Goal: Task Accomplishment & Management: Use online tool/utility

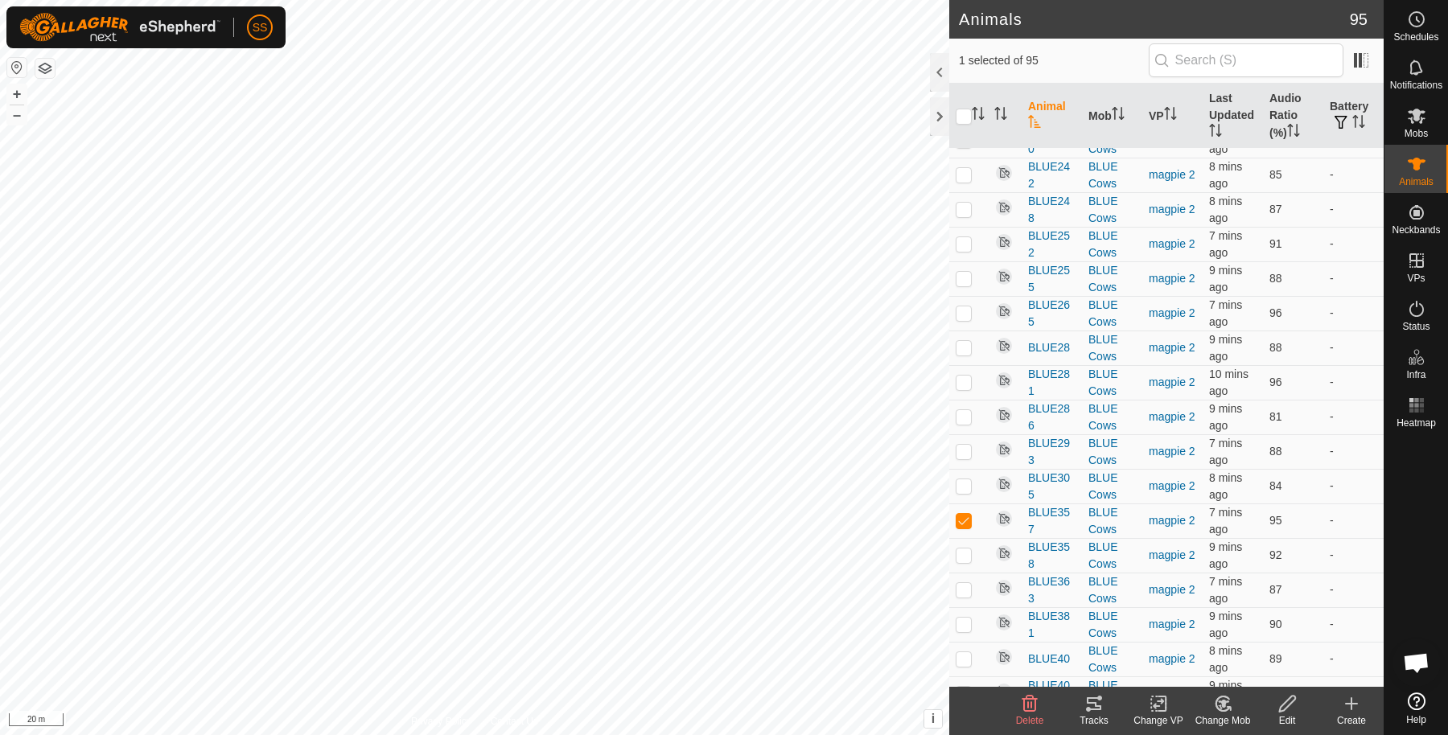
scroll to position [4048, 0]
click at [1281, 699] on icon at bounding box center [1287, 703] width 20 height 19
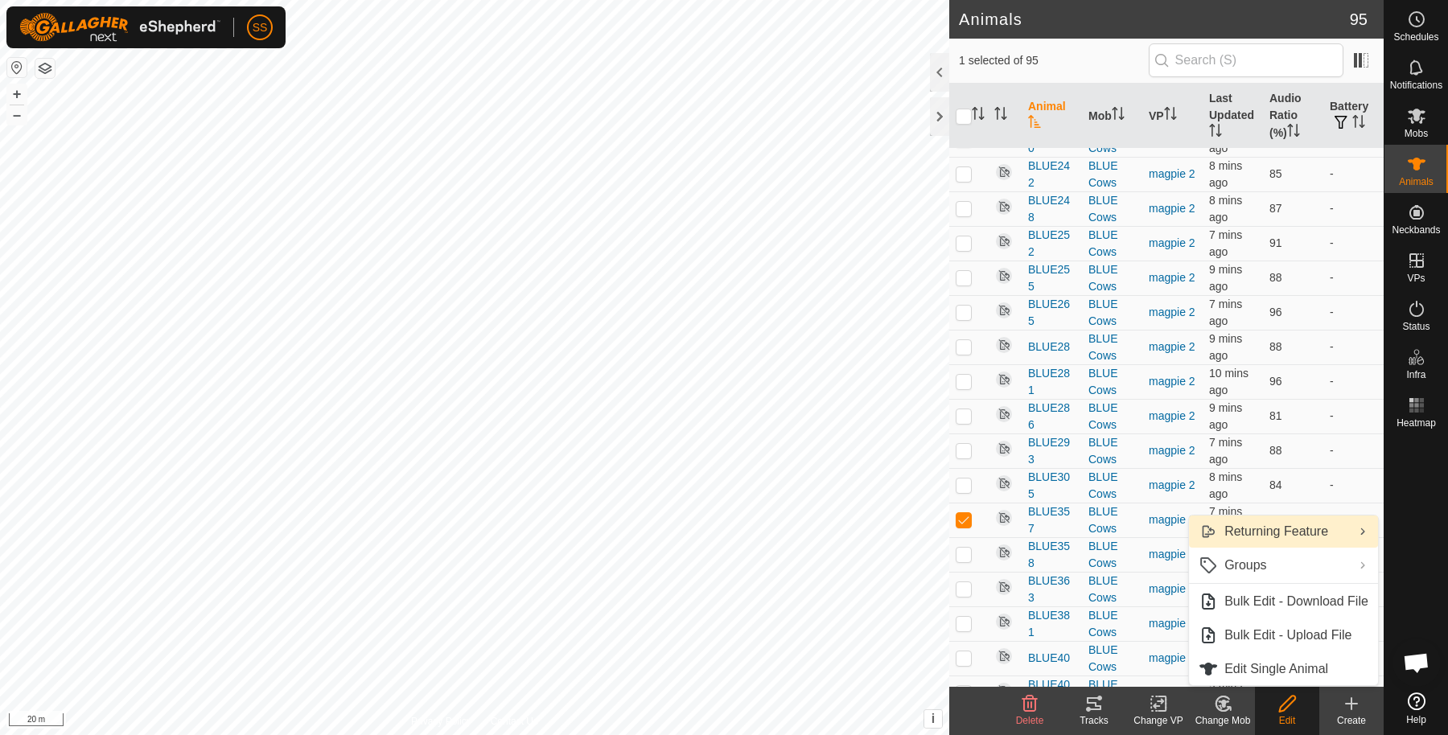
click at [1283, 538] on link "Returning Feature" at bounding box center [1283, 532] width 189 height 32
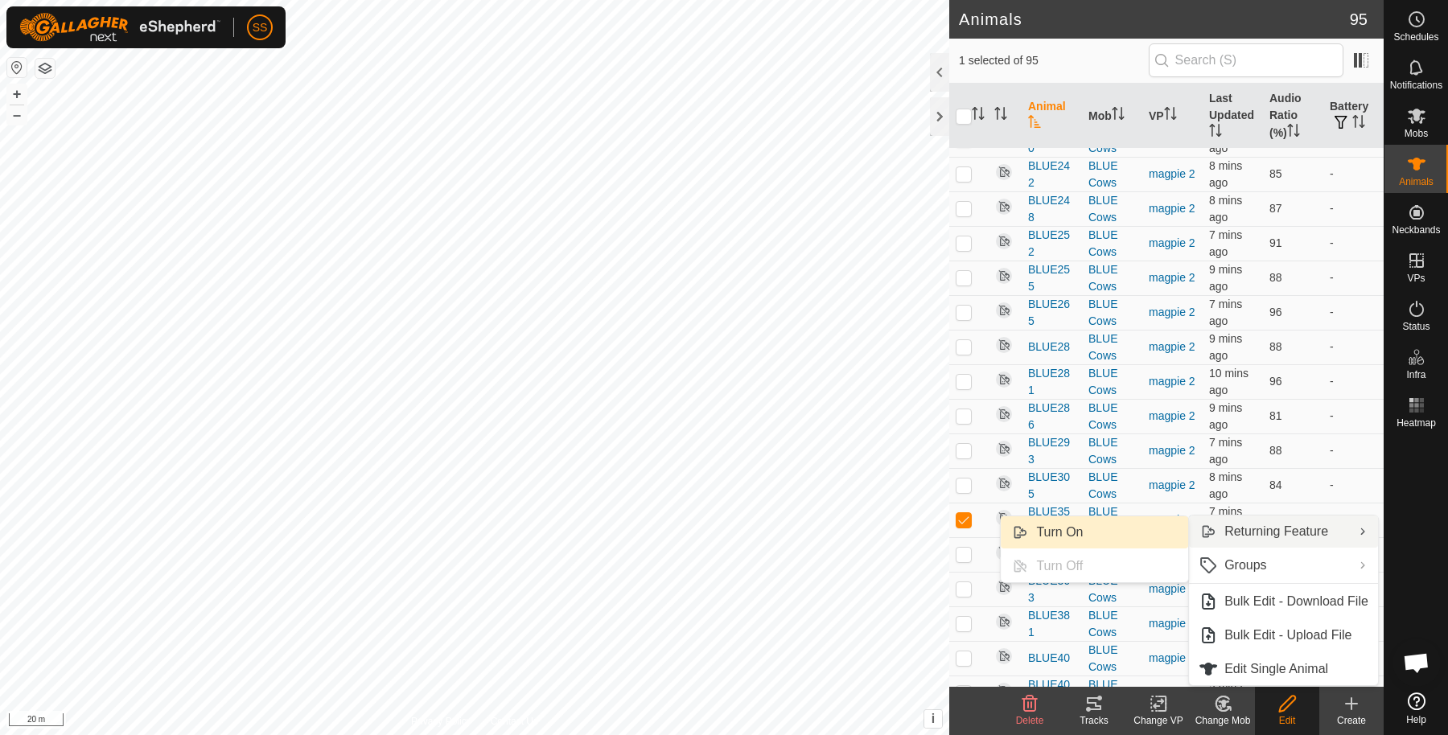
click at [1124, 536] on link "Turn On" at bounding box center [1094, 532] width 187 height 32
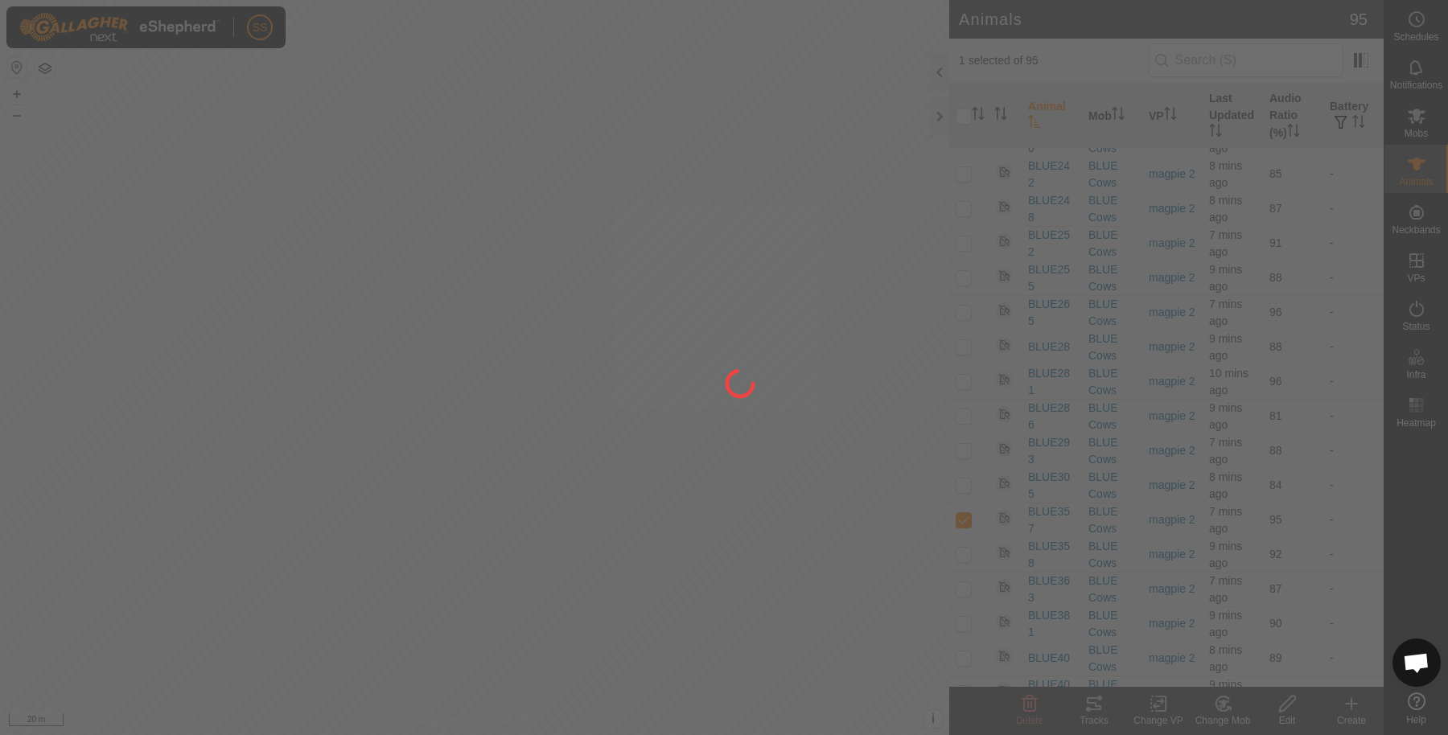
checkbox input "false"
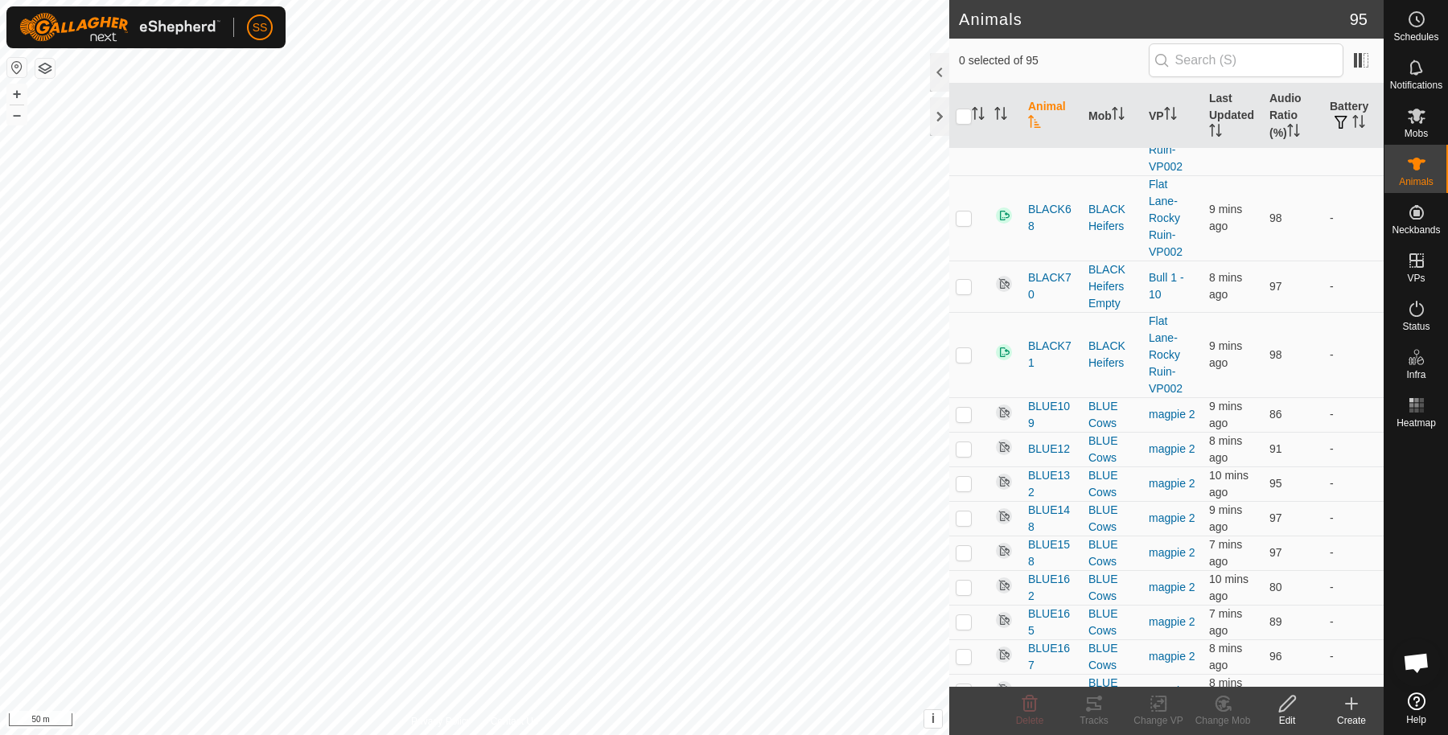
scroll to position [3370, 0]
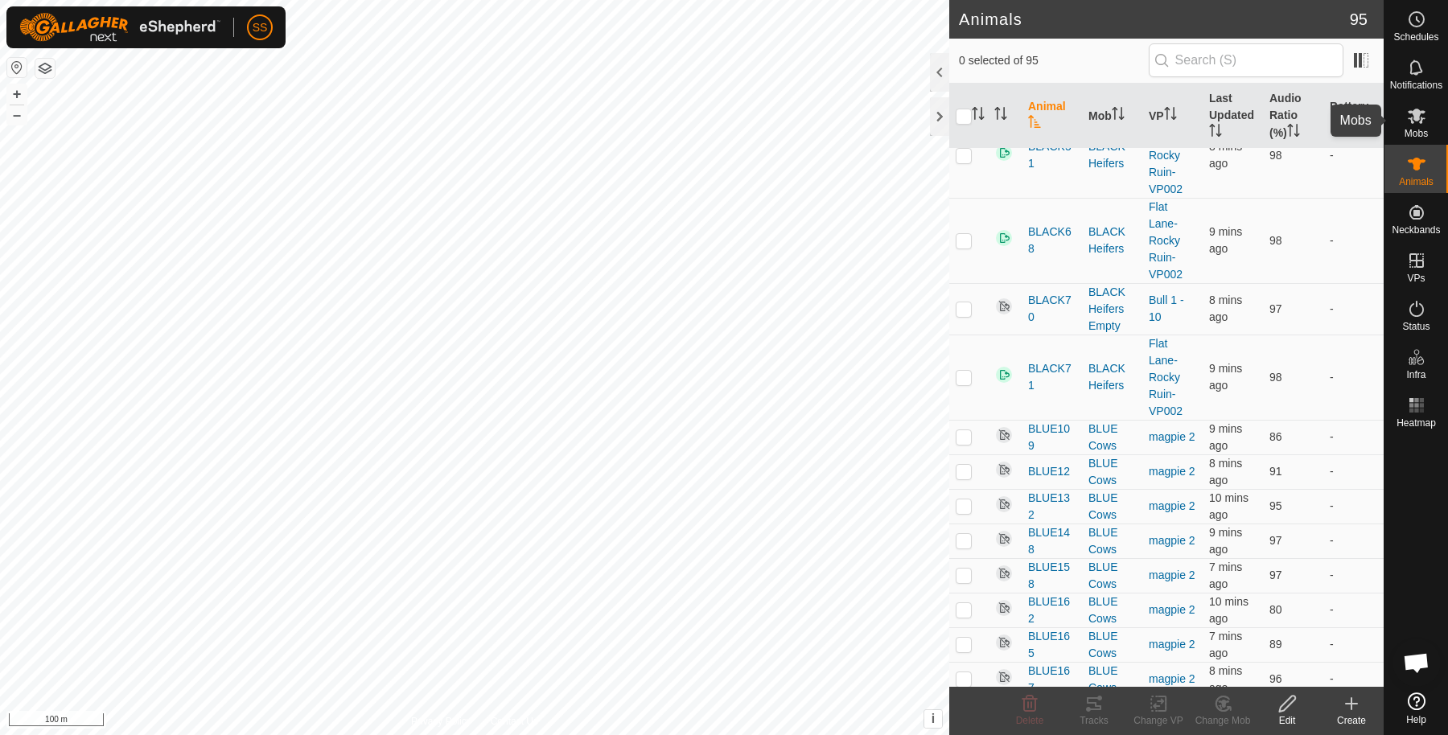
click at [1433, 123] on div "Mobs" at bounding box center [1416, 121] width 64 height 48
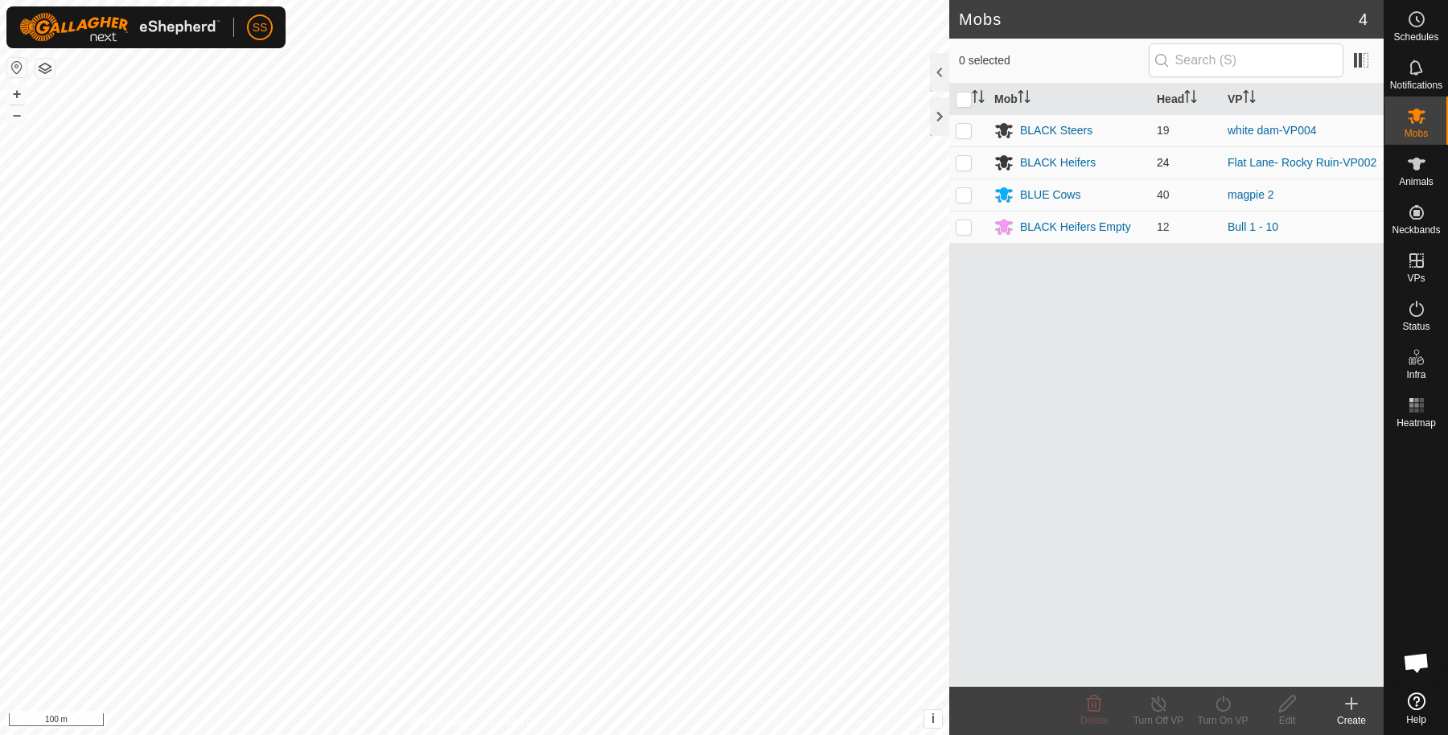
click at [961, 164] on p-checkbox at bounding box center [964, 162] width 16 height 13
checkbox input "true"
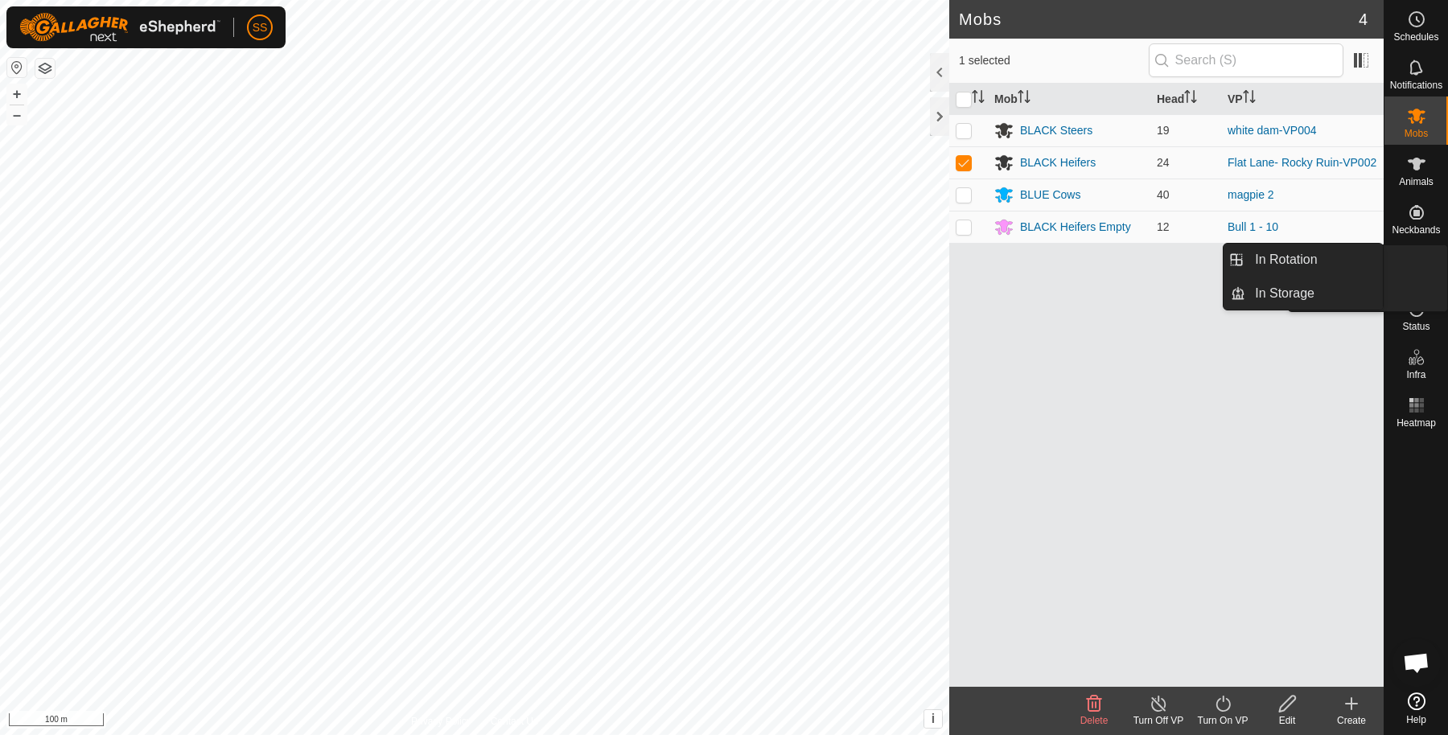
click at [1412, 254] on icon at bounding box center [1416, 260] width 14 height 14
click at [1350, 248] on link "In Rotation" at bounding box center [1314, 260] width 138 height 32
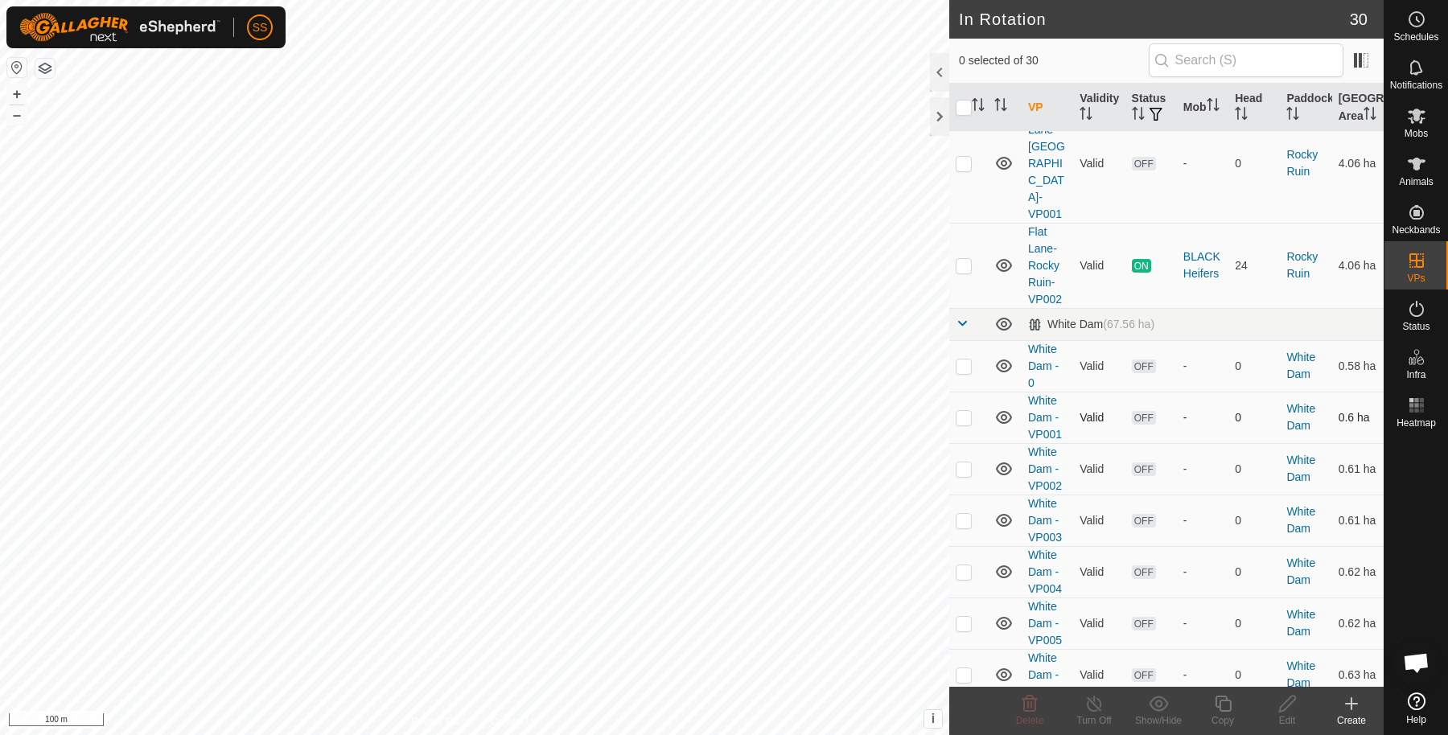
scroll to position [519, 0]
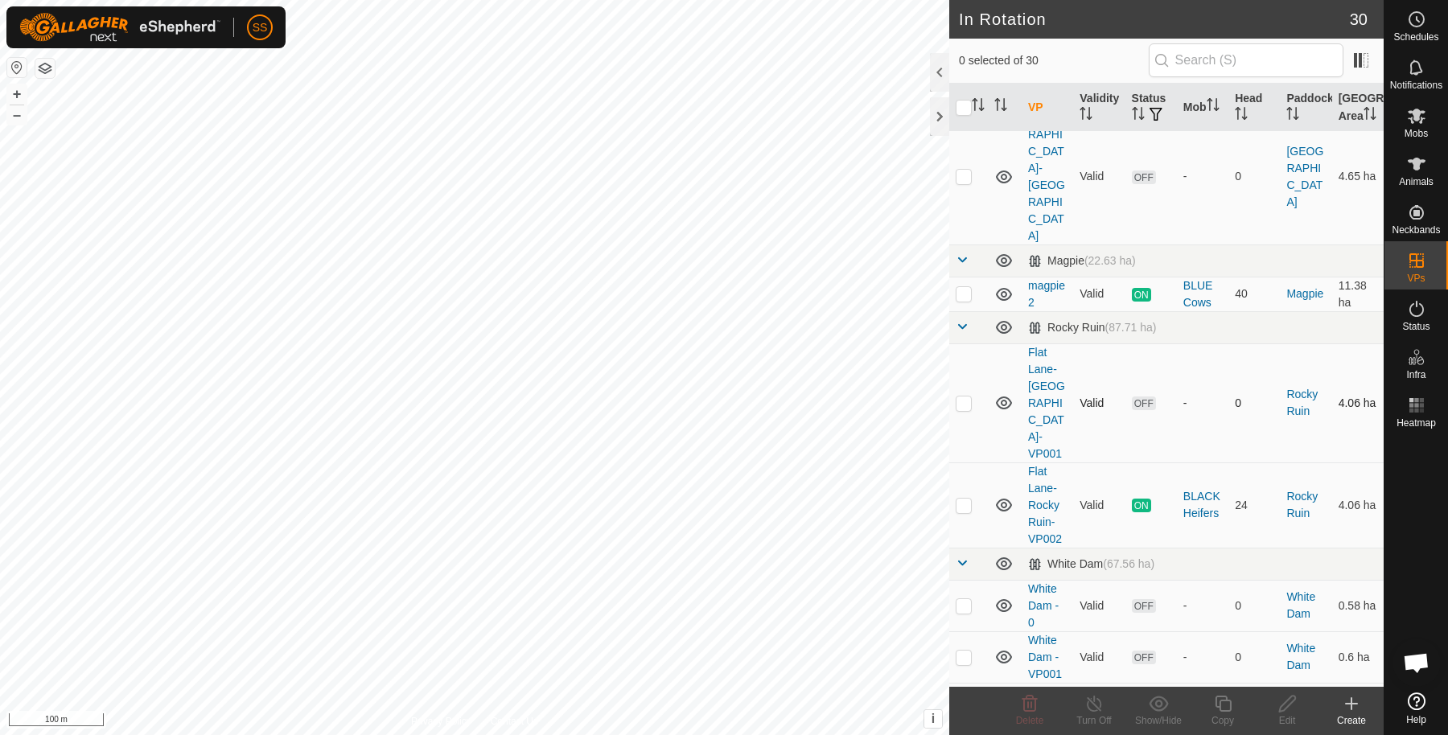
click at [964, 397] on p-checkbox at bounding box center [964, 403] width 16 height 13
checkbox input "true"
click at [1284, 699] on icon at bounding box center [1287, 703] width 20 height 19
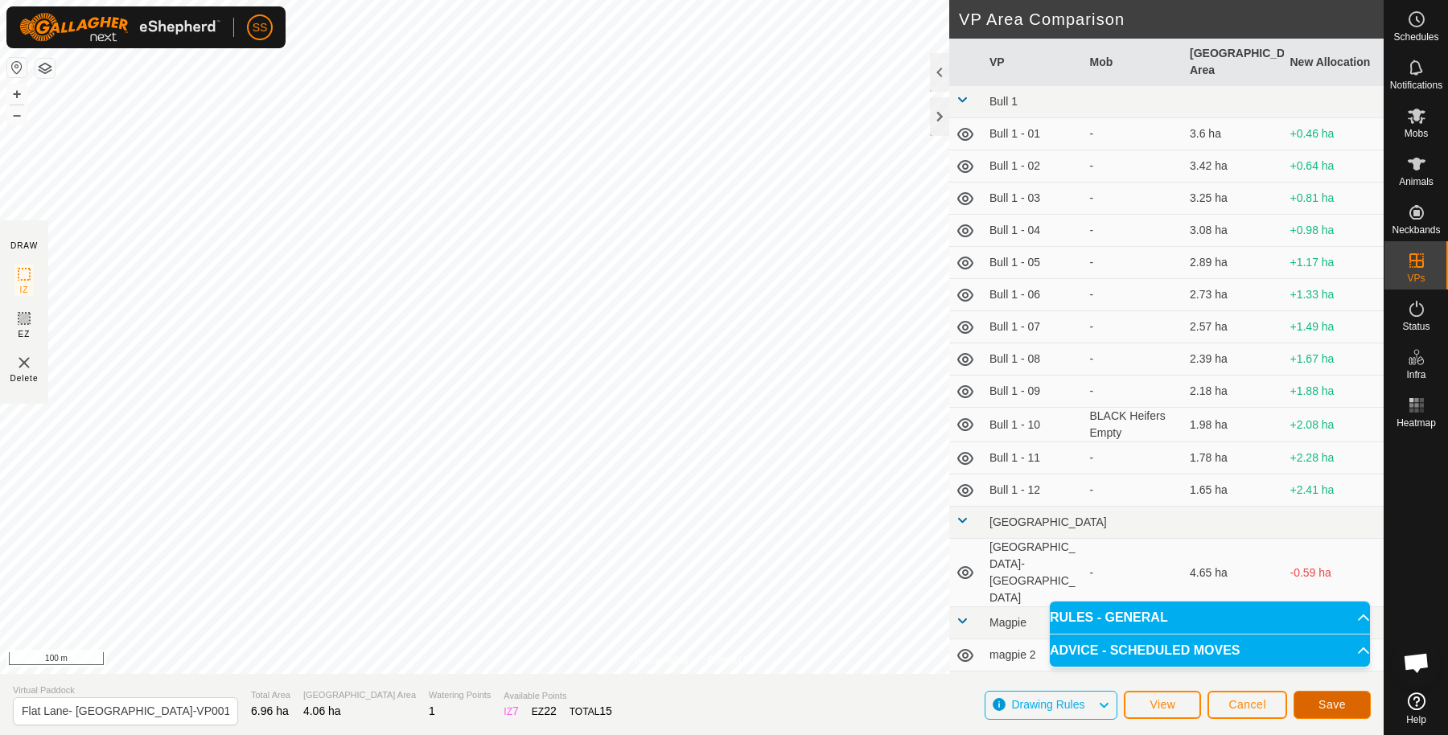
click at [1320, 708] on span "Save" at bounding box center [1331, 704] width 27 height 13
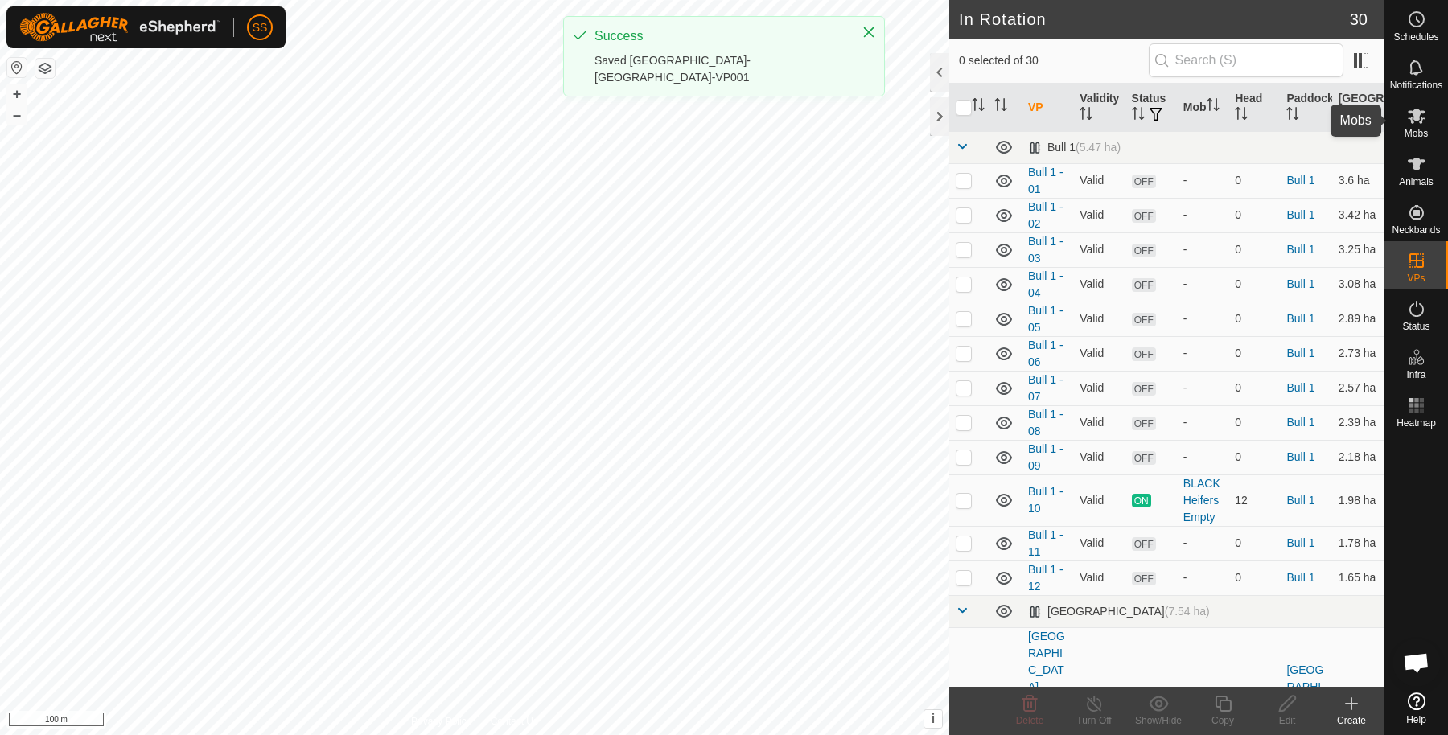
click at [1420, 130] on span "Mobs" at bounding box center [1415, 134] width 23 height 10
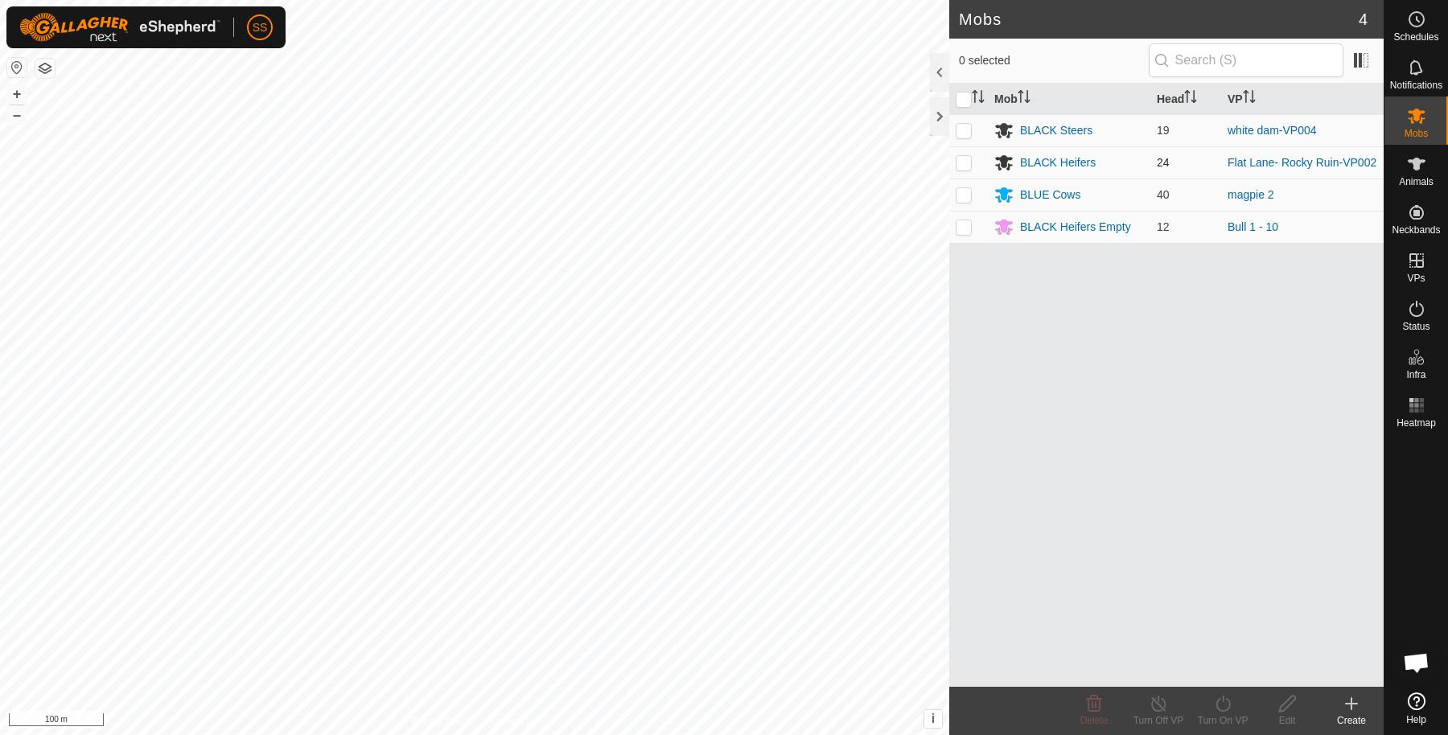
click at [965, 159] on p-checkbox at bounding box center [964, 162] width 16 height 13
checkbox input "true"
click at [1224, 694] on icon at bounding box center [1223, 703] width 20 height 19
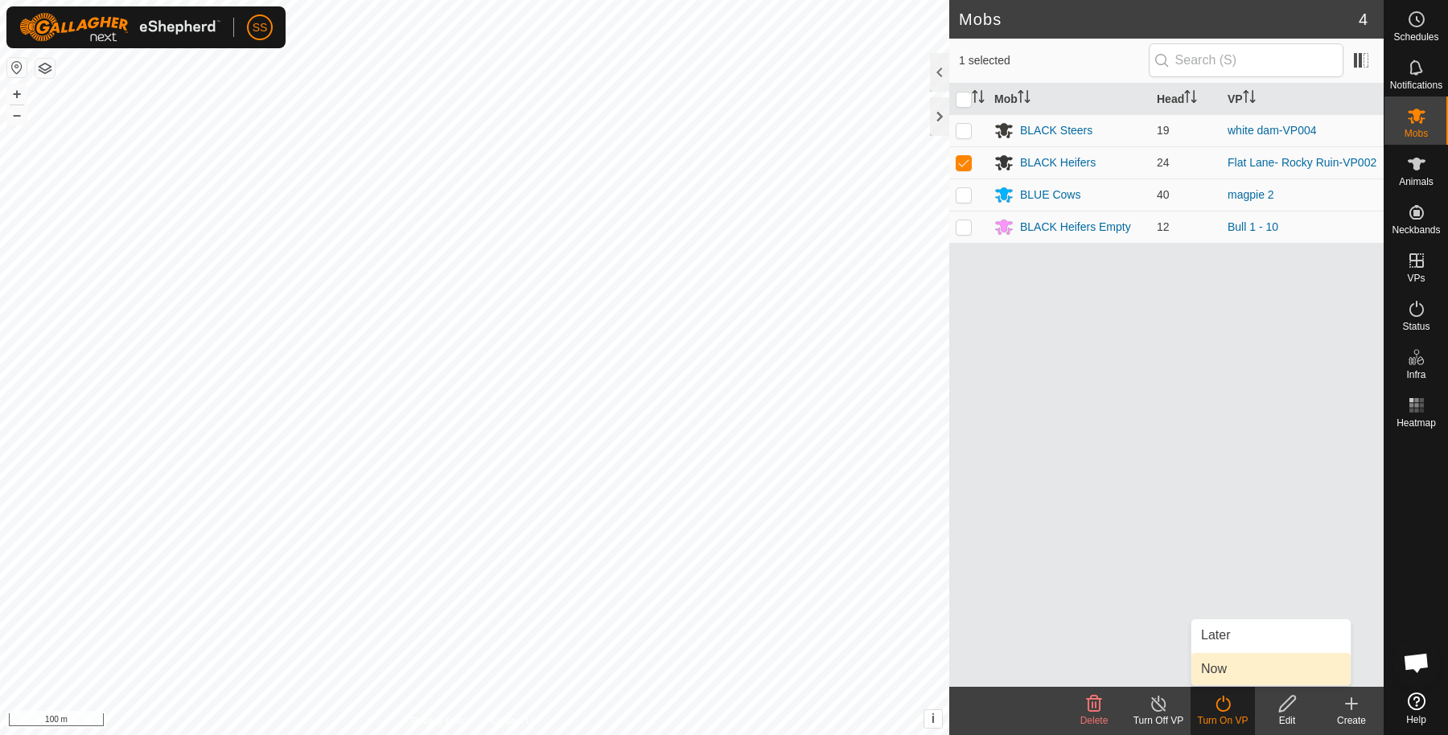
click at [1219, 654] on link "Now" at bounding box center [1270, 669] width 159 height 32
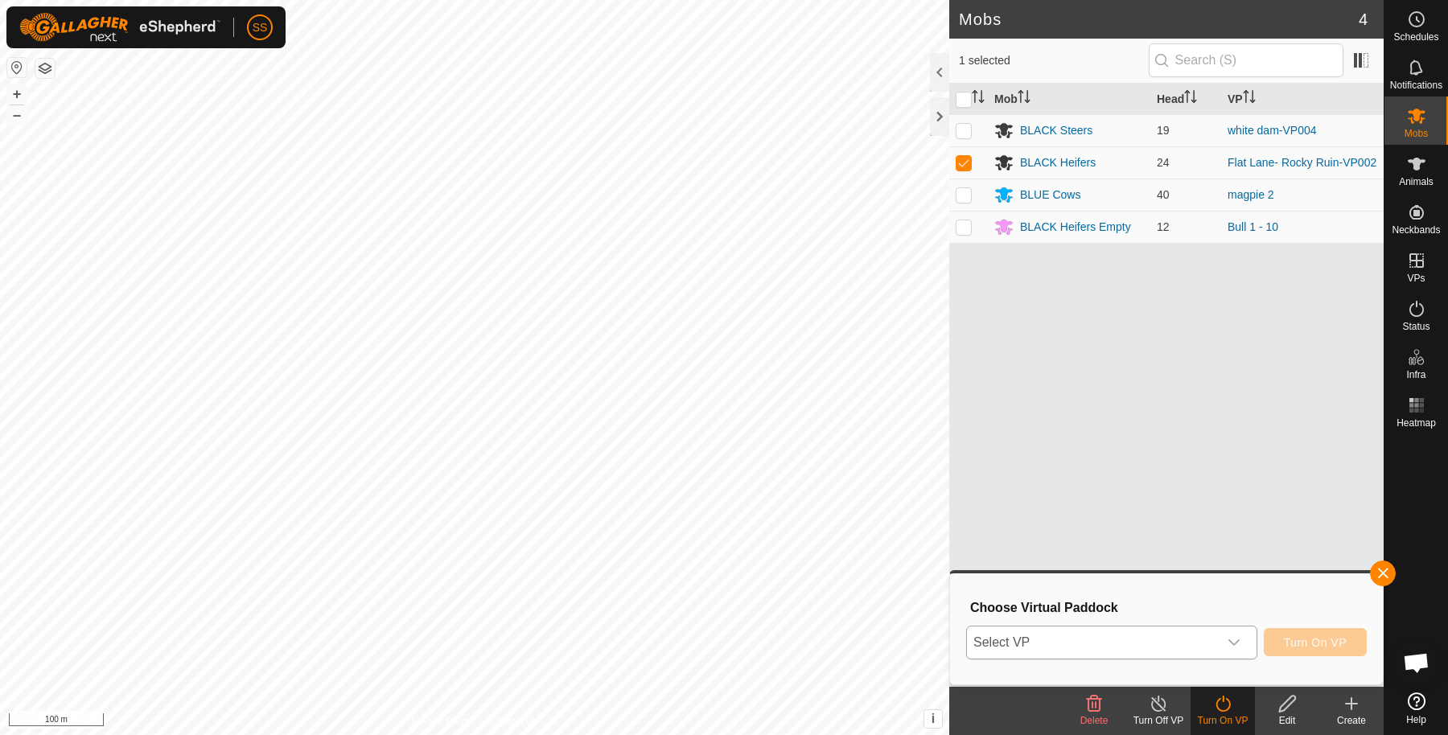
click at [1195, 639] on span "Select VP" at bounding box center [1092, 643] width 251 height 32
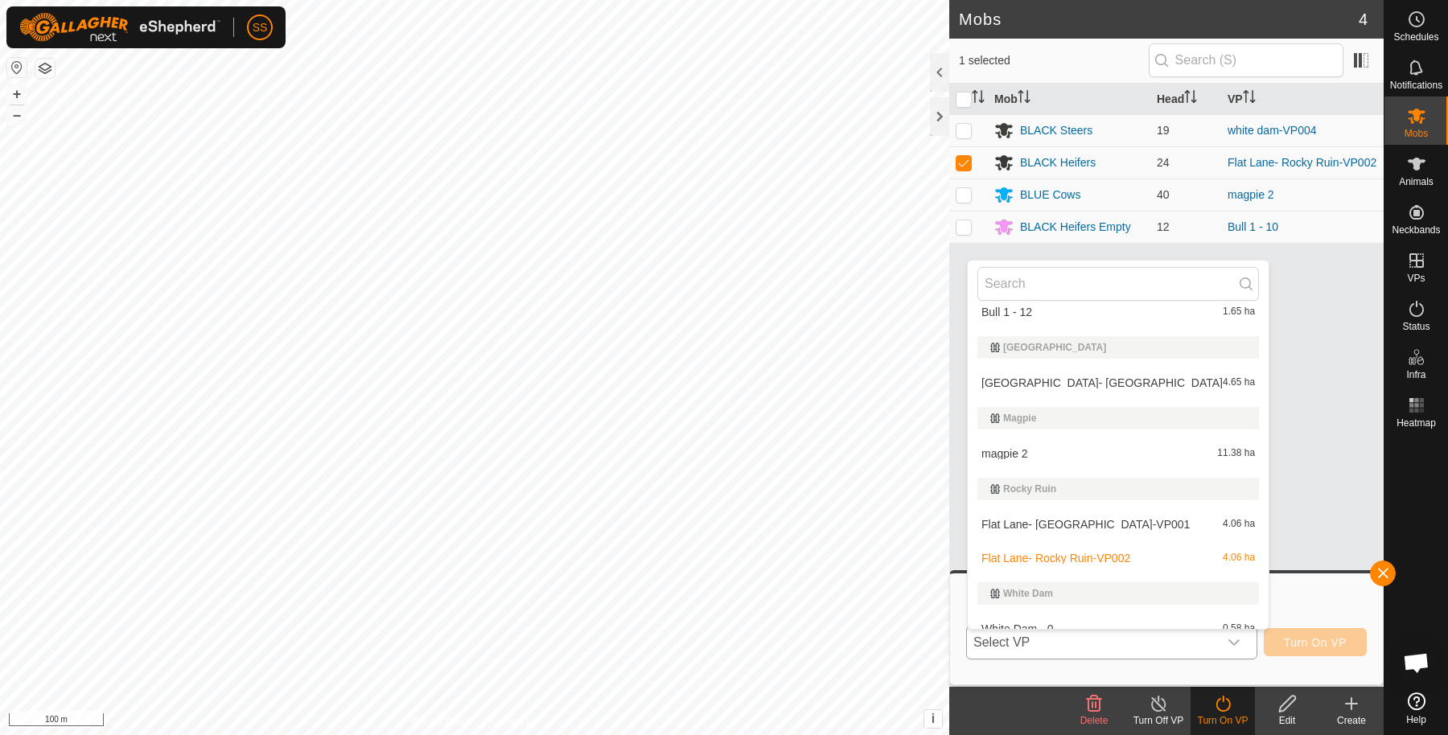
scroll to position [338, 0]
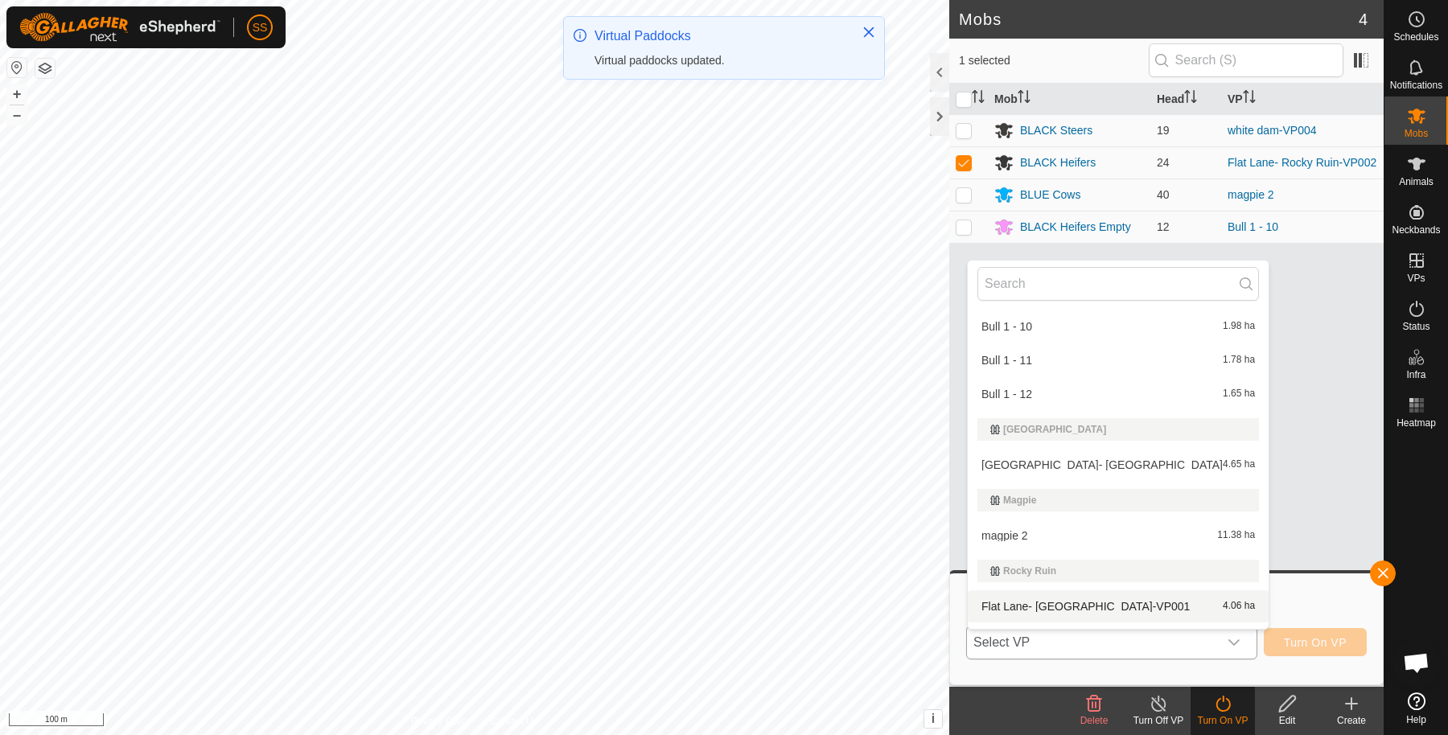
click at [1107, 603] on li "Flat Lane- Rocky Ruin-VP001 4.06 ha" at bounding box center [1118, 606] width 301 height 32
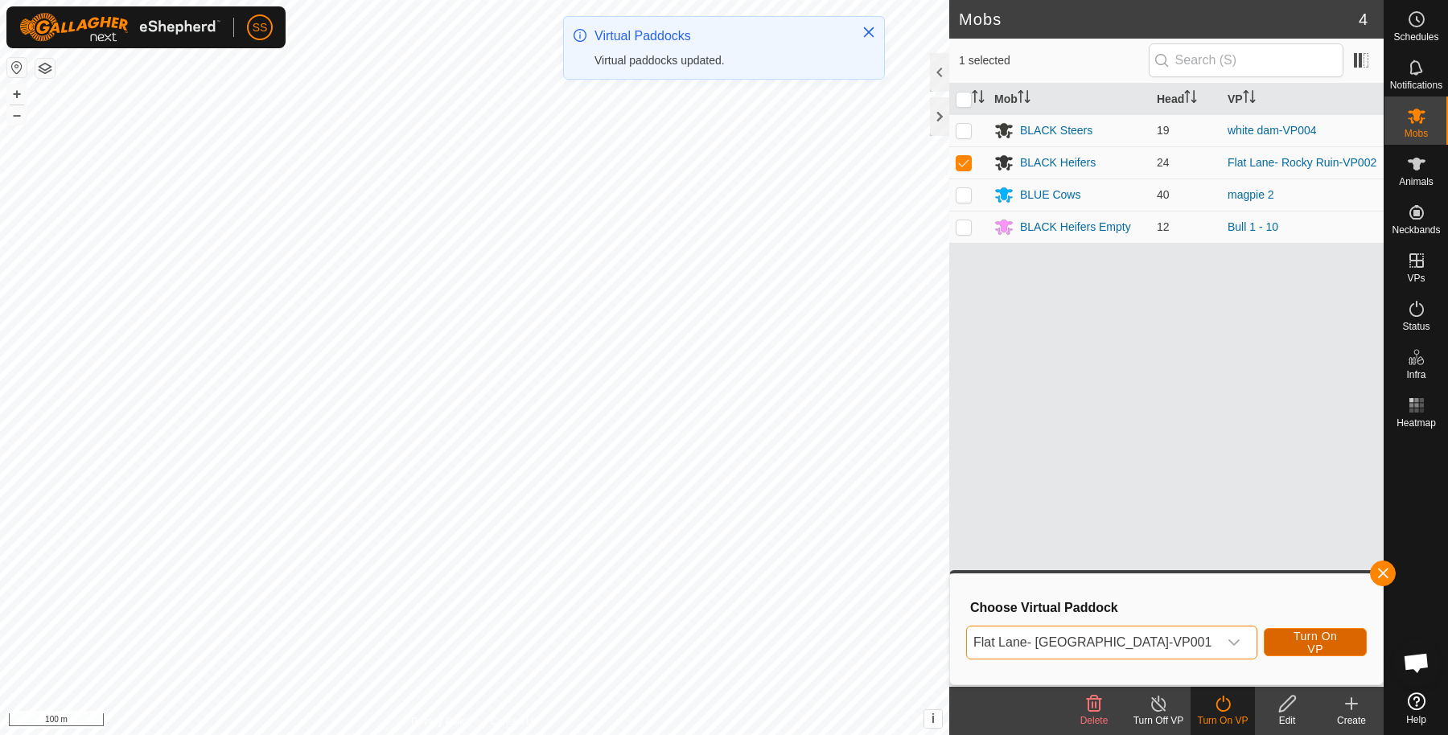
click at [1323, 645] on span "Turn On VP" at bounding box center [1315, 643] width 63 height 26
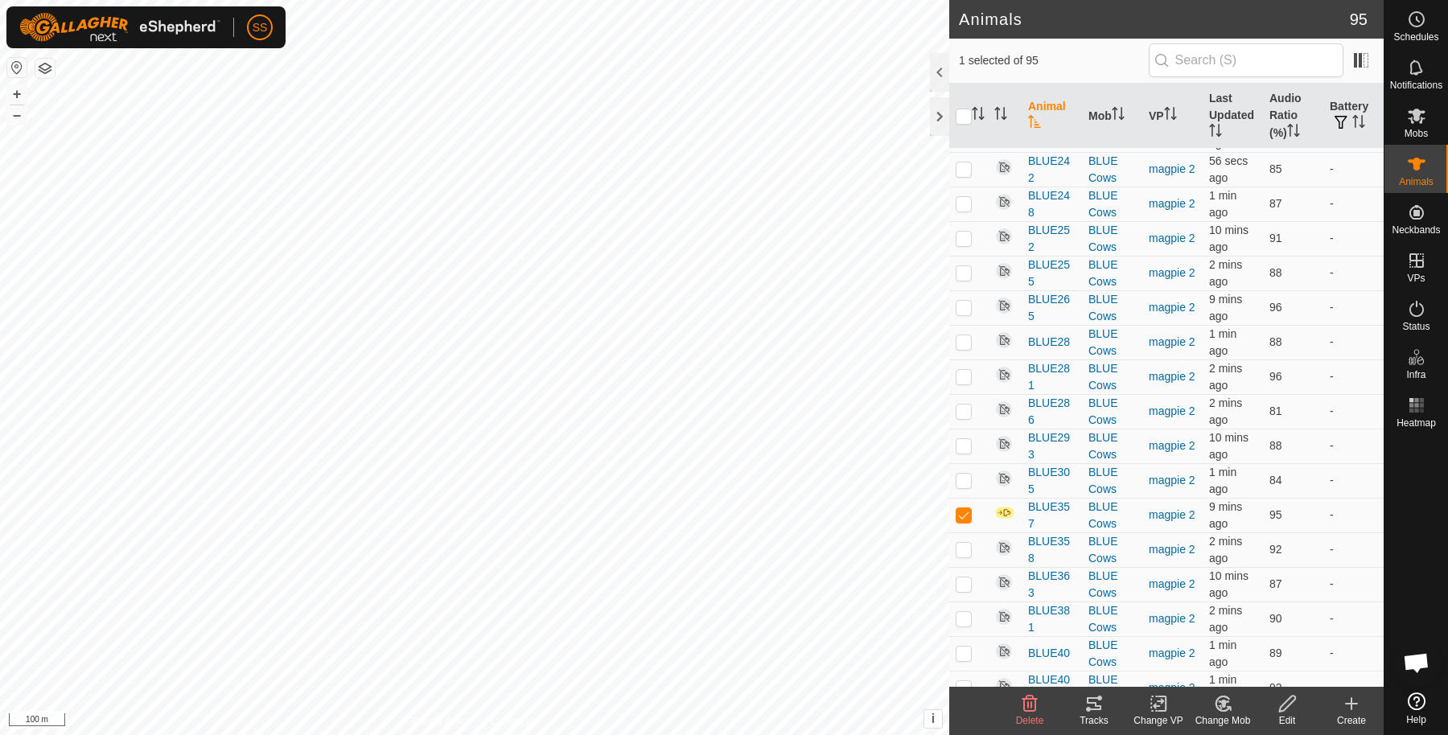
scroll to position [4532, 0]
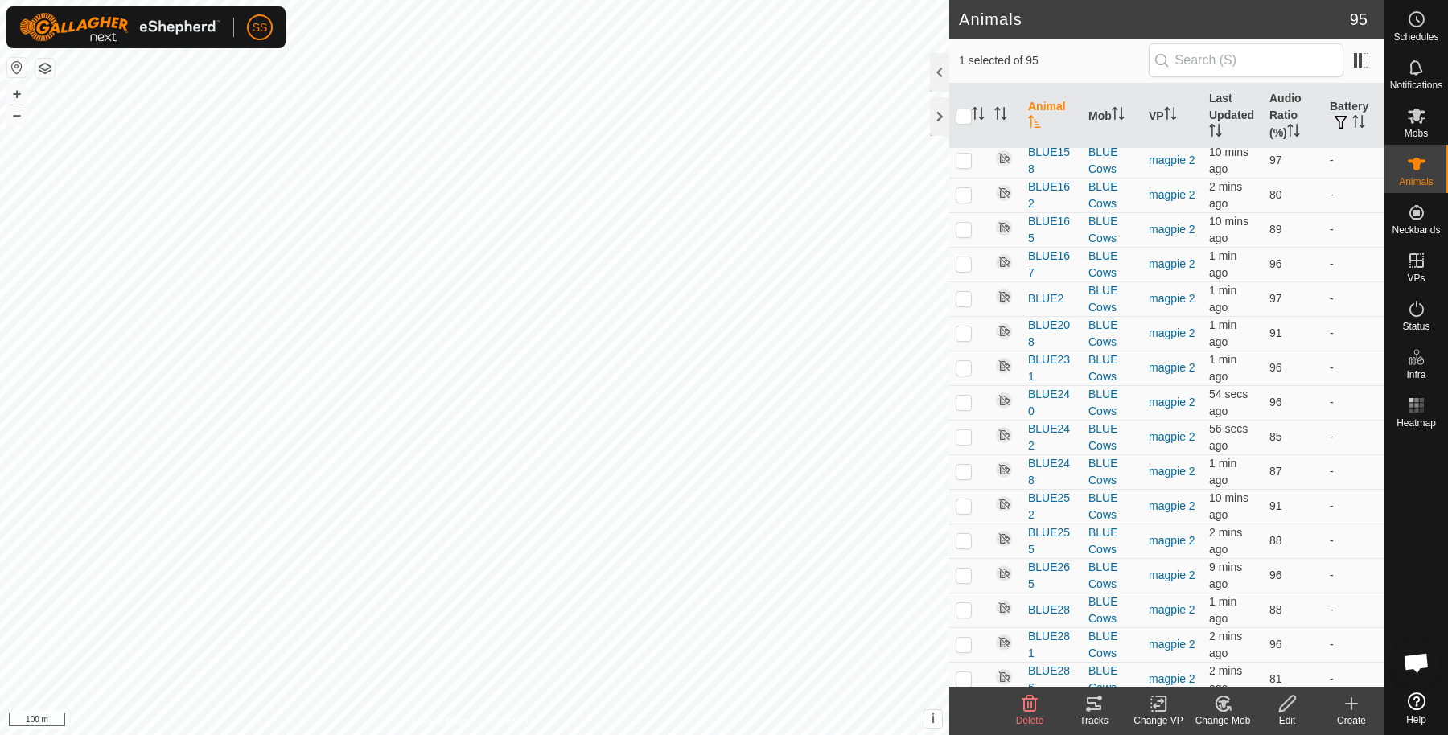
checkbox input "false"
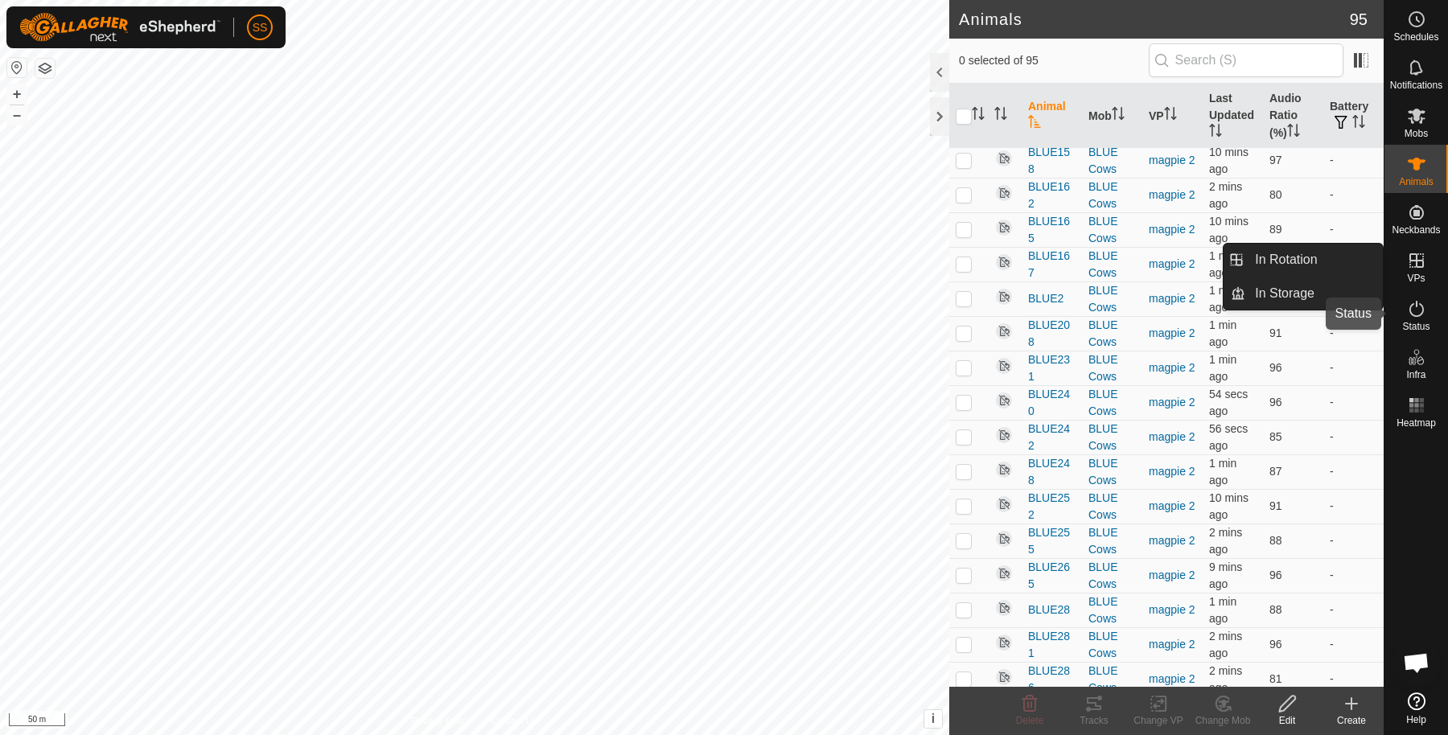
click at [1416, 308] on icon at bounding box center [1416, 308] width 19 height 19
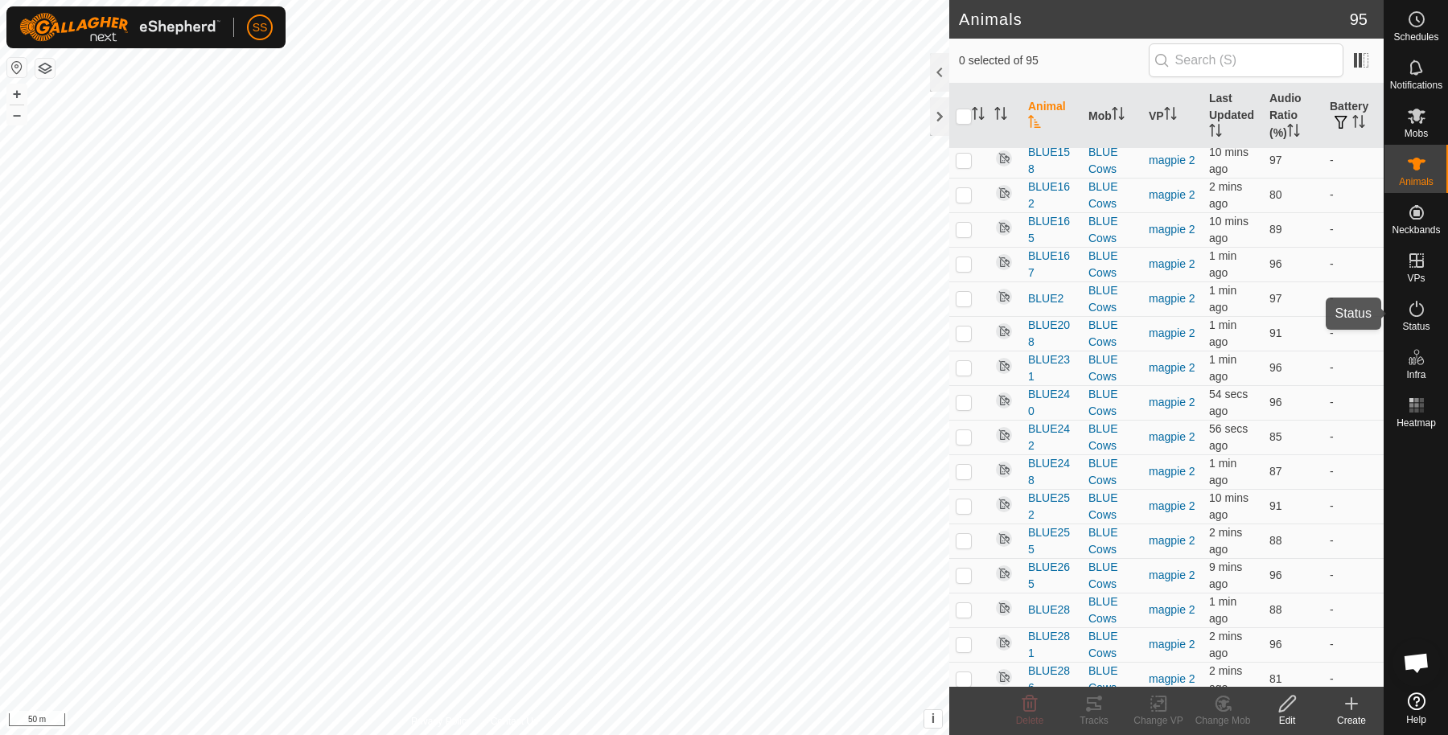
click at [1412, 310] on icon at bounding box center [1416, 308] width 19 height 19
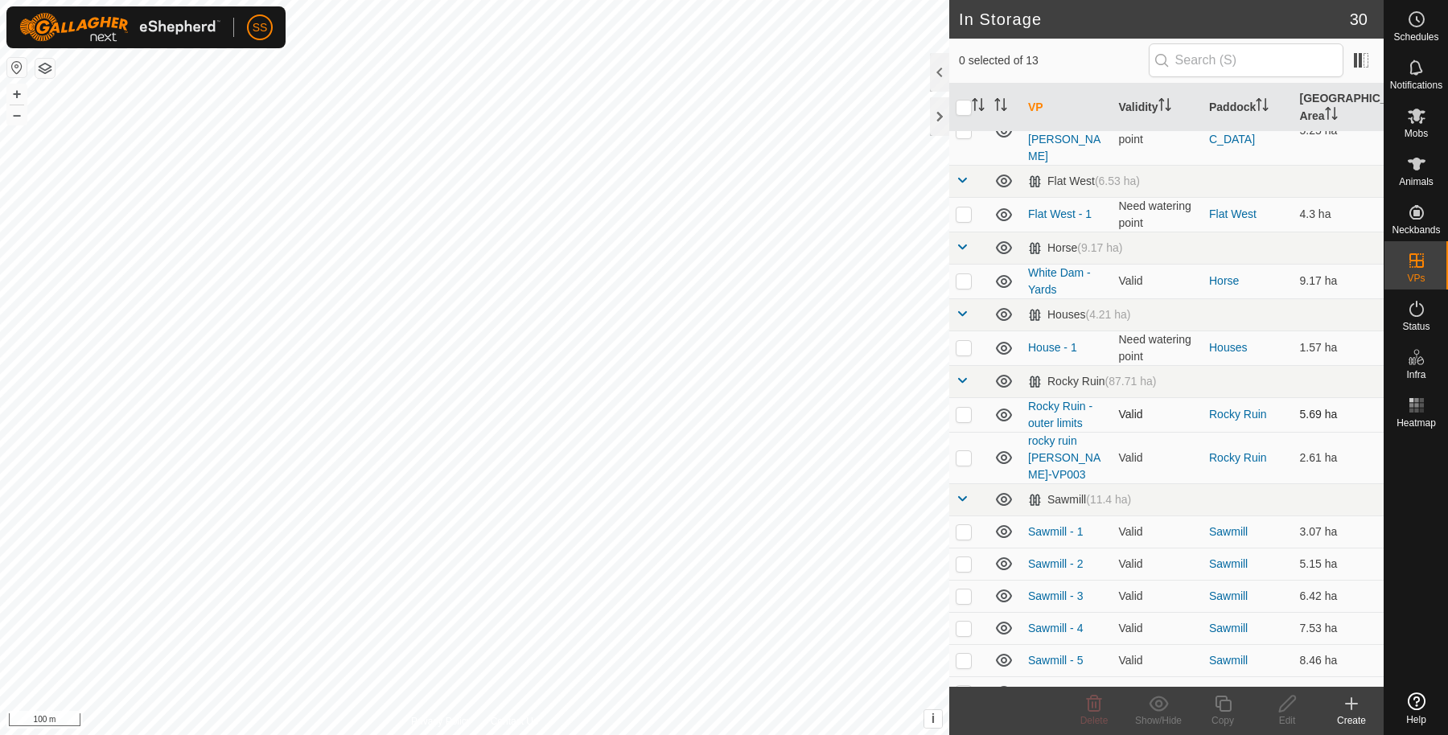
scroll to position [68, 0]
click at [965, 450] on p-checkbox at bounding box center [964, 456] width 16 height 13
checkbox input "false"
click at [960, 407] on p-checkbox at bounding box center [964, 413] width 16 height 13
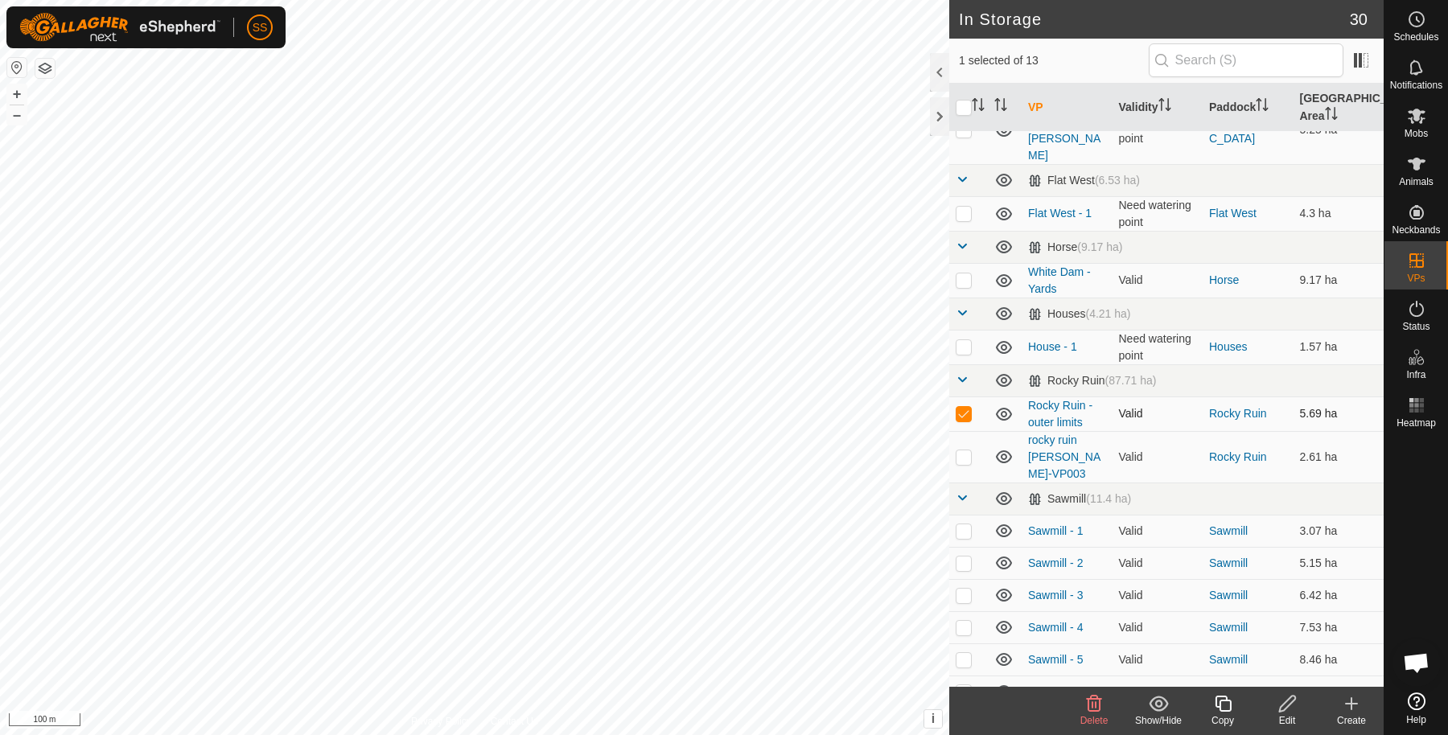
click at [960, 407] on p-checkbox at bounding box center [964, 413] width 16 height 13
checkbox input "false"
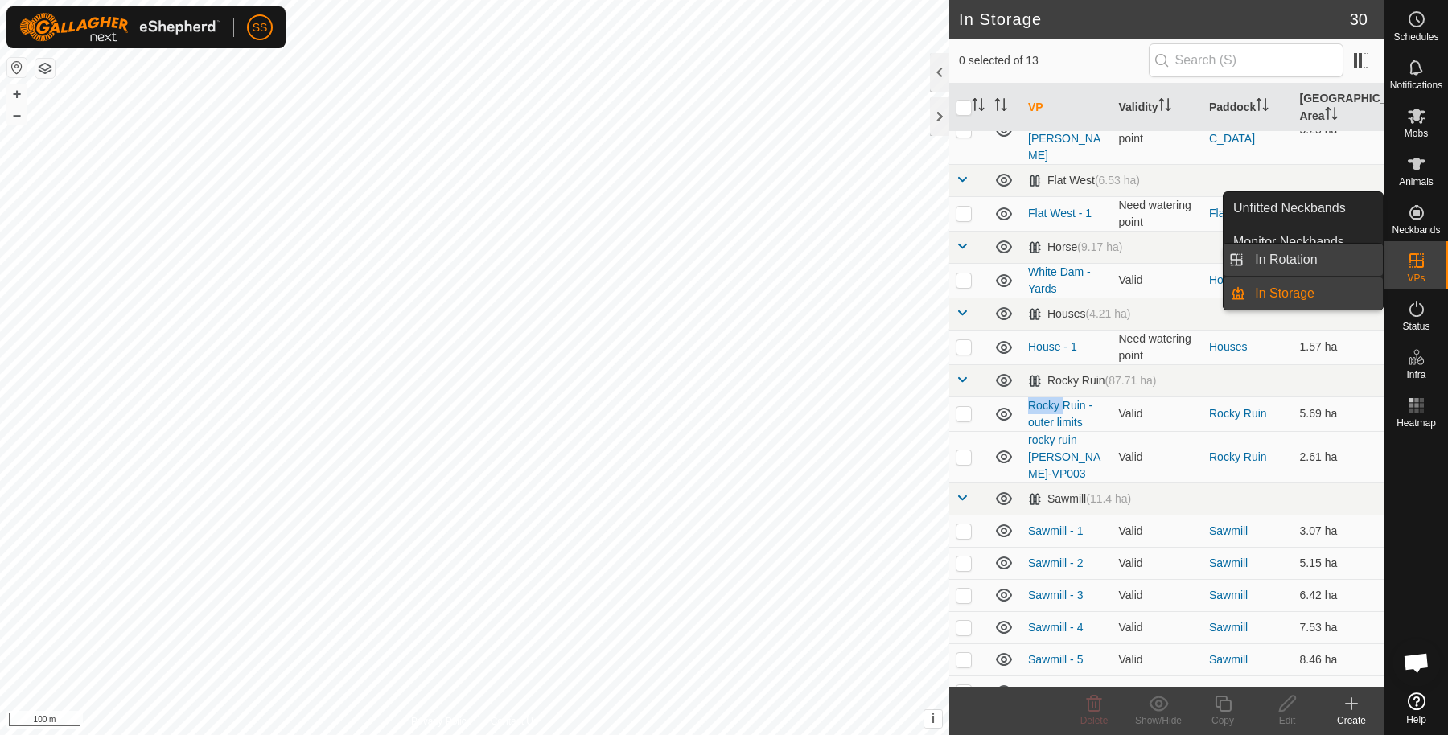
click at [1338, 252] on link "In Rotation" at bounding box center [1314, 260] width 138 height 32
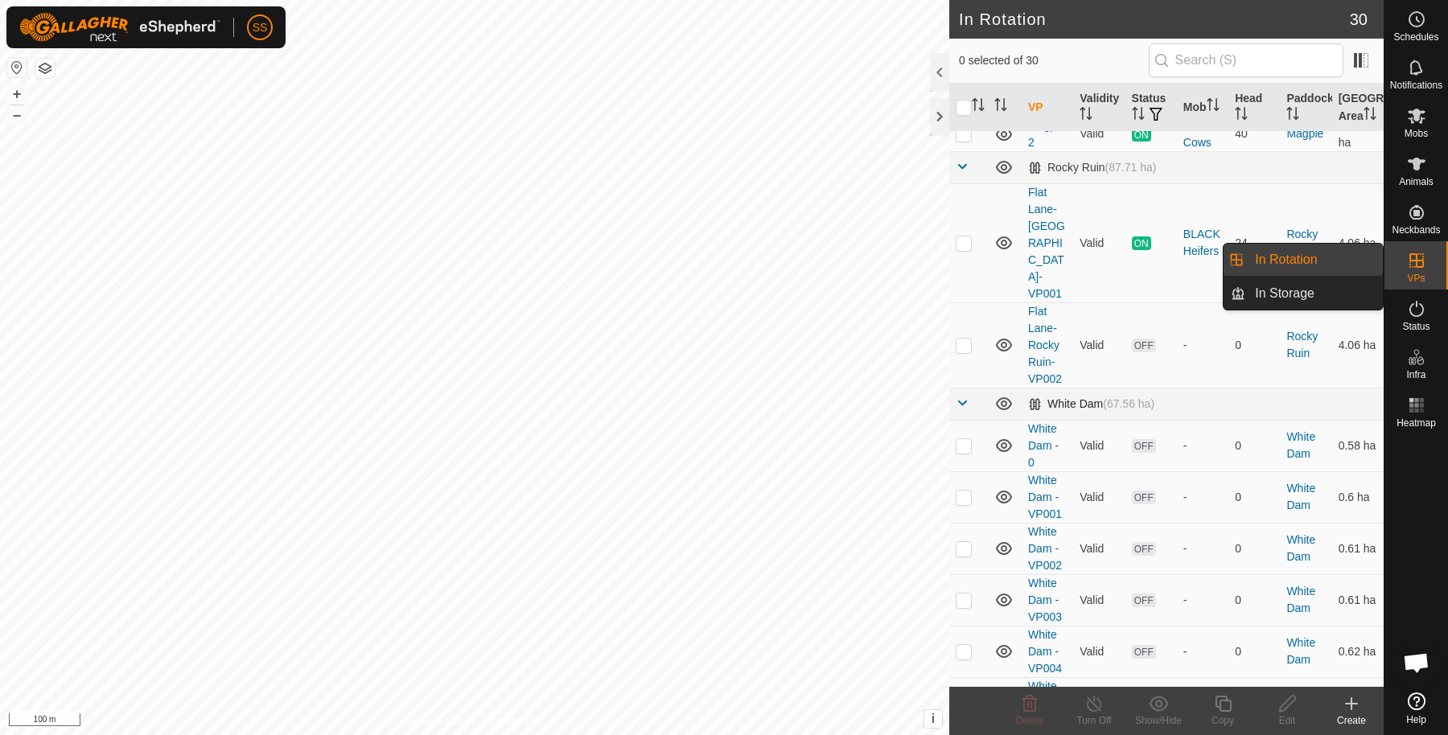
scroll to position [519, 0]
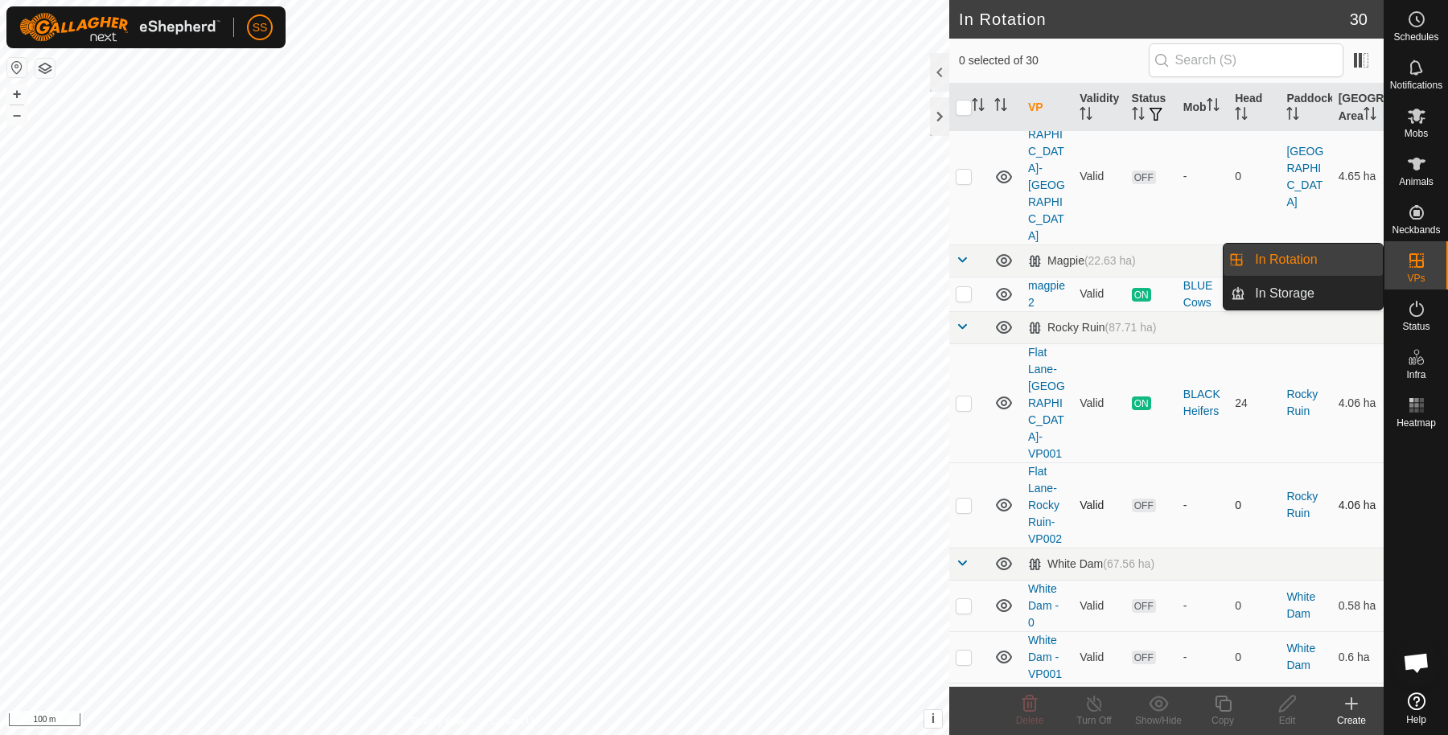
click at [964, 499] on p-tablecheckbox at bounding box center [964, 505] width 16 height 13
checkbox input "true"
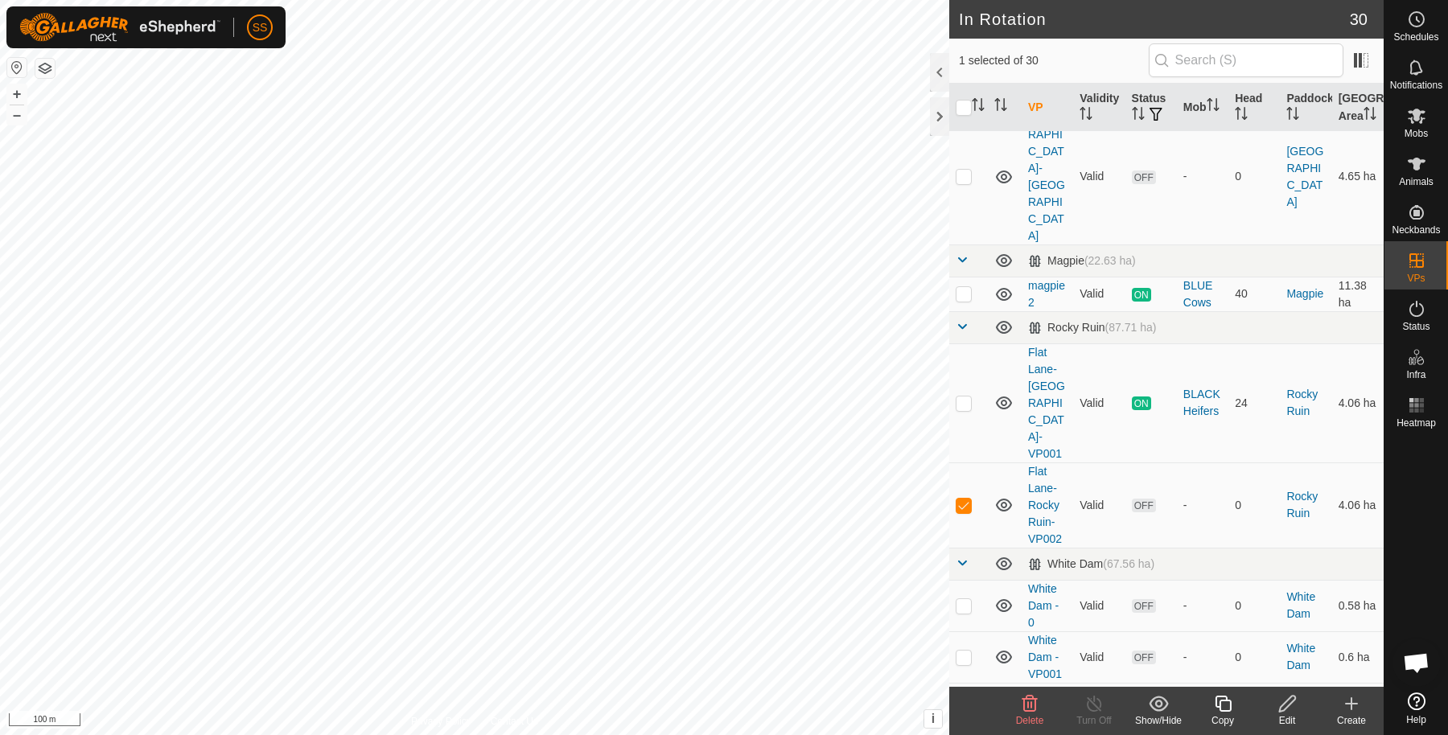
click at [1223, 705] on icon at bounding box center [1223, 703] width 20 height 19
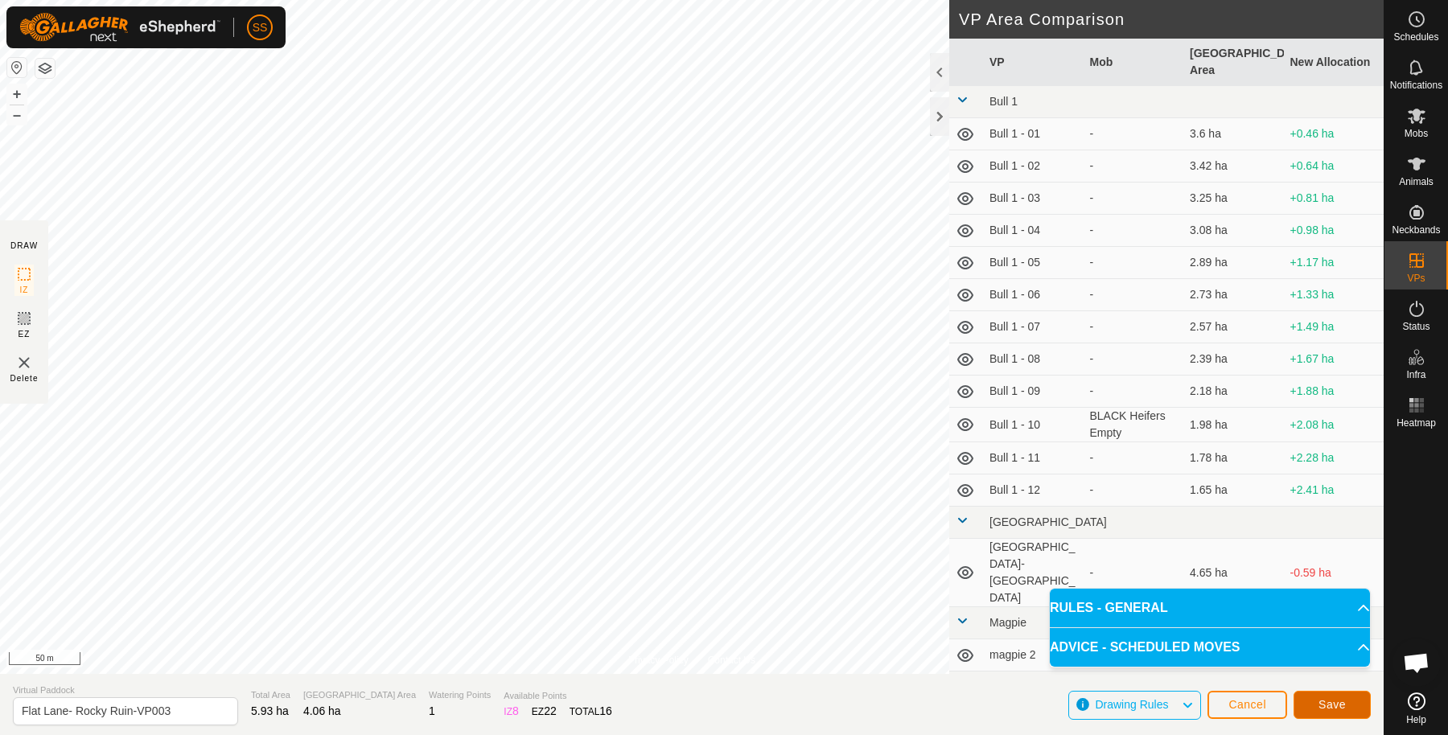
click at [1334, 701] on span "Save" at bounding box center [1331, 704] width 27 height 13
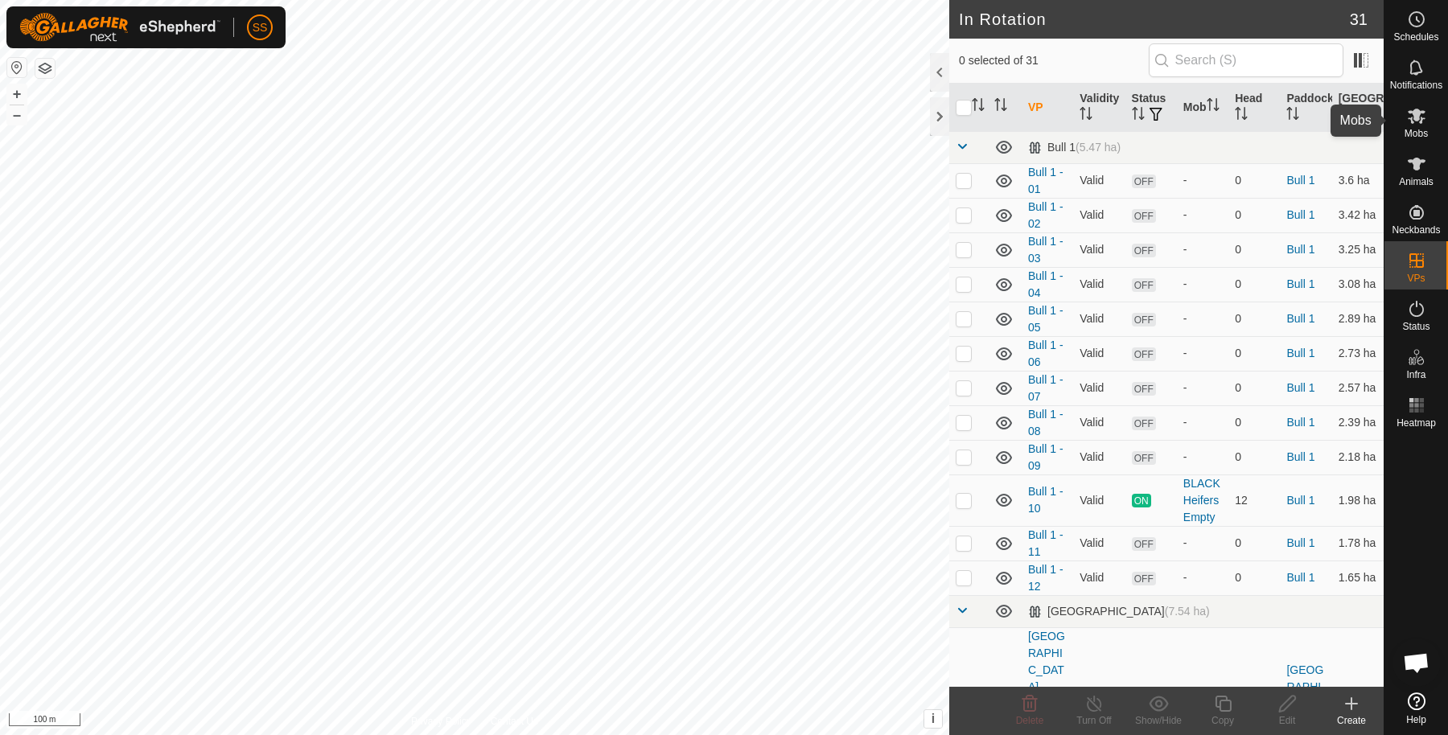
click at [1421, 117] on icon at bounding box center [1416, 115] width 19 height 19
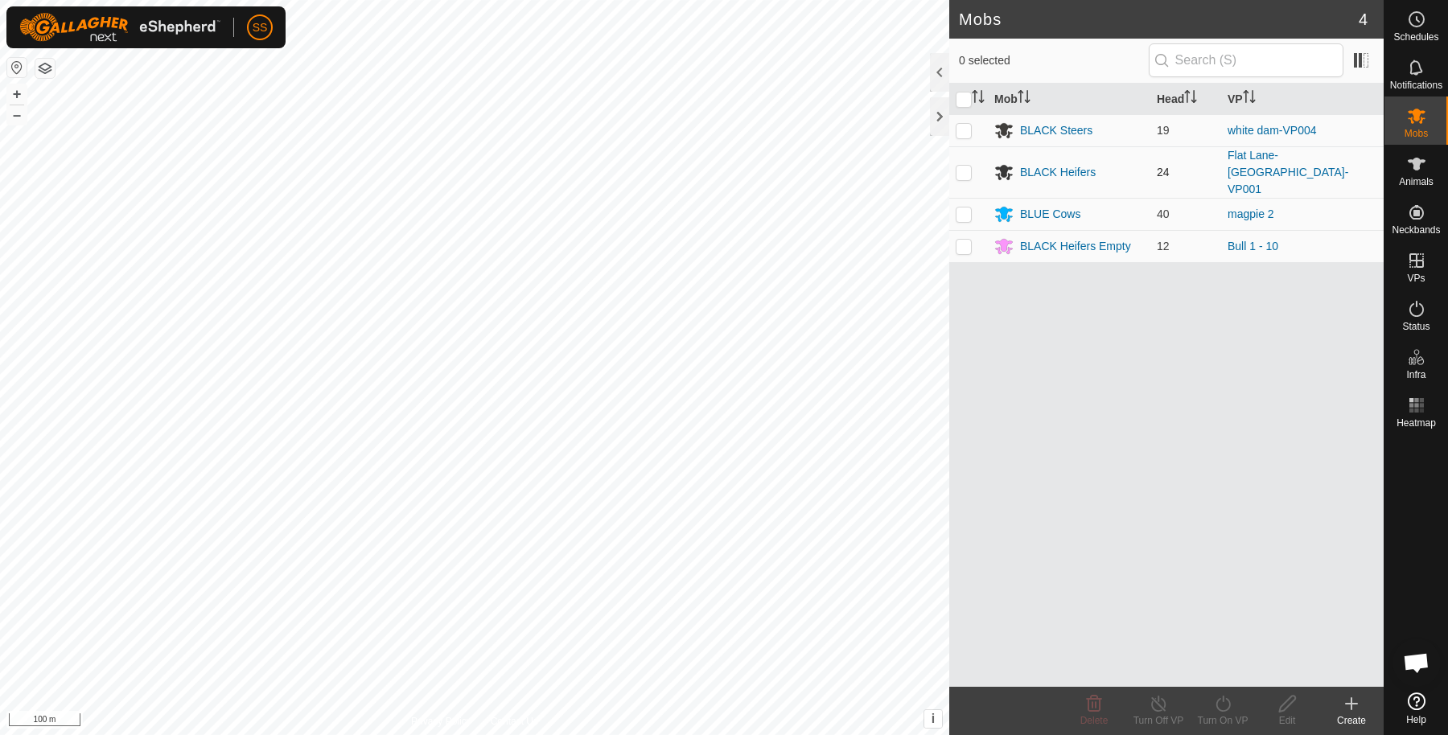
click at [971, 154] on td at bounding box center [968, 171] width 39 height 51
checkbox input "true"
click at [1225, 733] on div "Turn On VP" at bounding box center [1222, 711] width 64 height 48
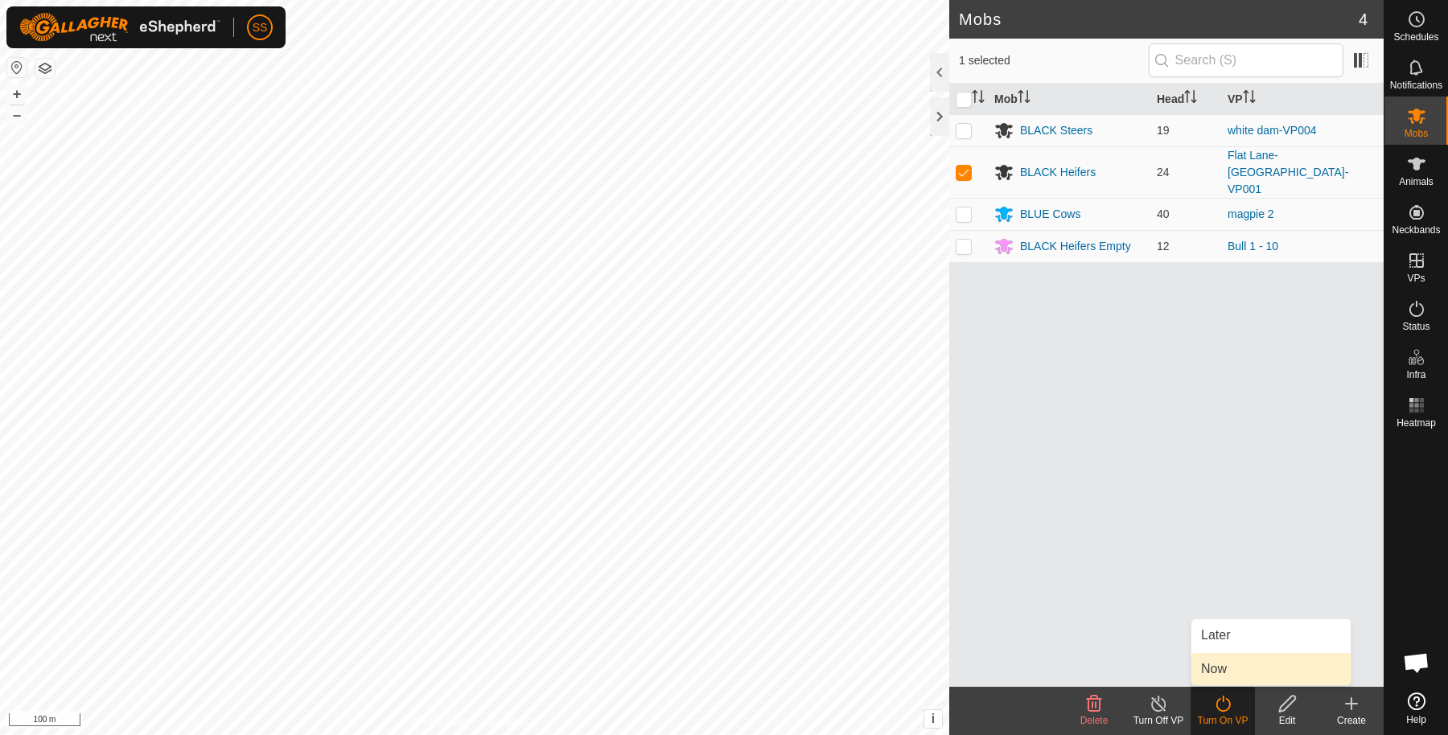
click at [1225, 666] on link "Now" at bounding box center [1270, 669] width 159 height 32
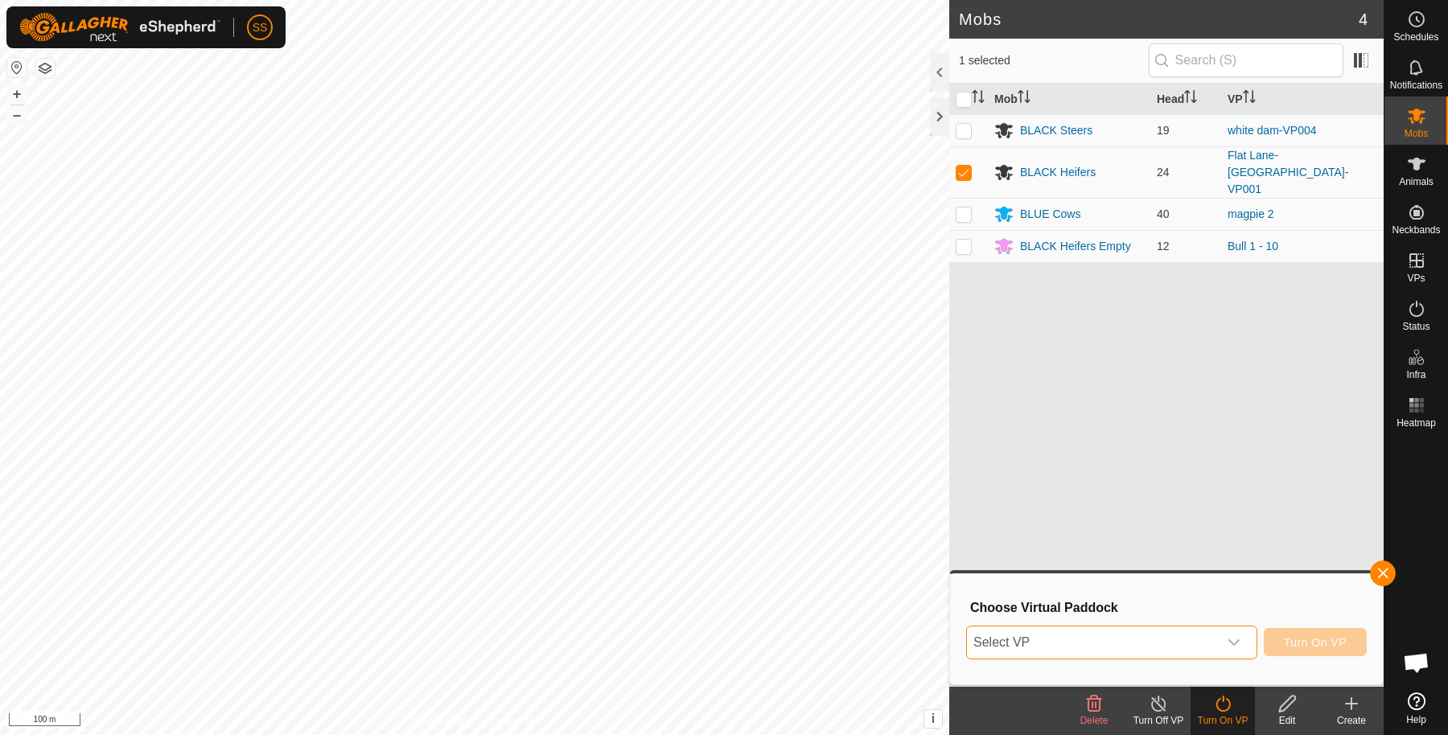
click at [1183, 639] on span "Select VP" at bounding box center [1092, 643] width 251 height 32
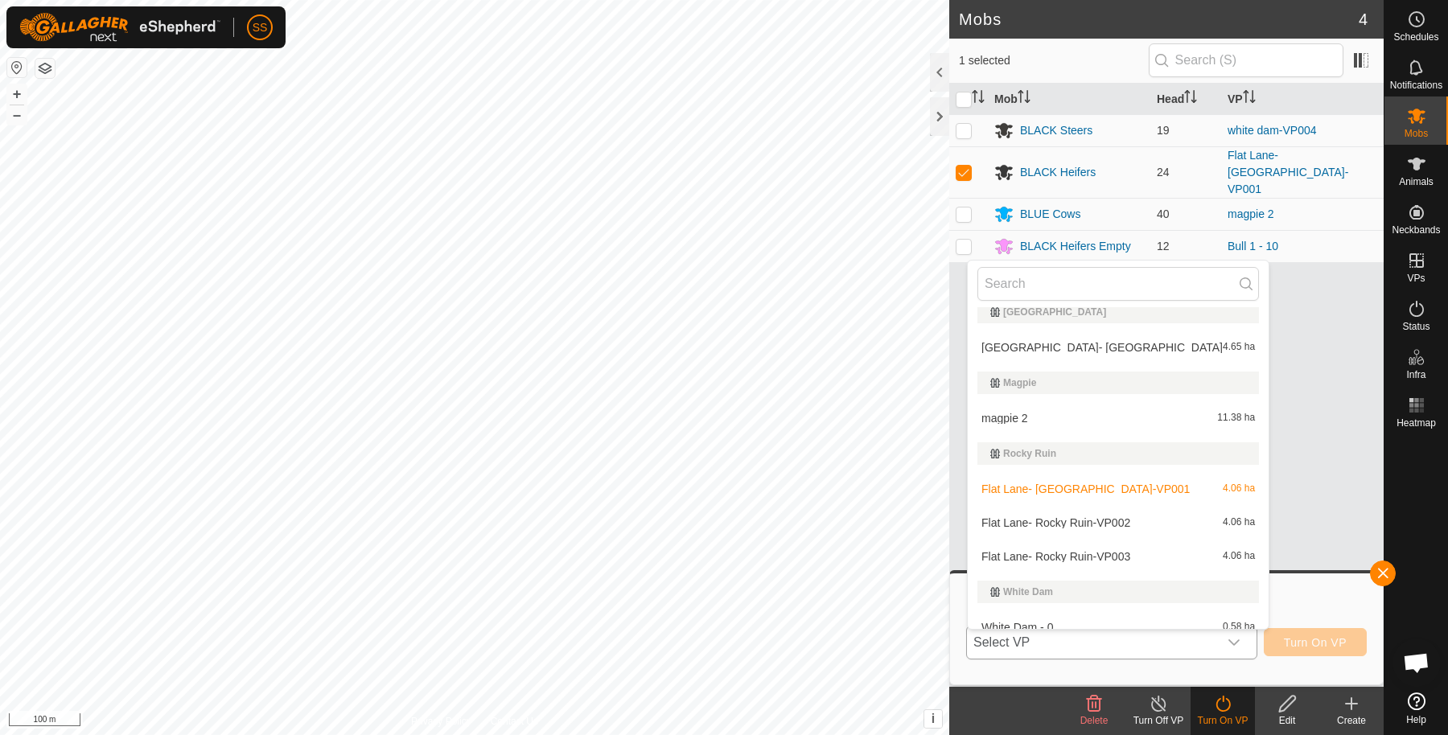
scroll to position [553, 0]
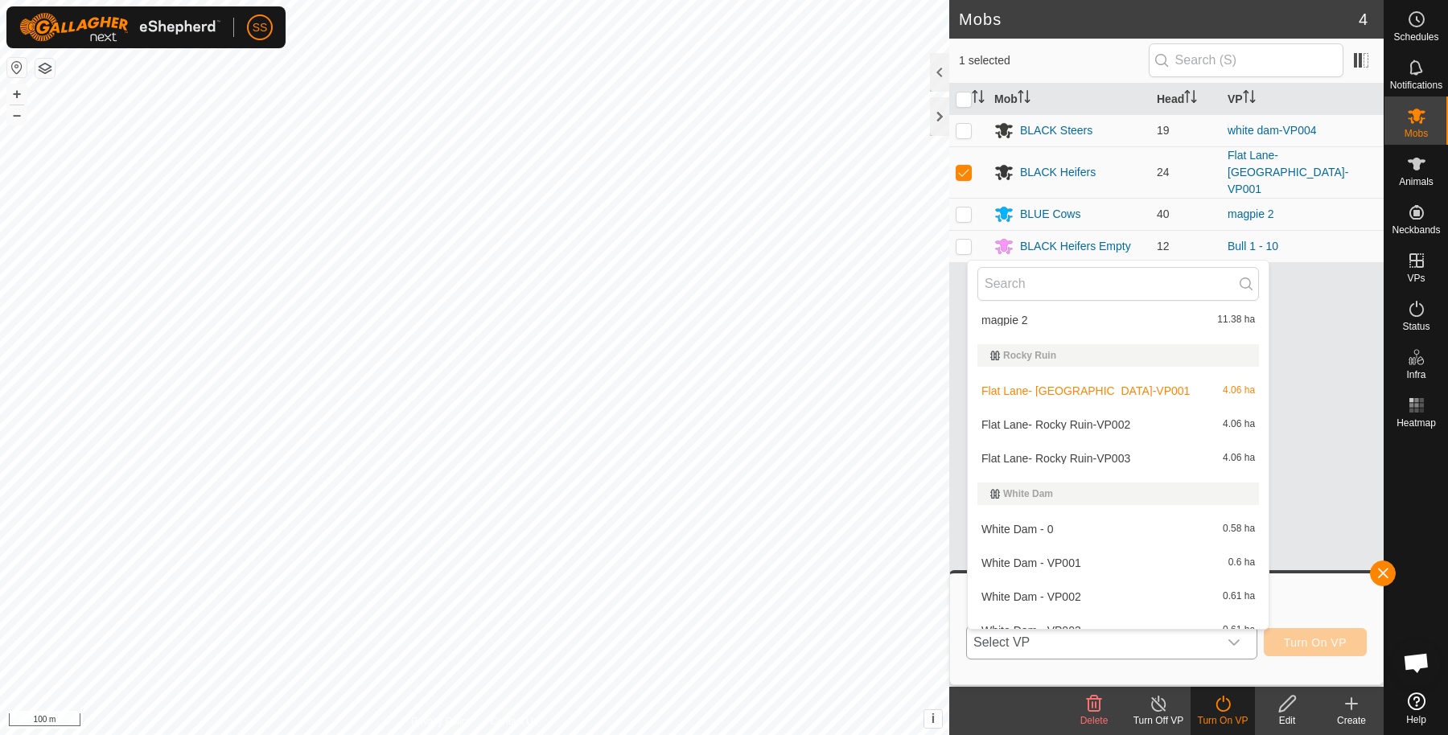
click at [1087, 451] on li "Flat Lane- Rocky Ruin-VP003 4.06 ha" at bounding box center [1118, 458] width 301 height 32
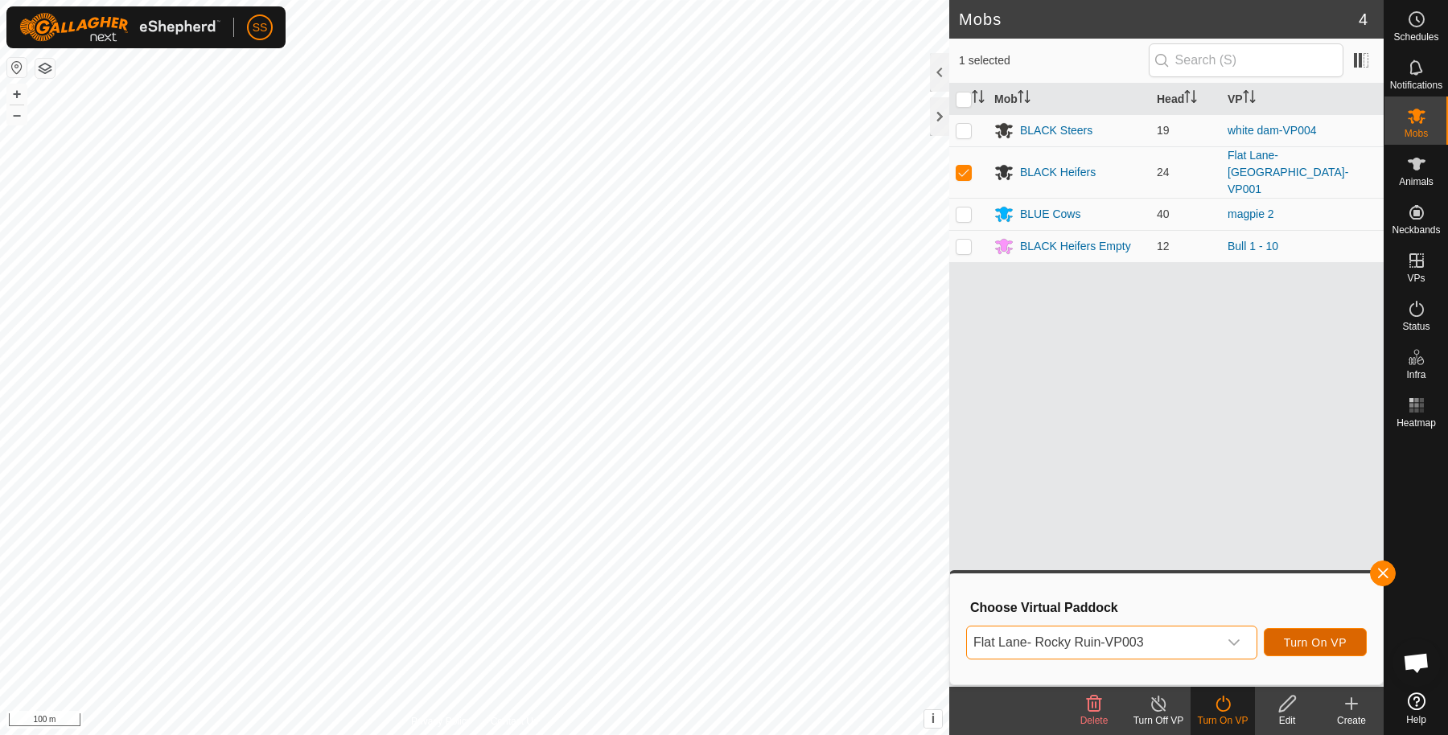
click at [1305, 651] on button "Turn On VP" at bounding box center [1315, 642] width 103 height 28
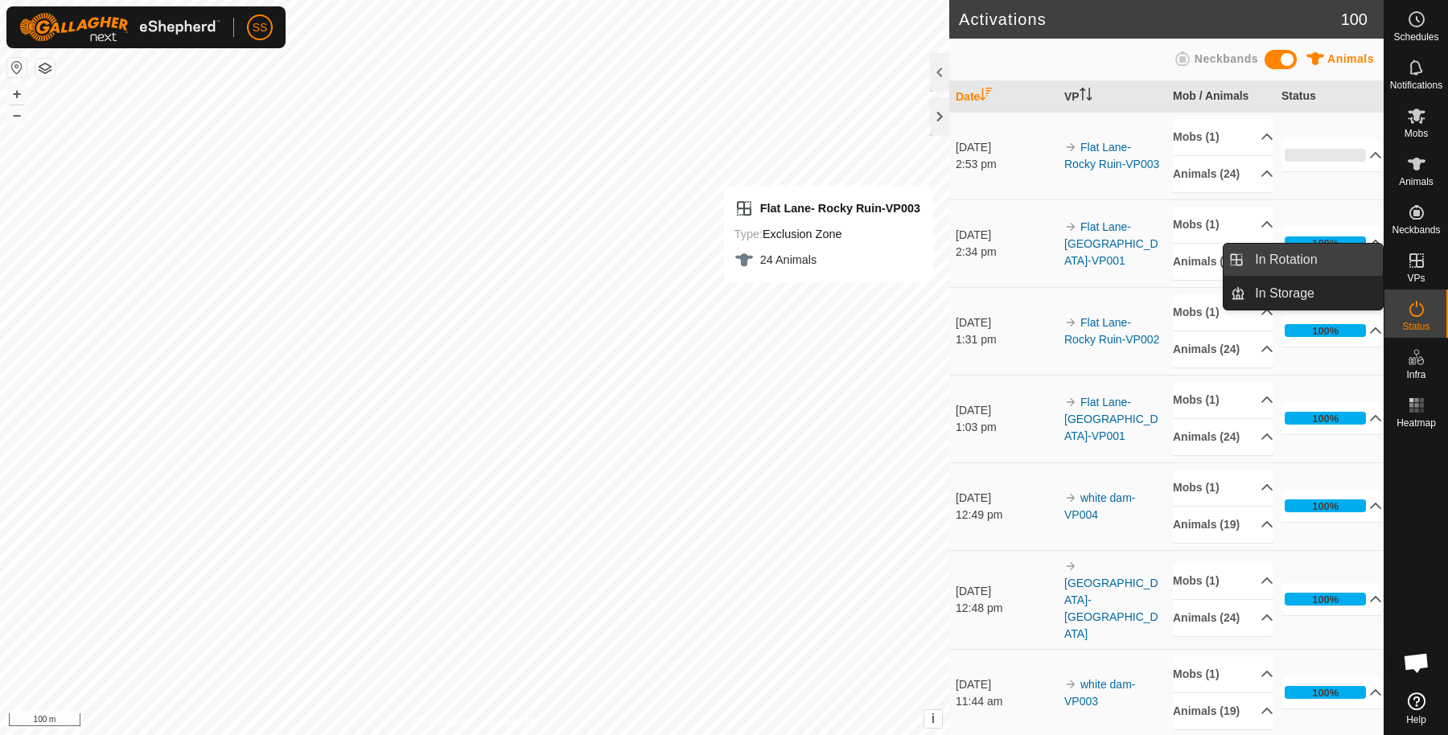
click at [1374, 259] on link "In Rotation" at bounding box center [1314, 260] width 138 height 32
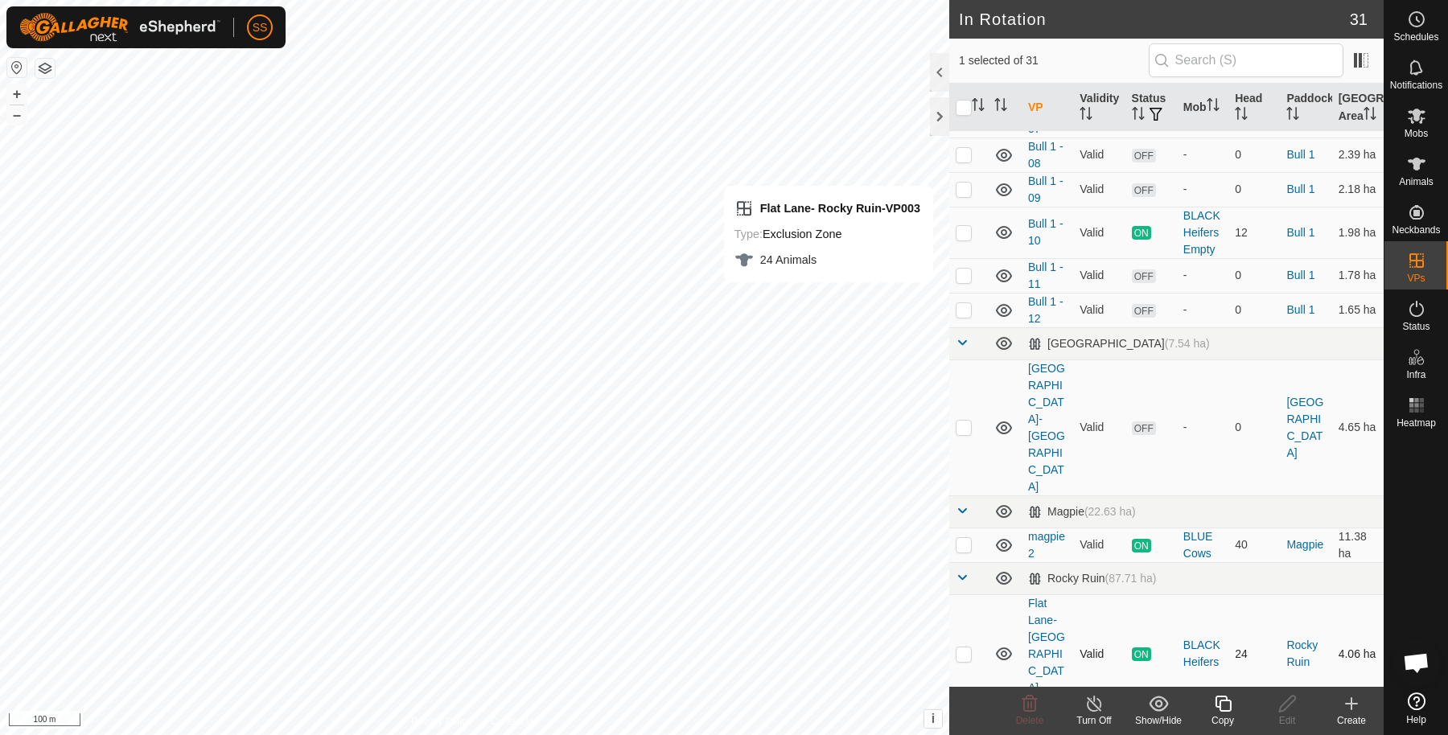
scroll to position [536, 0]
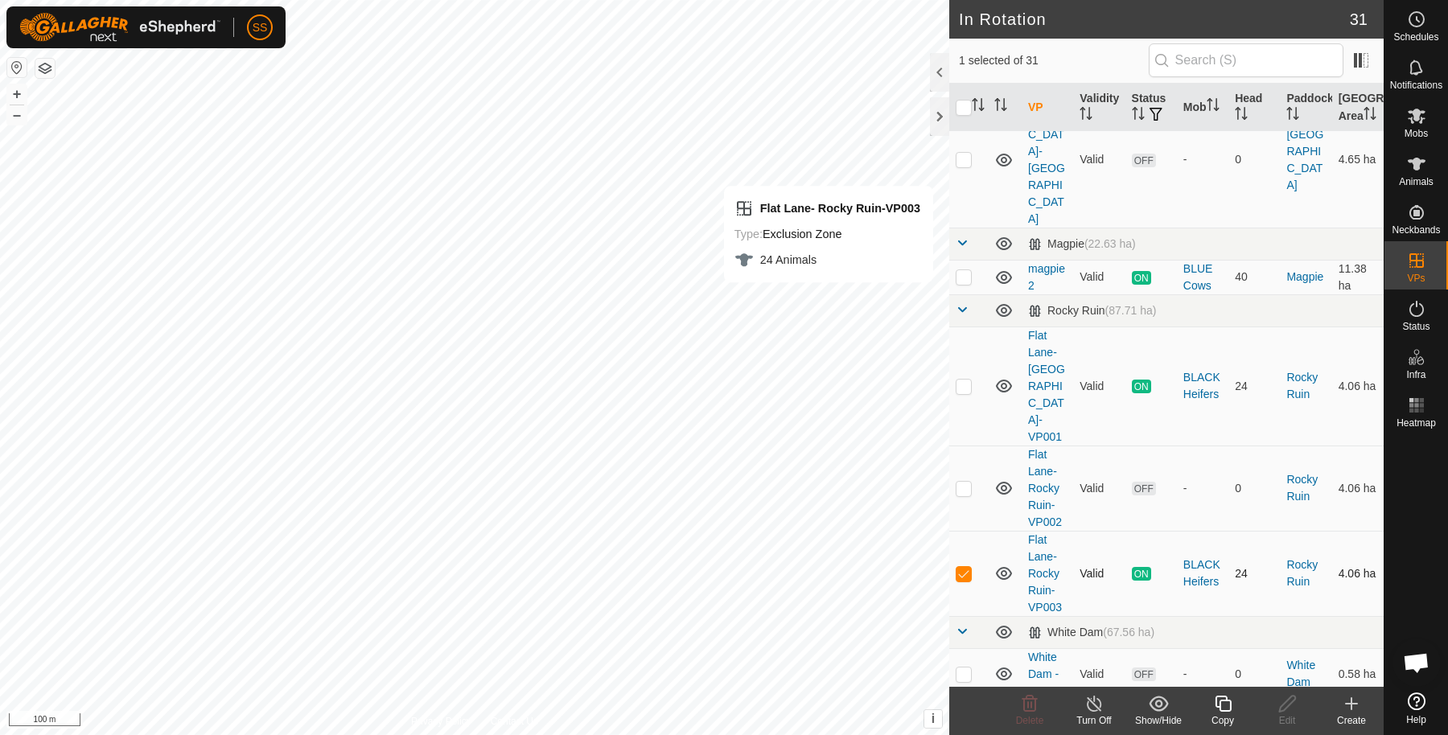
click at [968, 567] on p-checkbox at bounding box center [964, 573] width 16 height 13
checkbox input "false"
click at [964, 482] on p-checkbox at bounding box center [964, 488] width 16 height 13
checkbox input "true"
click at [1277, 706] on edit-svg-icon at bounding box center [1287, 703] width 64 height 19
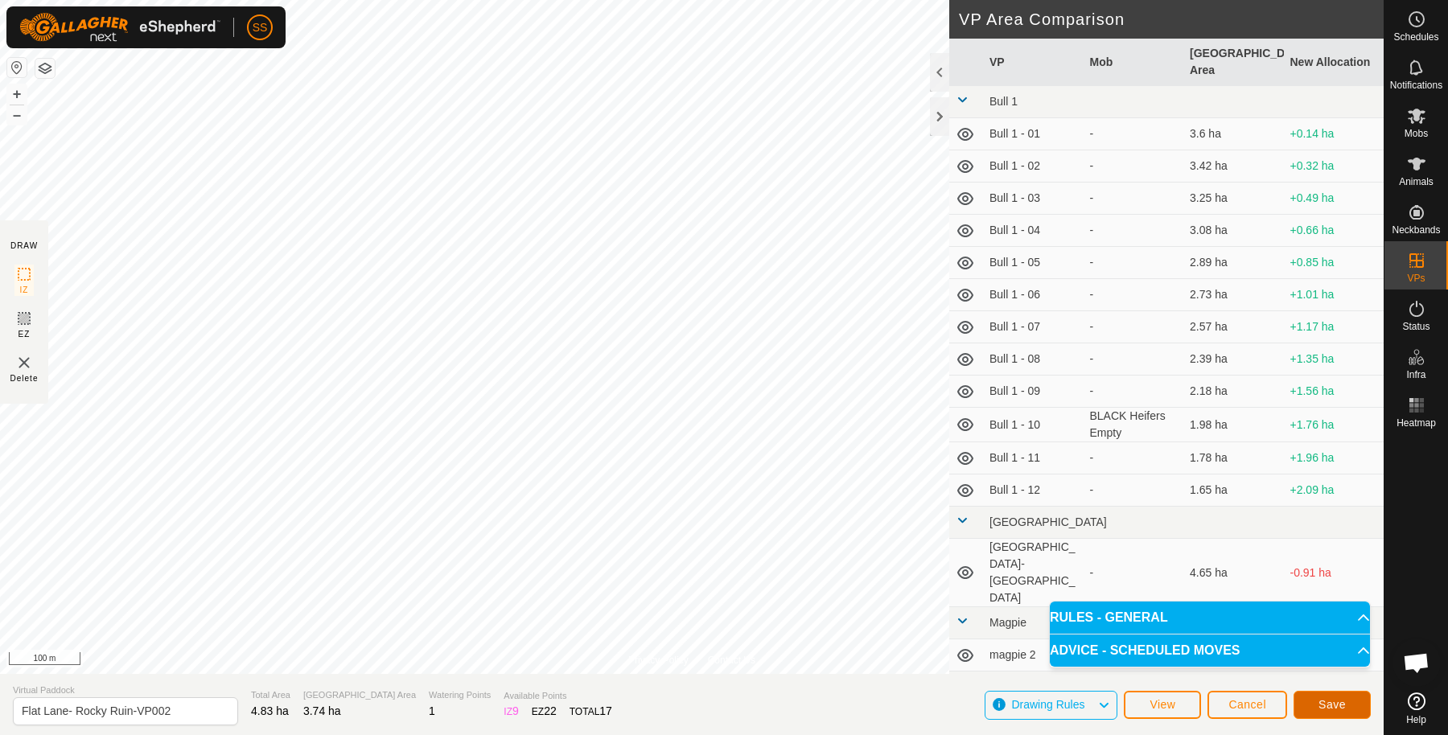
click at [1336, 717] on button "Save" at bounding box center [1331, 705] width 77 height 28
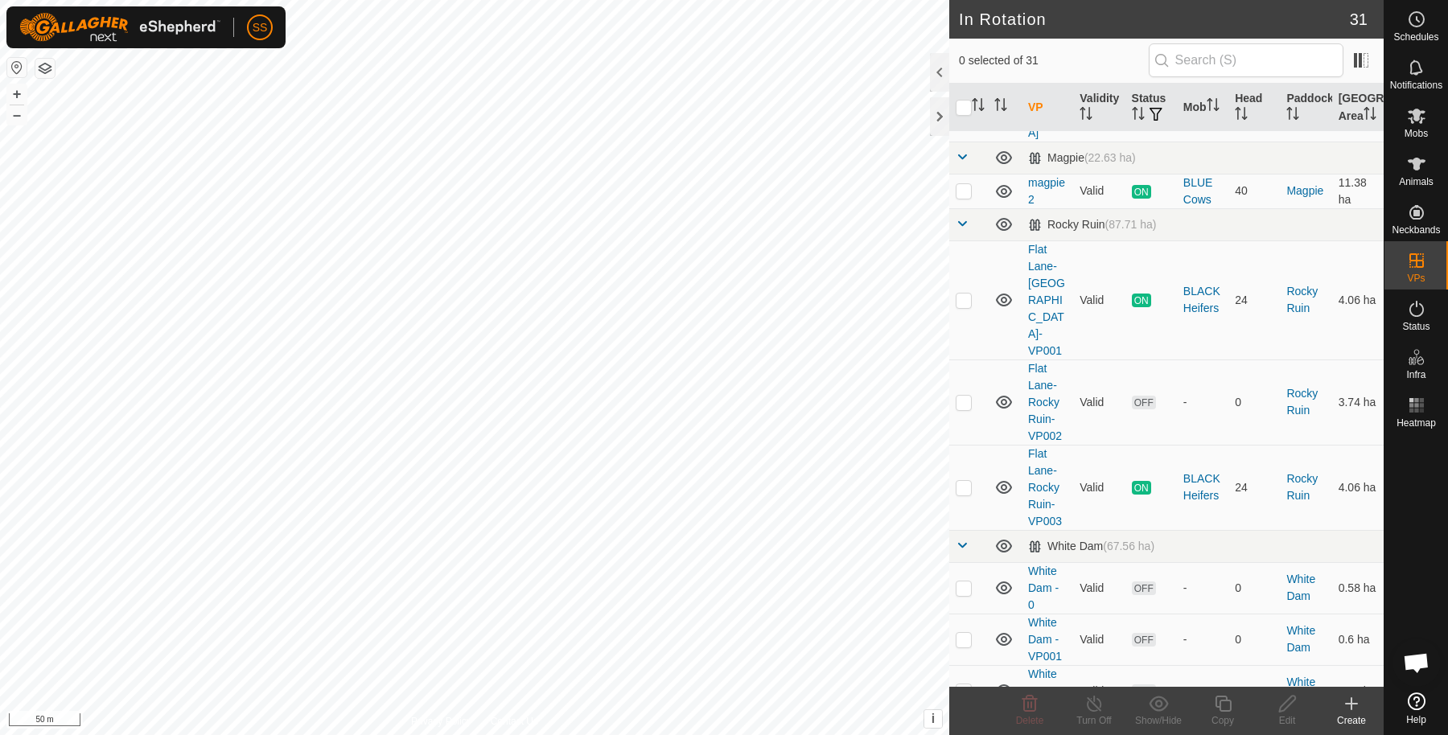
scroll to position [536, 0]
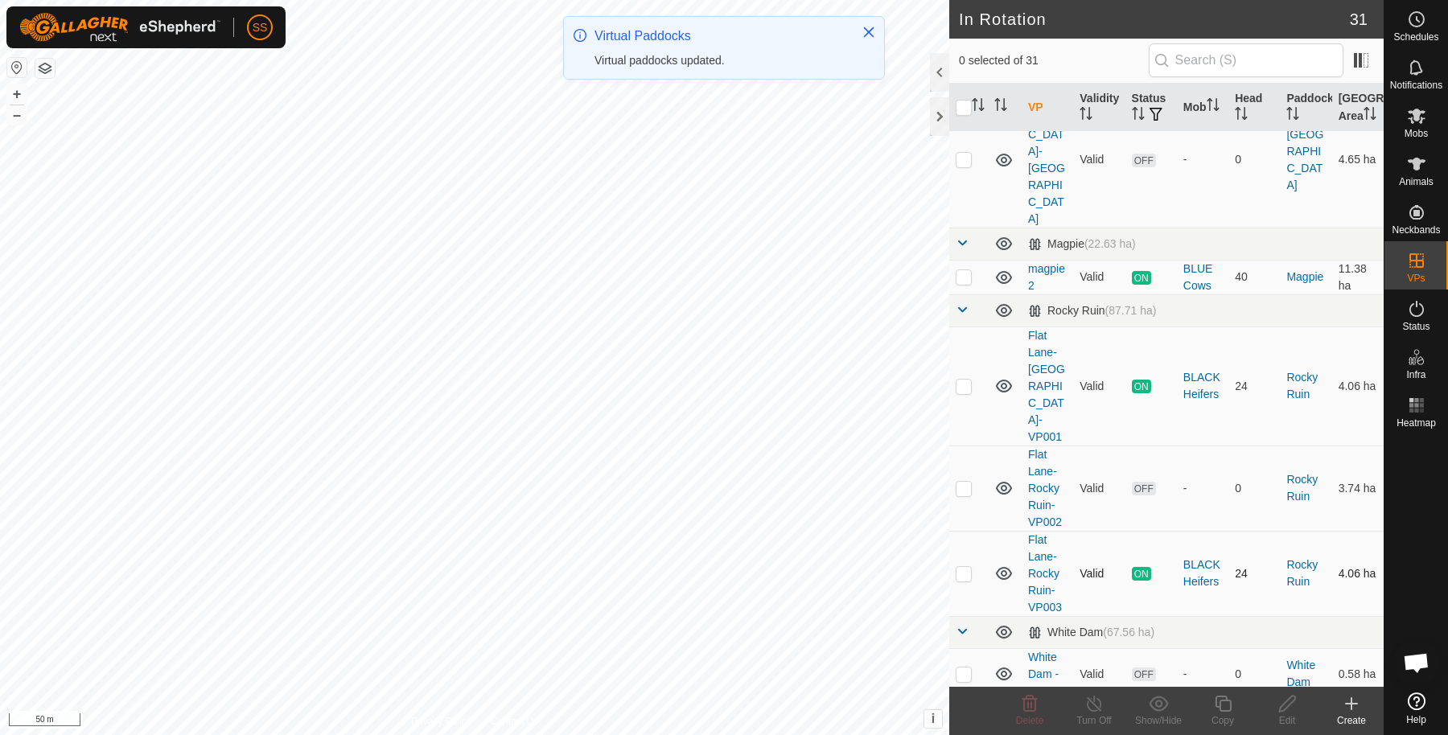
click at [961, 567] on p-tablecheckbox at bounding box center [964, 573] width 16 height 13
checkbox input "true"
click at [1212, 713] on div "Copy" at bounding box center [1222, 720] width 64 height 14
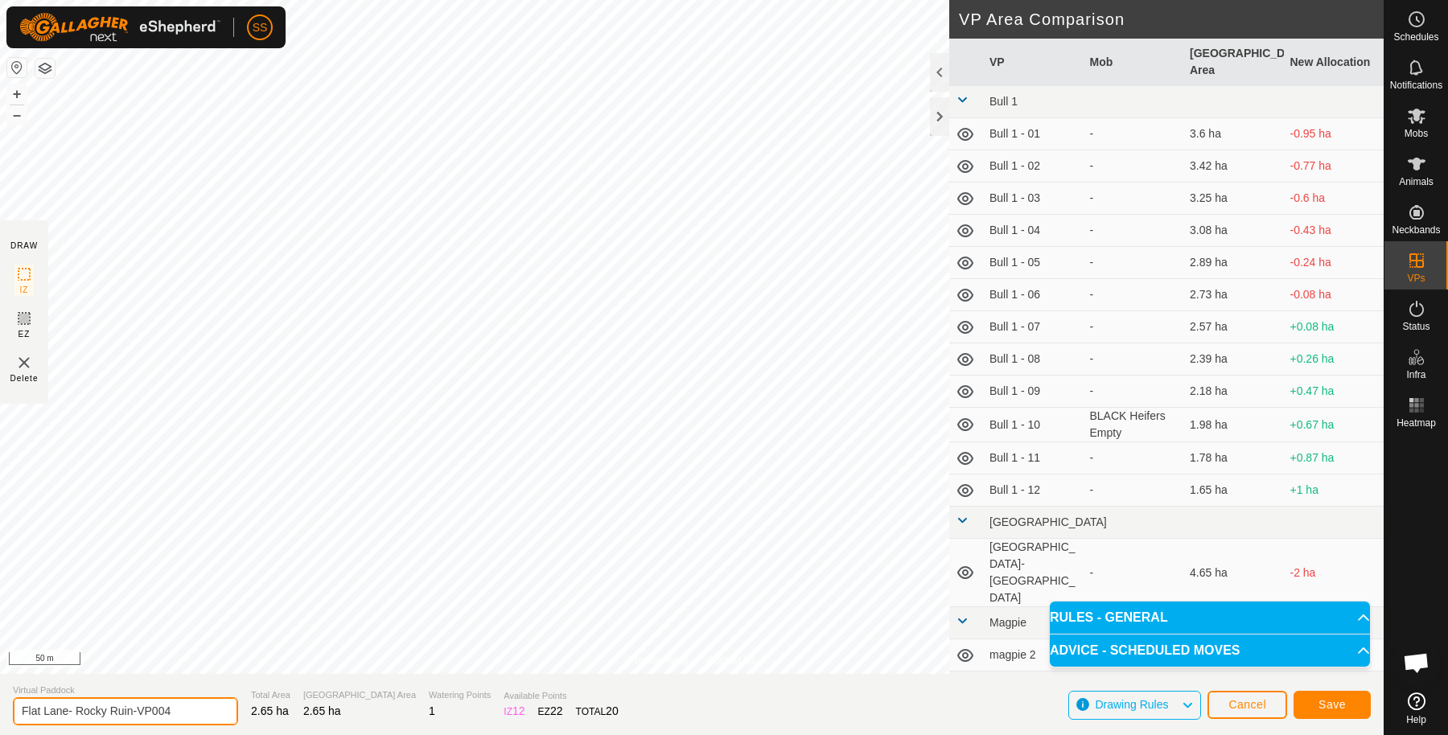
click at [195, 708] on input "Flat Lane- Rocky Ruin-VP004" at bounding box center [125, 711] width 225 height 28
type input "F"
type input "Rocky Ruin"
click at [1361, 692] on button "Save" at bounding box center [1331, 705] width 77 height 28
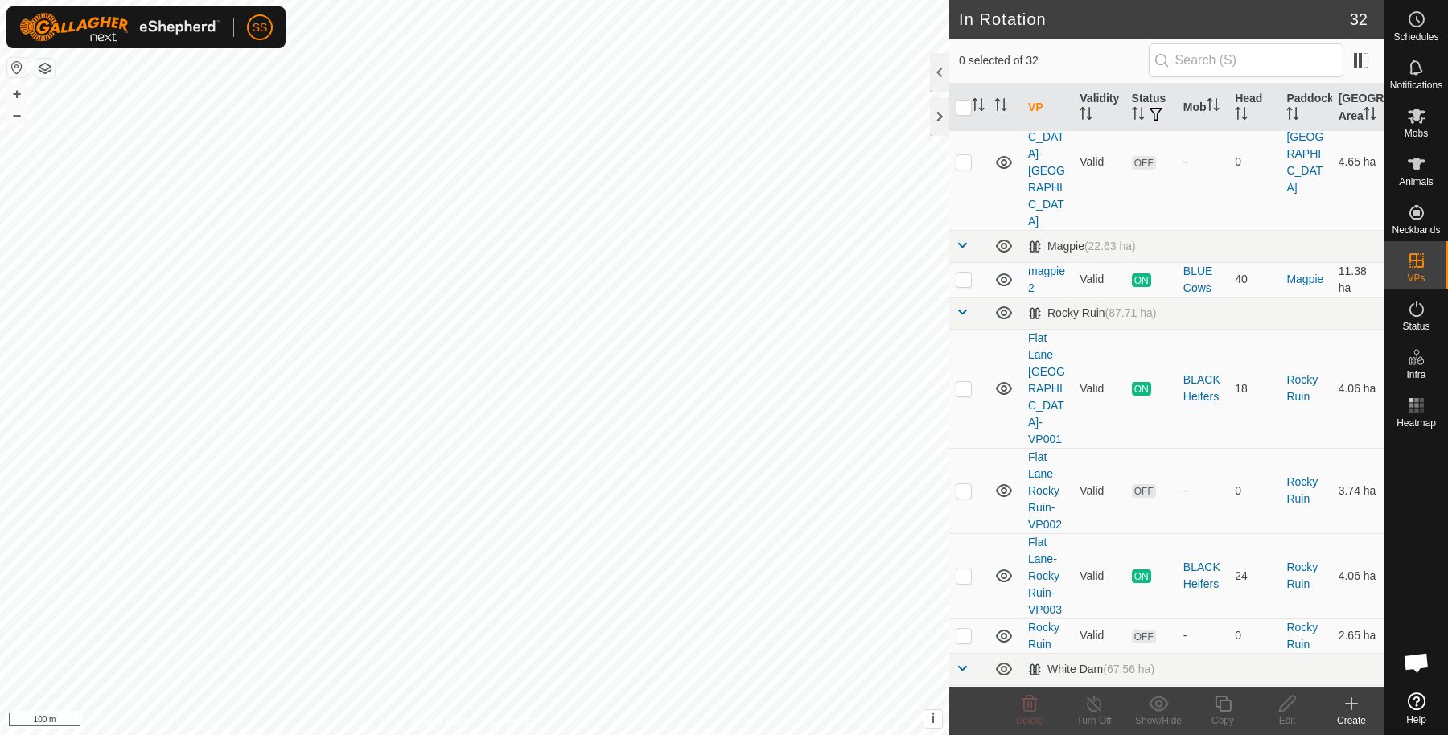
scroll to position [804, 0]
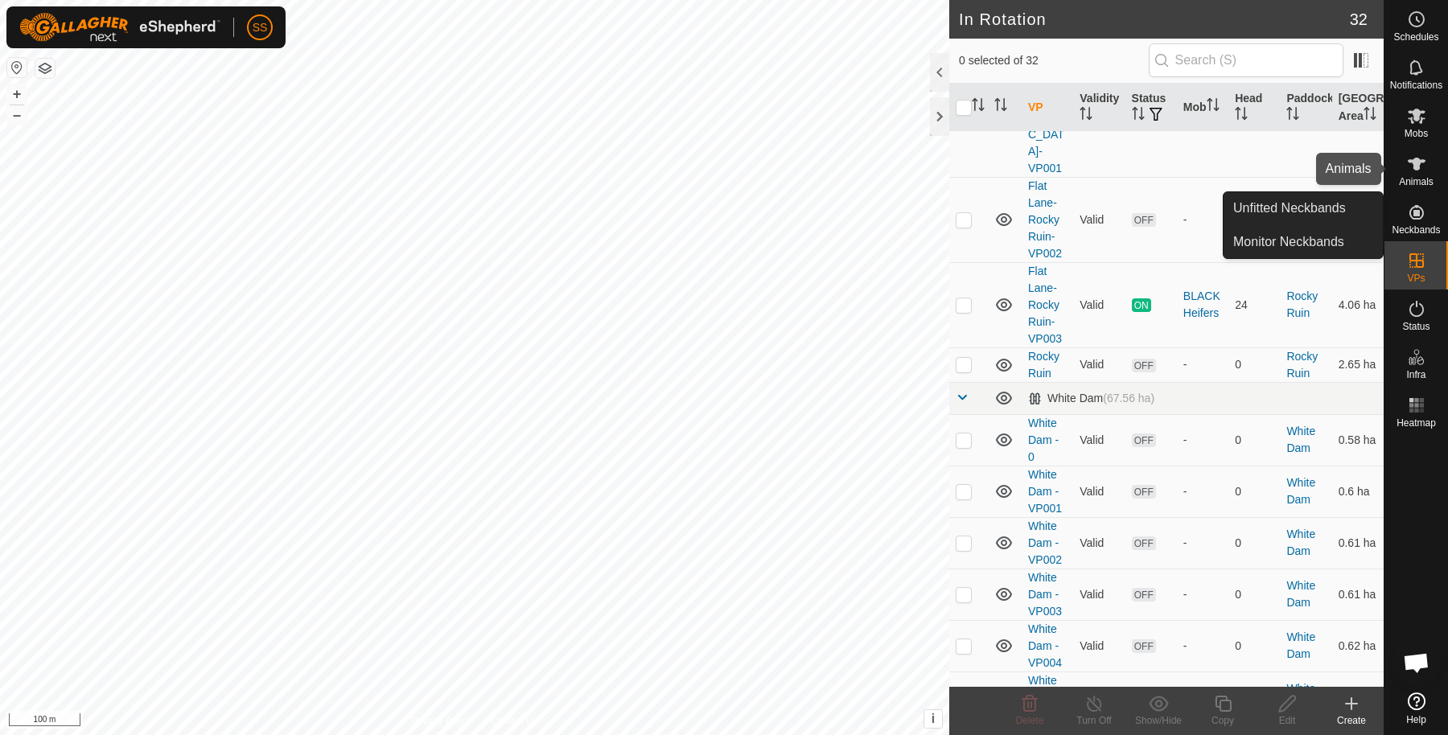
click at [1427, 174] on es-animals-svg-icon at bounding box center [1416, 164] width 29 height 26
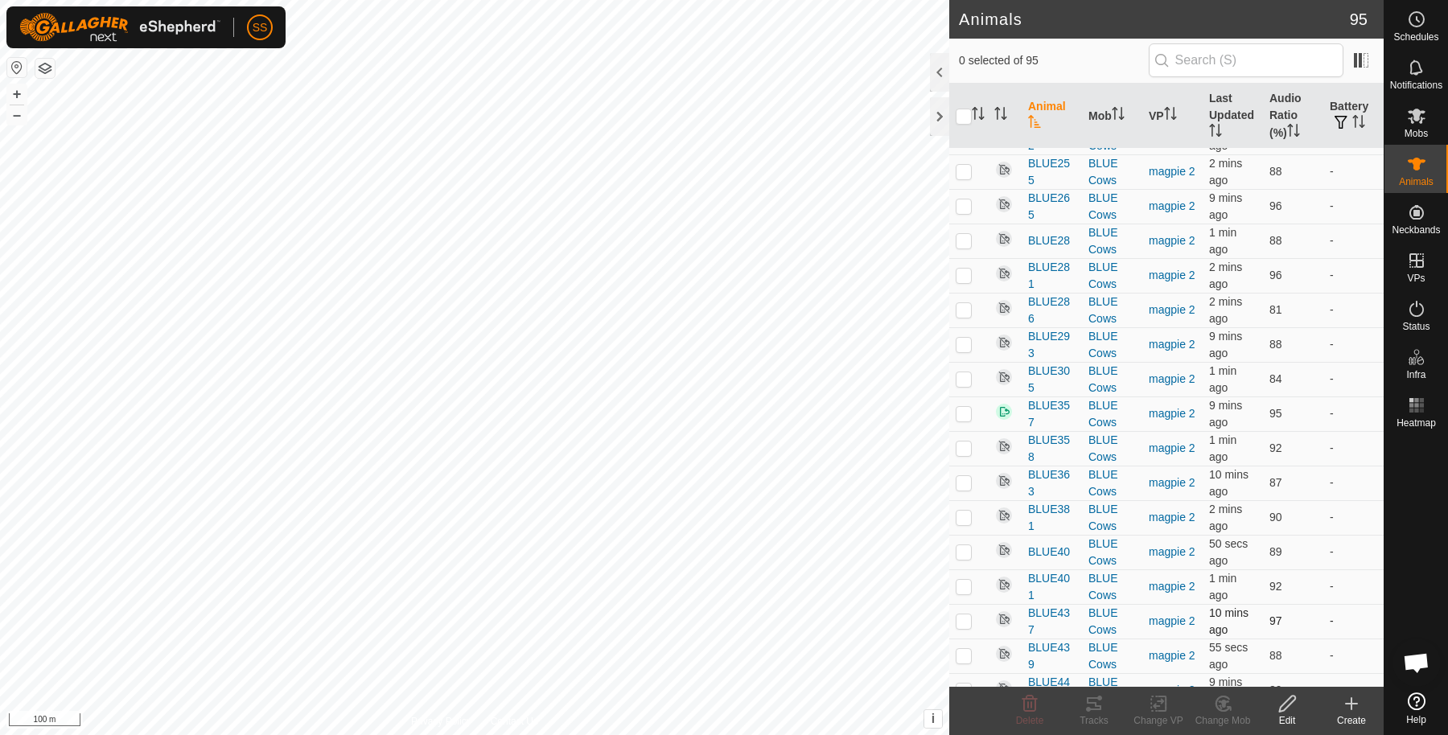
scroll to position [5725, 0]
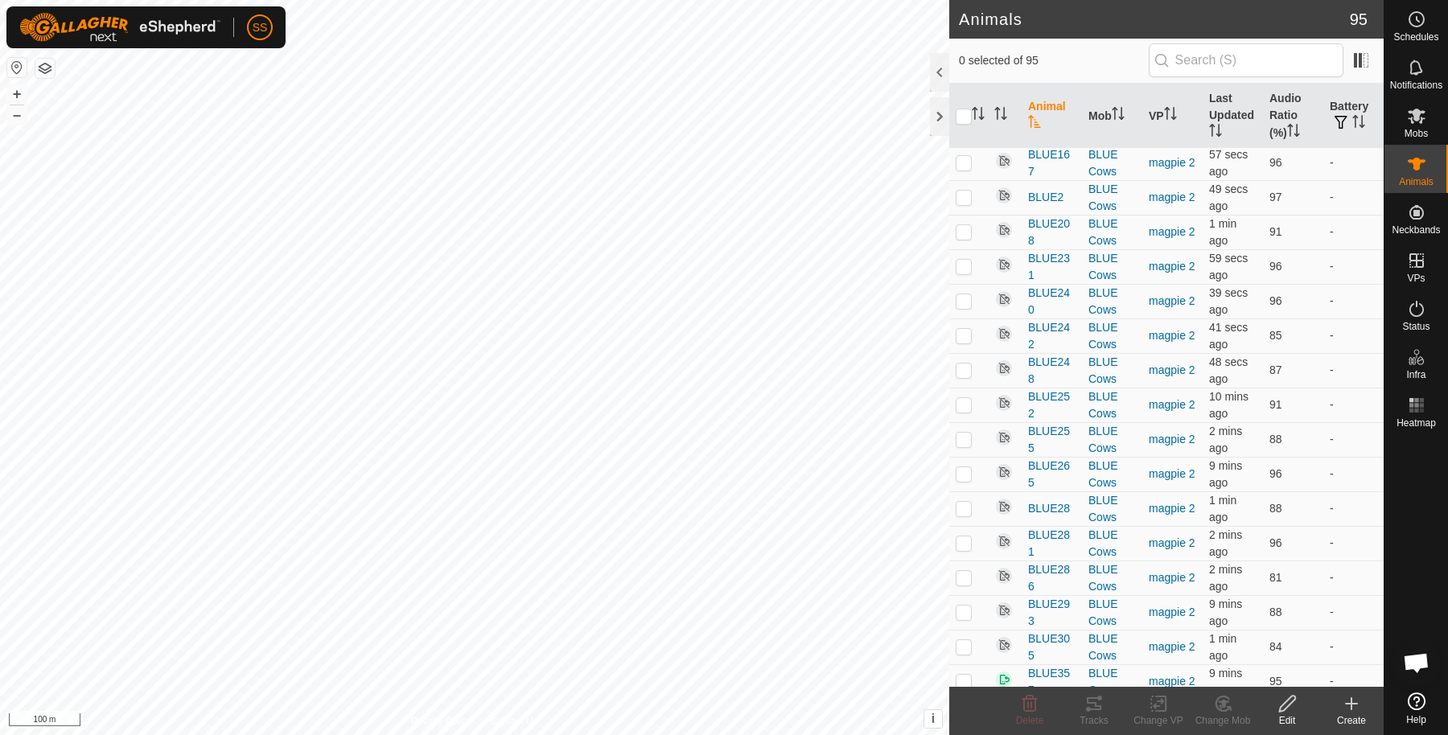
click at [1054, 119] on th "Animal" at bounding box center [1051, 116] width 60 height 65
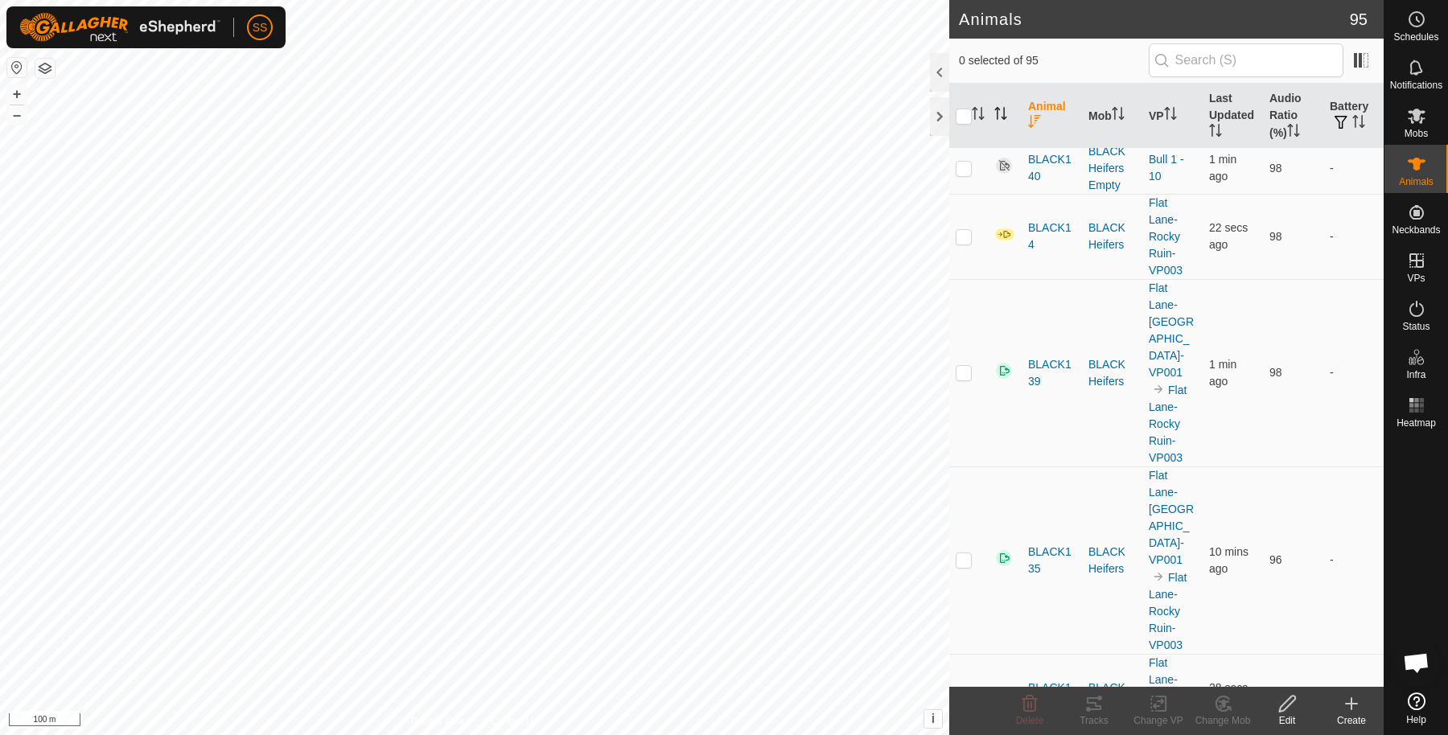
click at [1006, 113] on icon "Activate to sort" at bounding box center [1000, 113] width 13 height 13
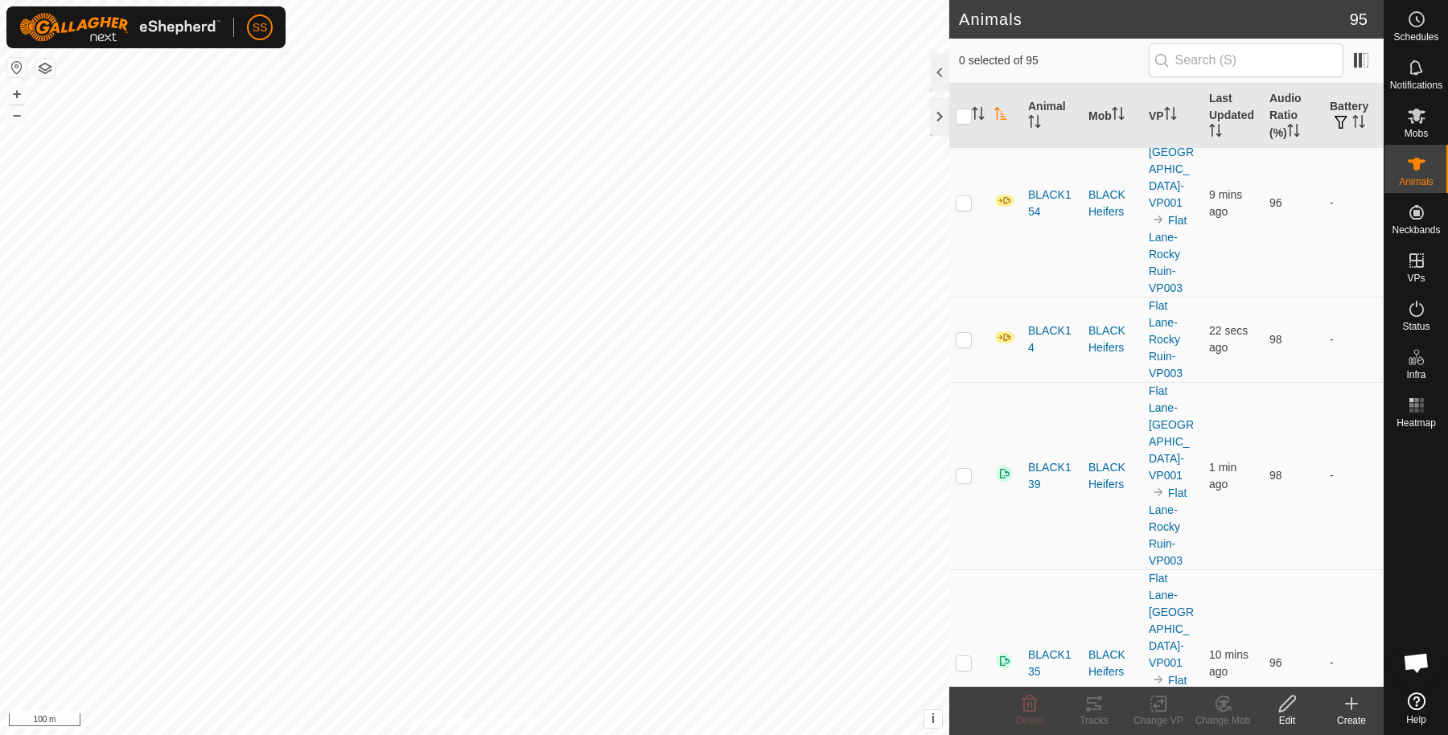
scroll to position [0, 0]
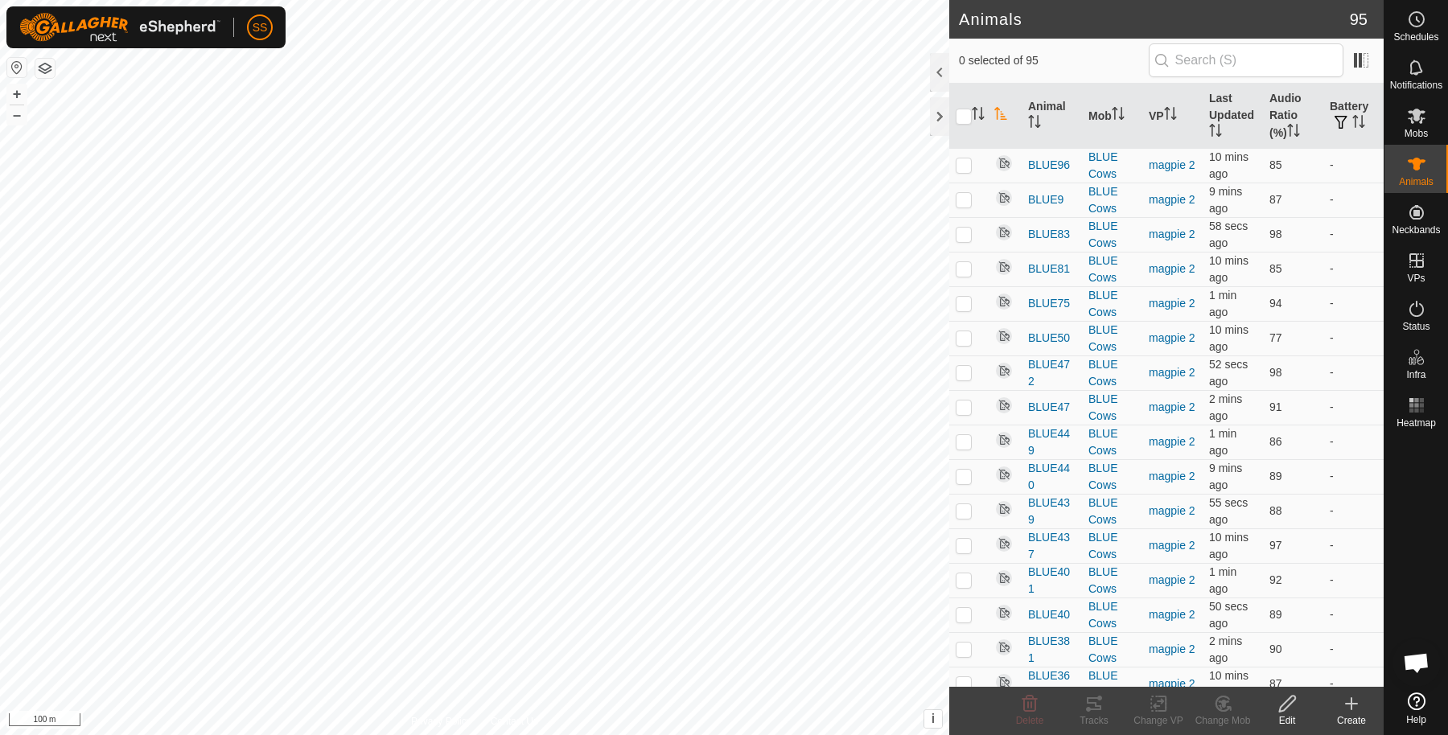
click at [1005, 113] on icon "Activate to sort" at bounding box center [1000, 113] width 13 height 13
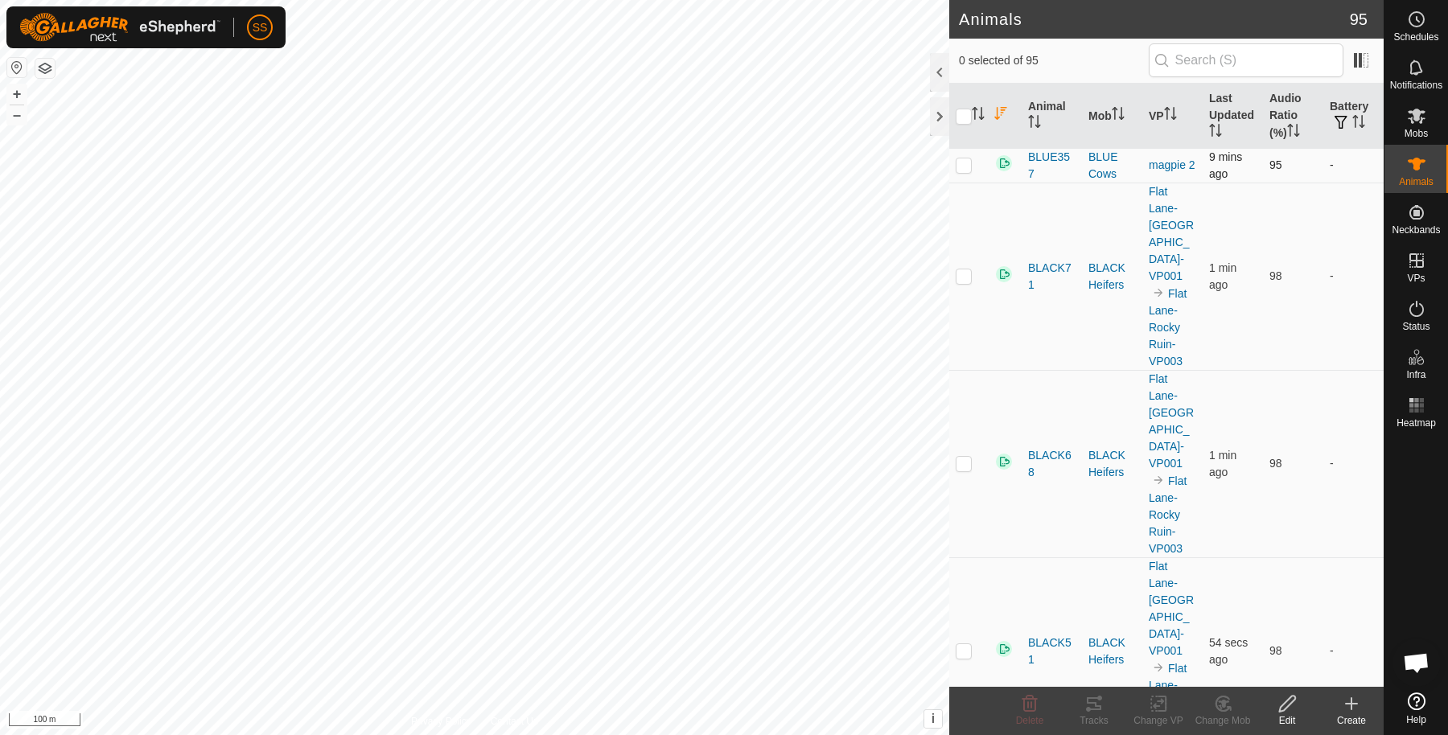
click at [968, 166] on p-checkbox at bounding box center [964, 164] width 16 height 13
click at [1285, 701] on icon at bounding box center [1287, 704] width 16 height 16
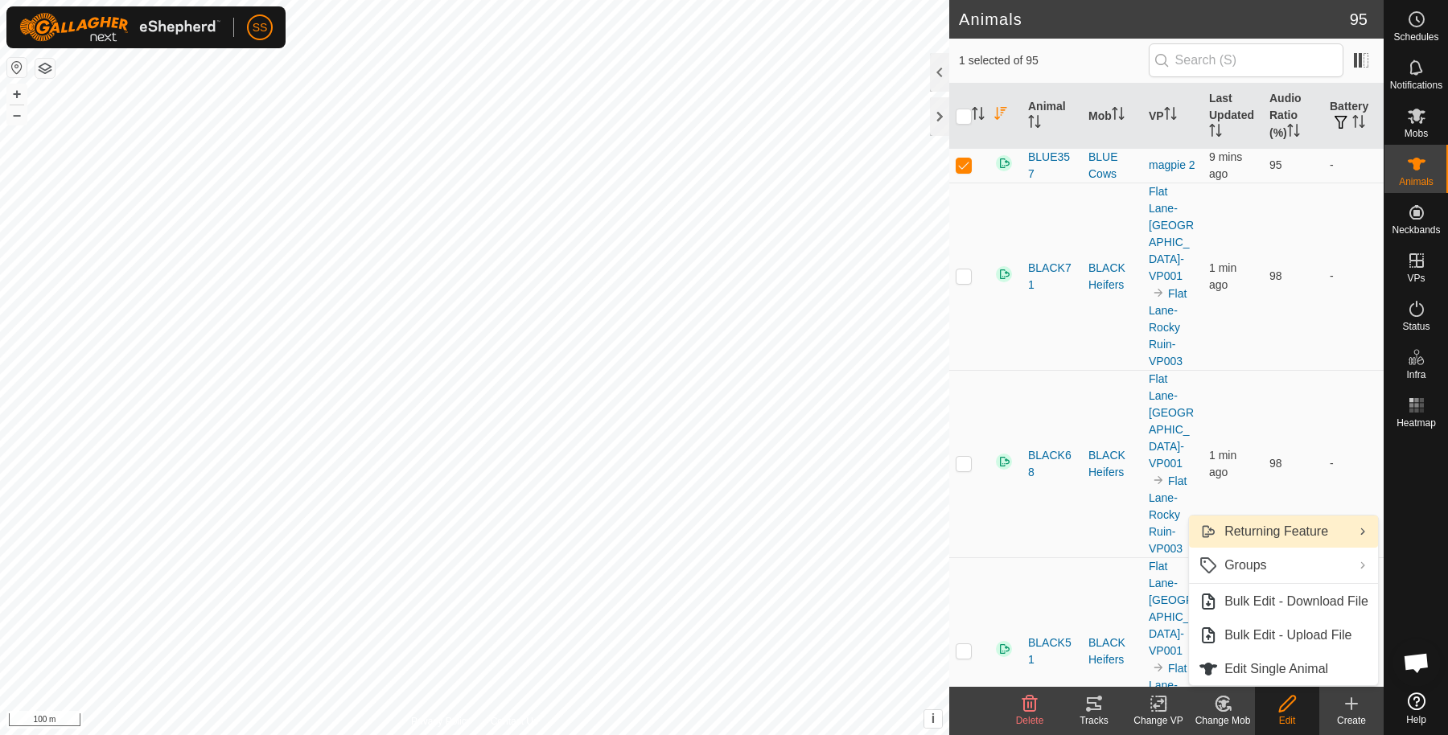
click at [1283, 520] on link "Returning Feature" at bounding box center [1283, 532] width 189 height 32
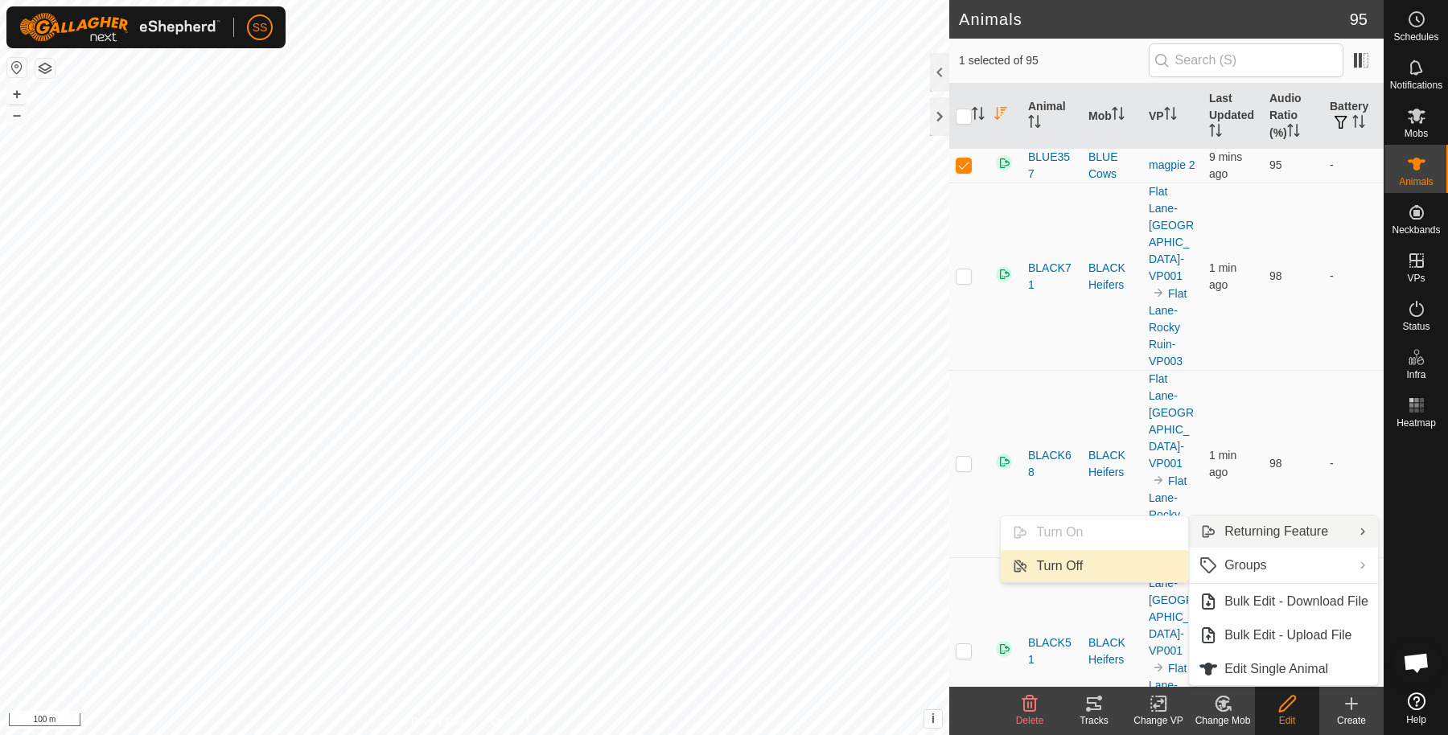
click at [1138, 574] on link "Turn Off" at bounding box center [1094, 566] width 187 height 32
checkbox input "false"
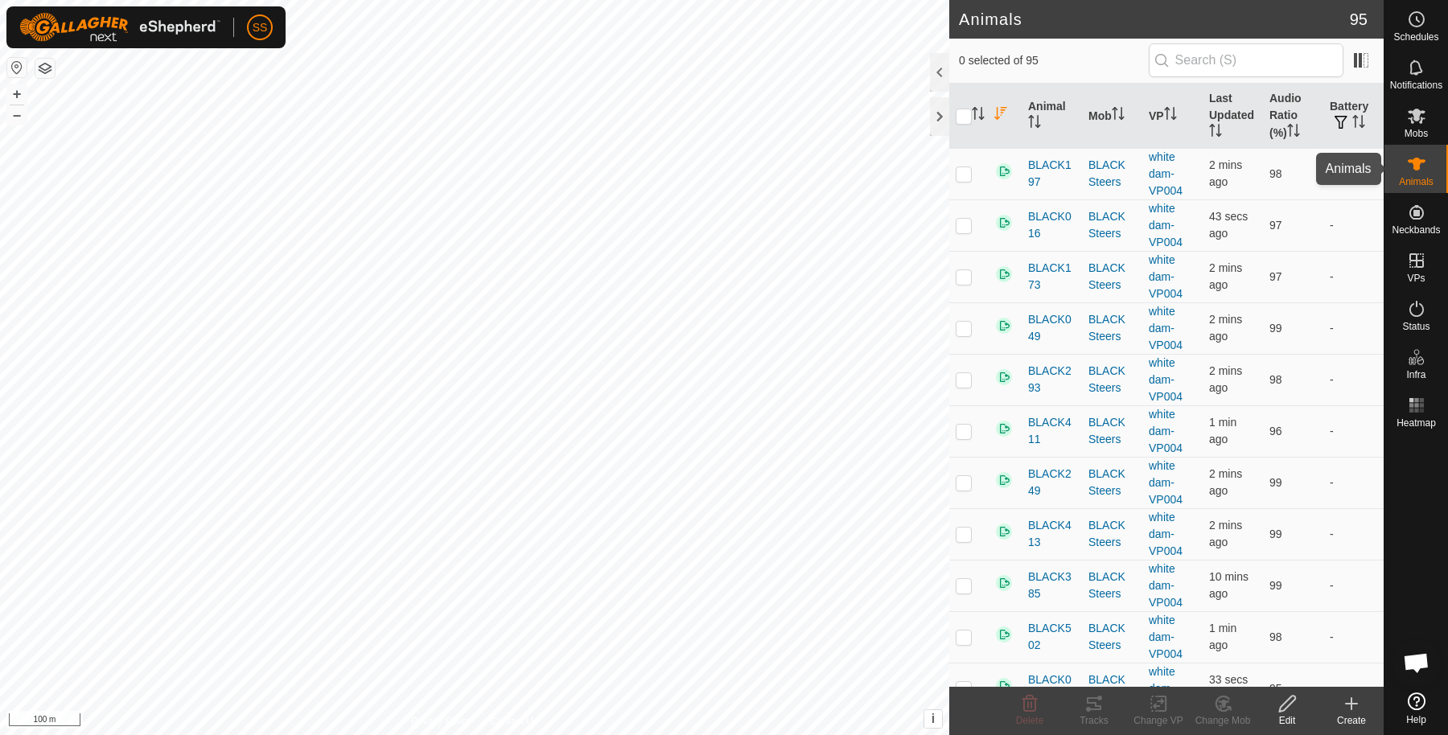
click at [1416, 174] on es-animals-svg-icon at bounding box center [1416, 164] width 29 height 26
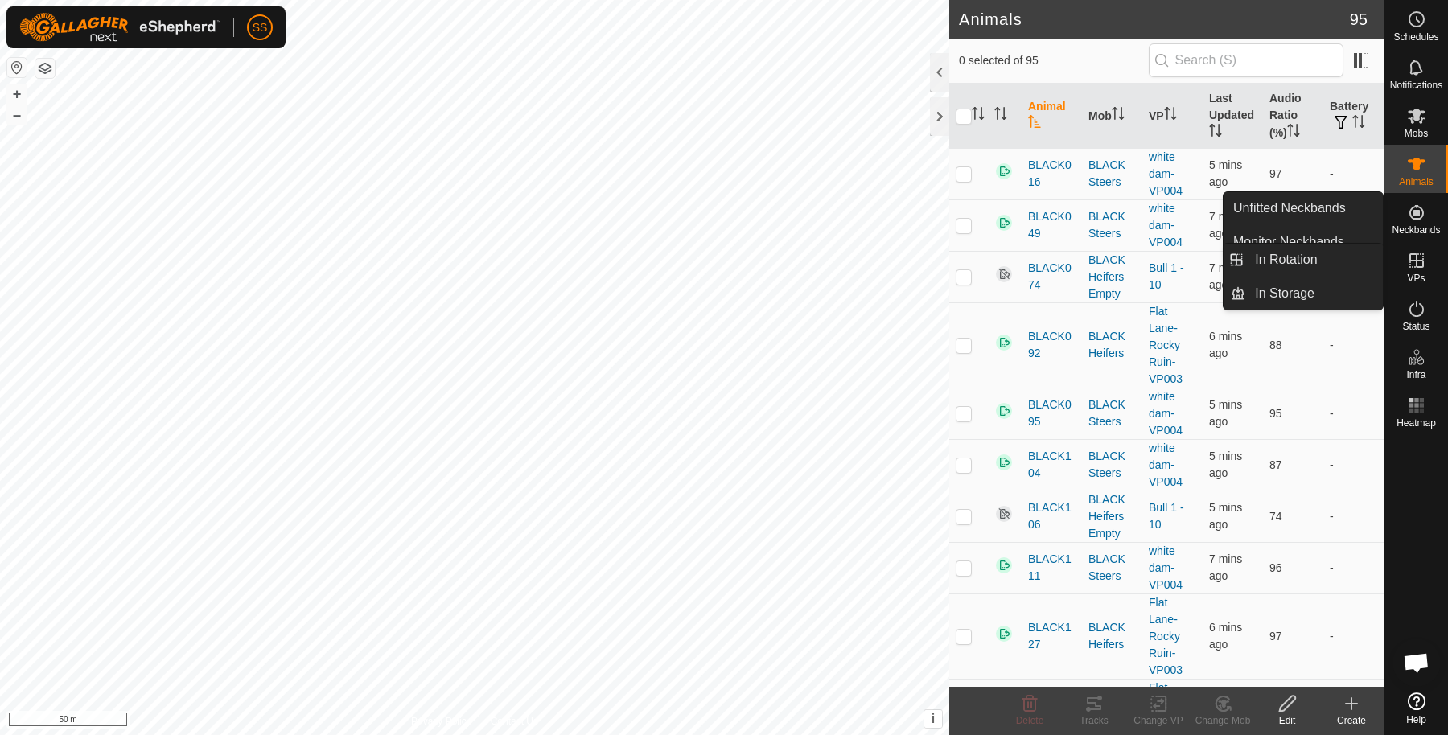
click at [1432, 261] on div "VPs" at bounding box center [1416, 265] width 64 height 48
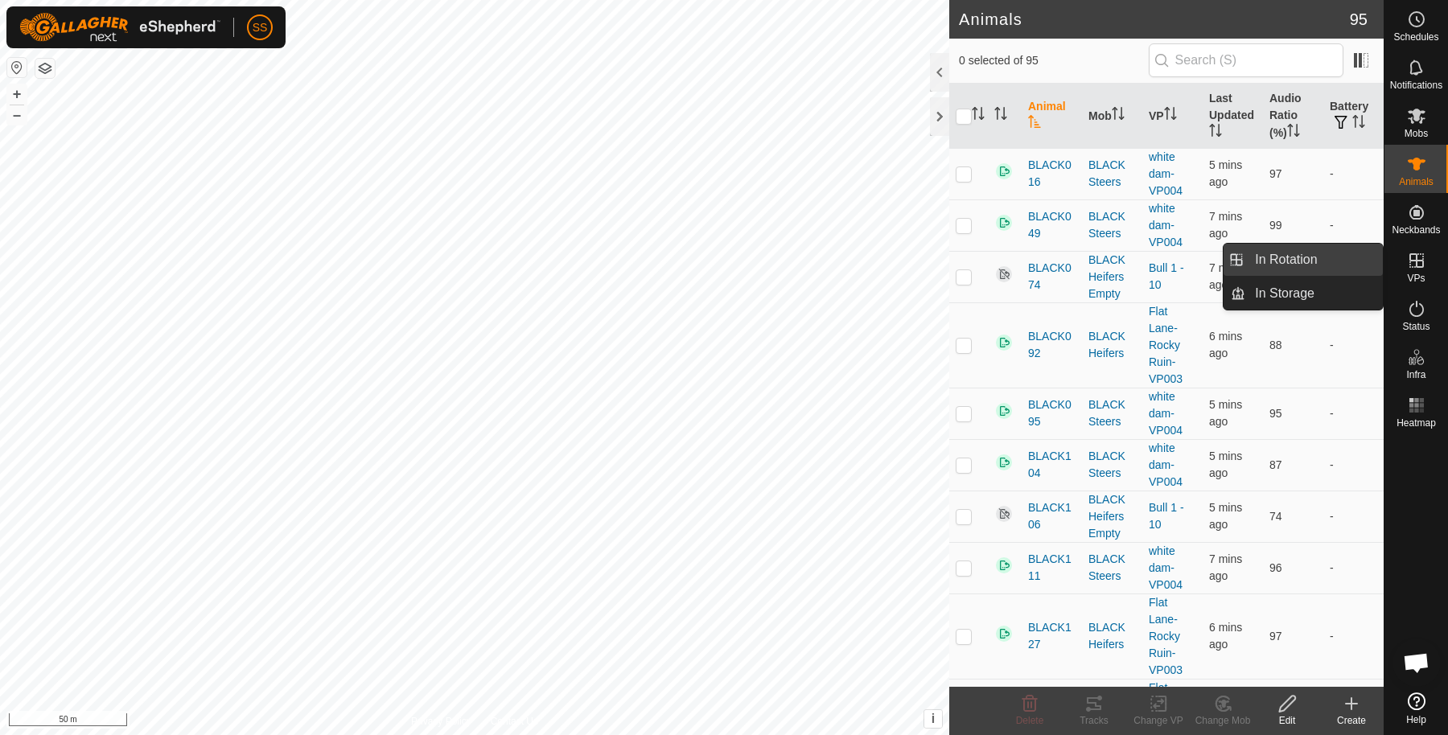
click at [1354, 264] on link "In Rotation" at bounding box center [1314, 260] width 138 height 32
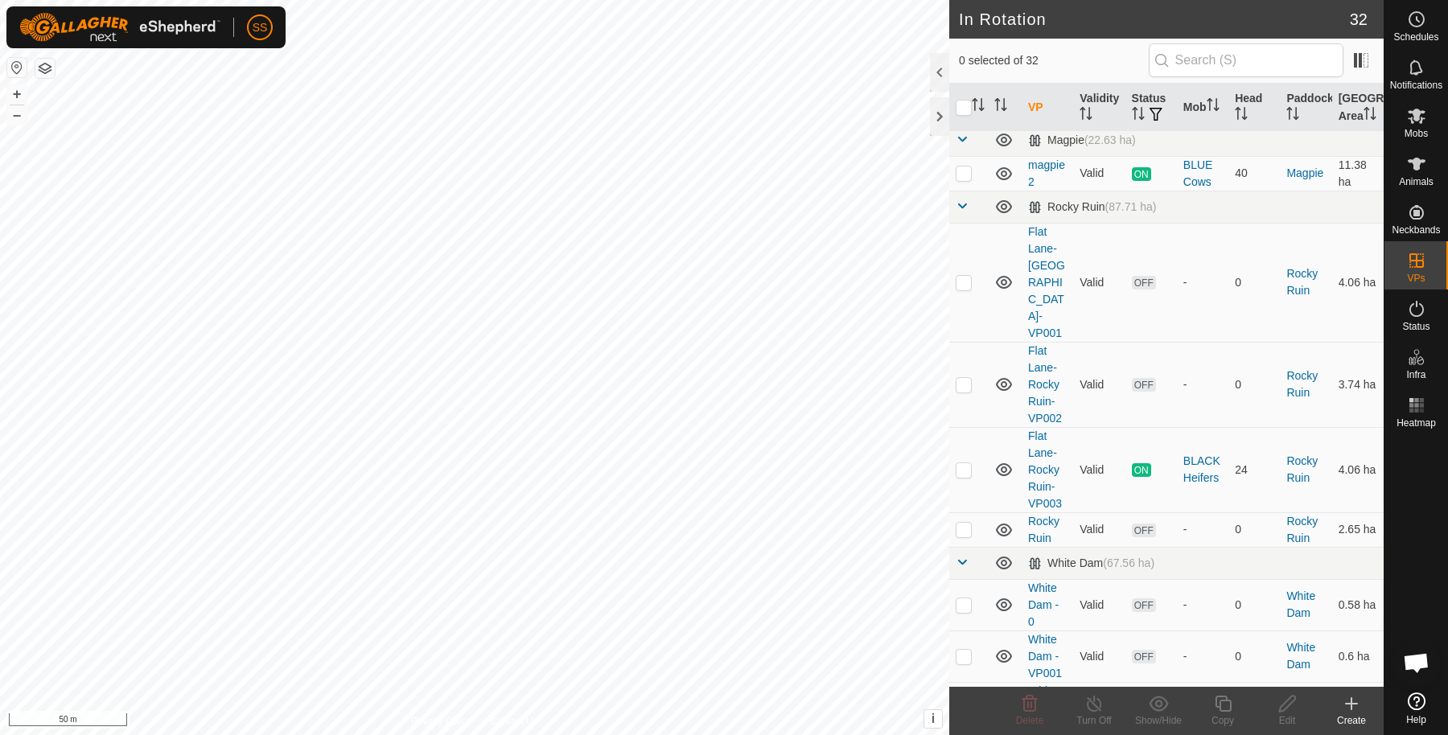
scroll to position [804, 0]
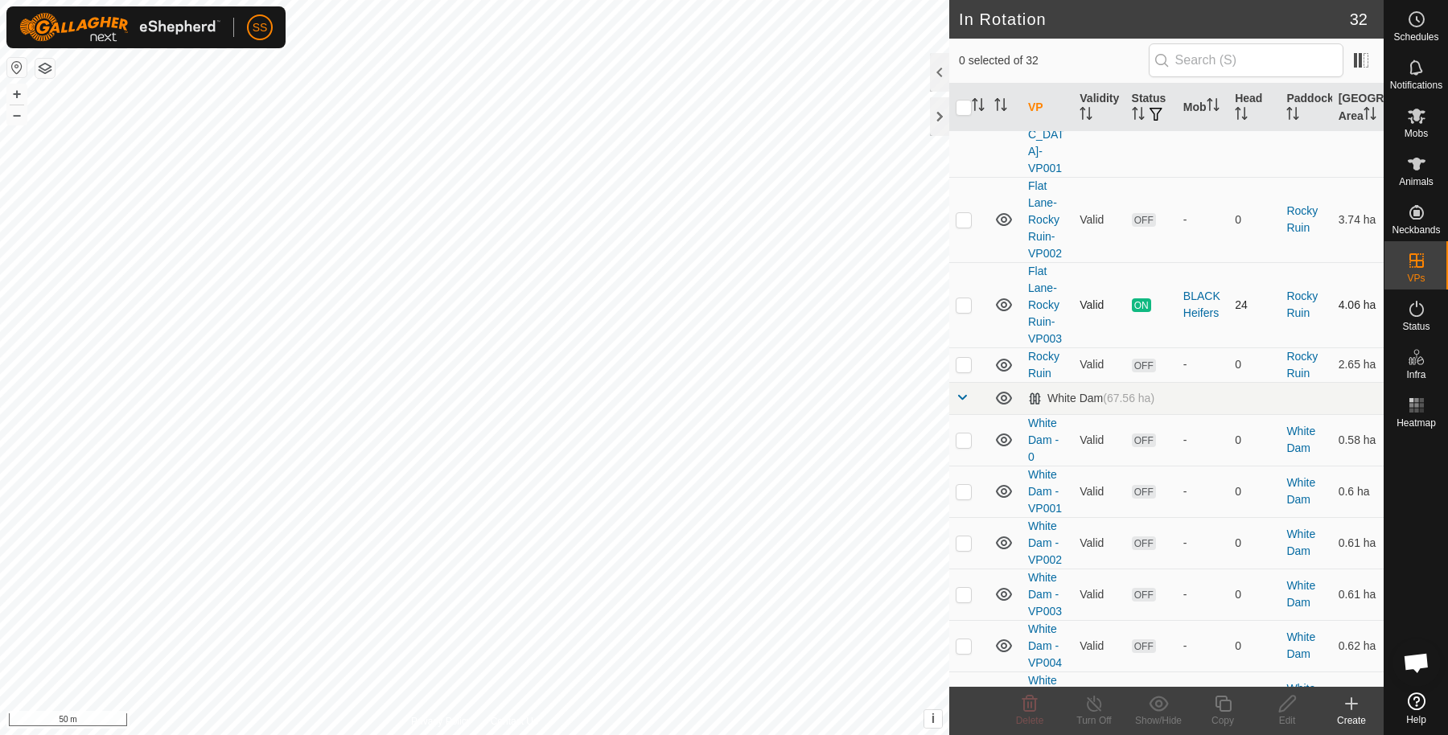
click at [969, 298] on p-checkbox at bounding box center [964, 304] width 16 height 13
checkbox input "true"
click at [1223, 712] on icon at bounding box center [1223, 703] width 20 height 19
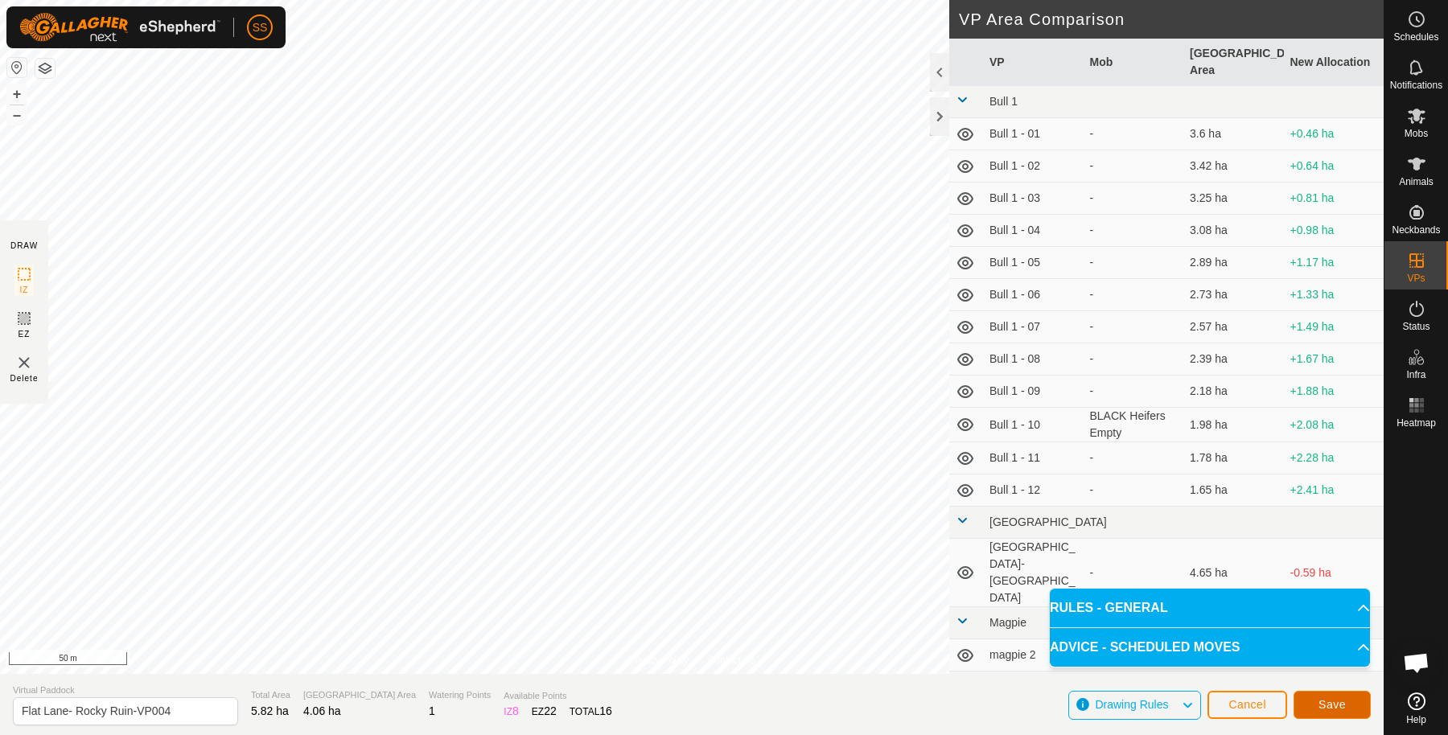
click at [1347, 697] on button "Save" at bounding box center [1331, 705] width 77 height 28
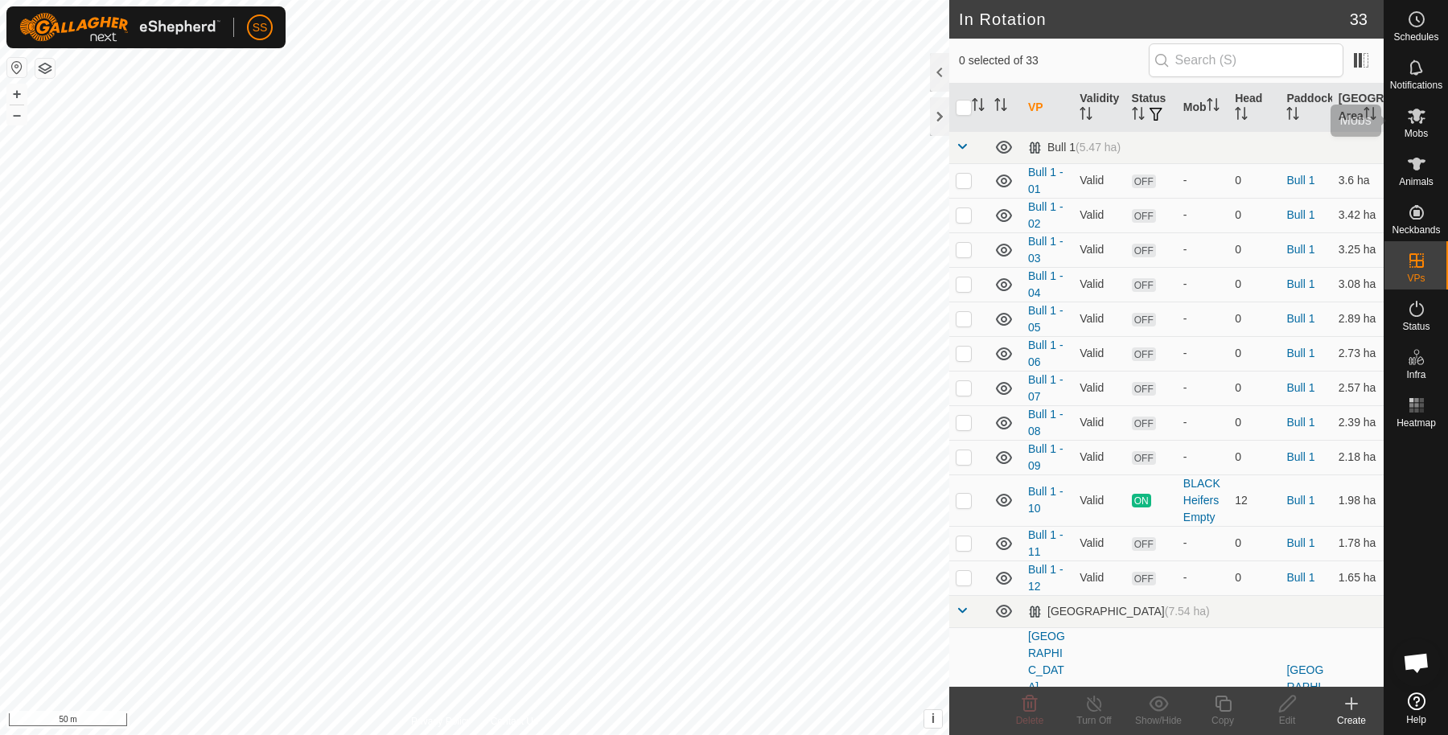
click at [1418, 122] on icon at bounding box center [1417, 116] width 18 height 15
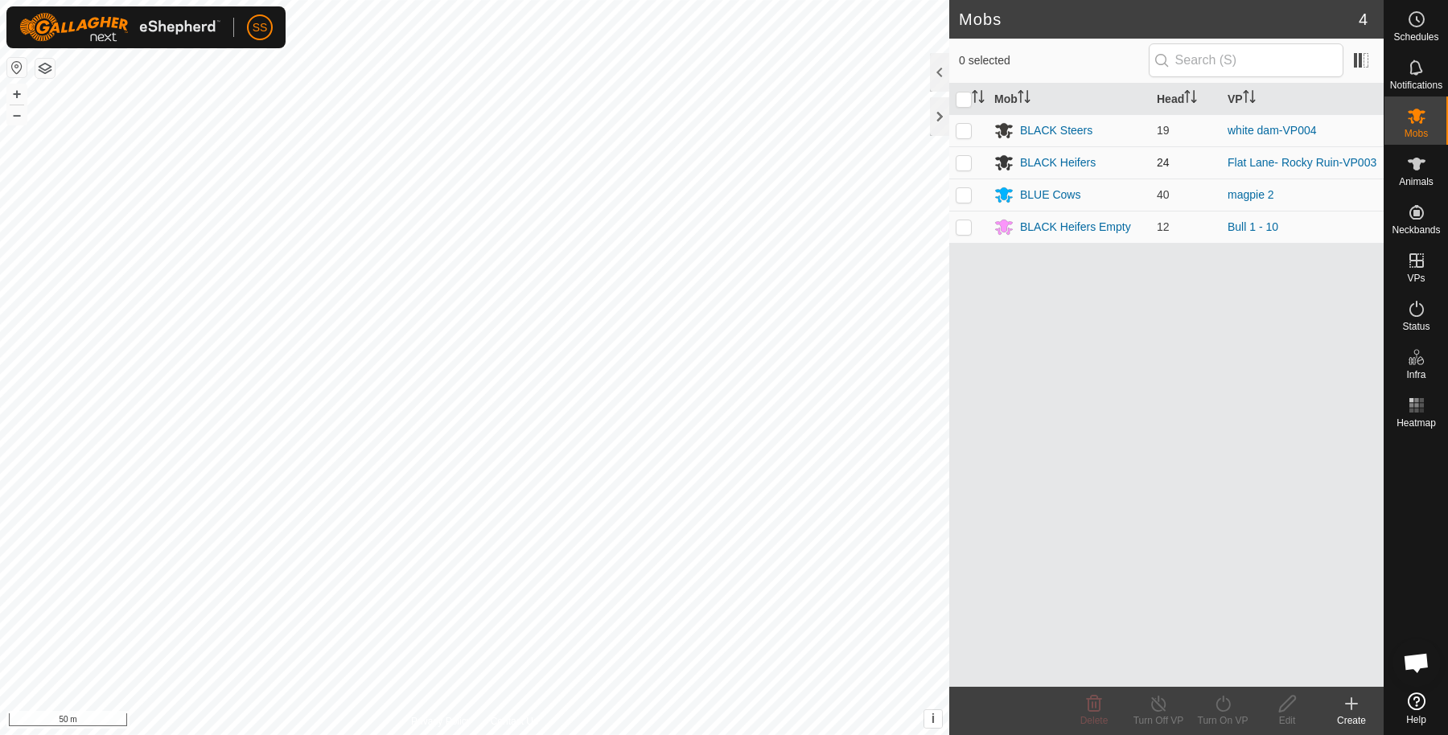
click at [957, 154] on td at bounding box center [968, 162] width 39 height 32
checkbox input "true"
click at [1223, 717] on div "Turn On VP" at bounding box center [1222, 720] width 64 height 14
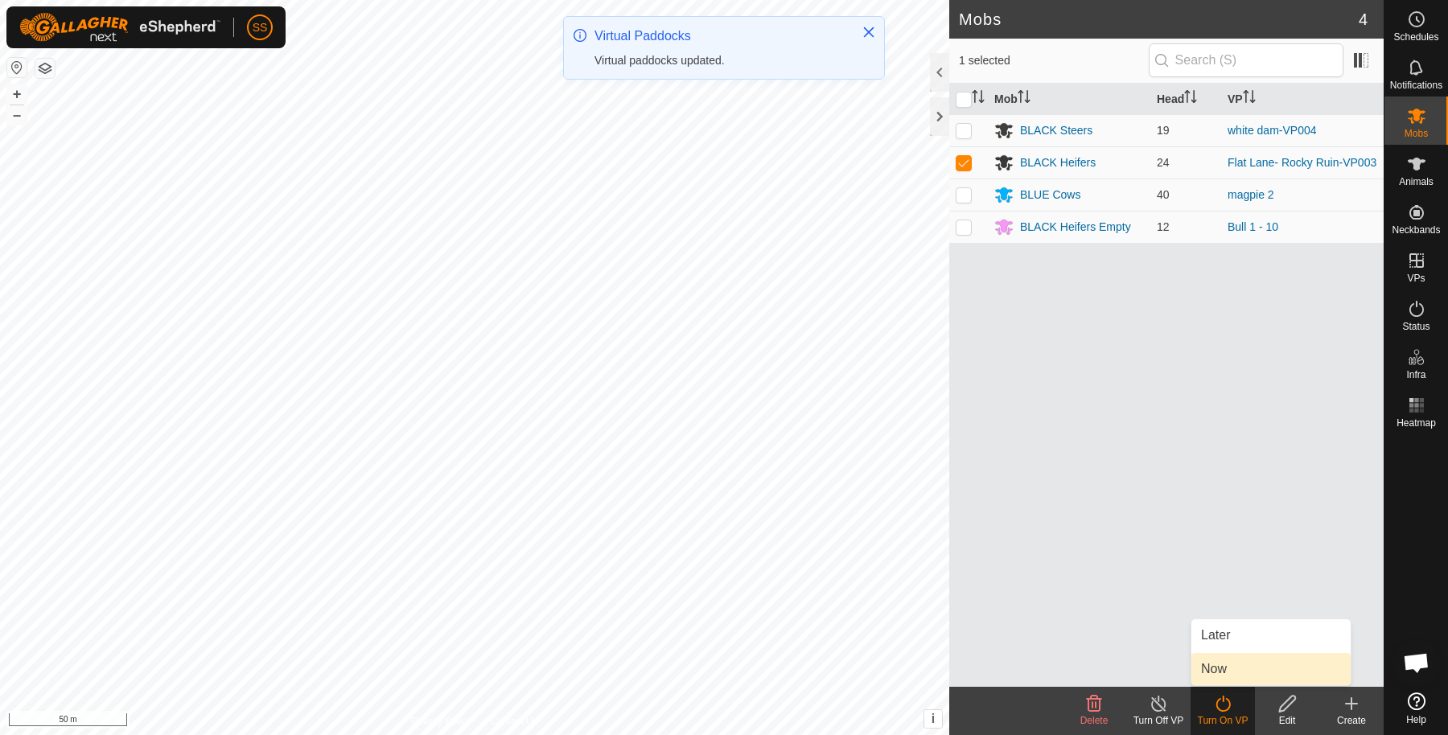
click at [1208, 657] on link "Now" at bounding box center [1270, 669] width 159 height 32
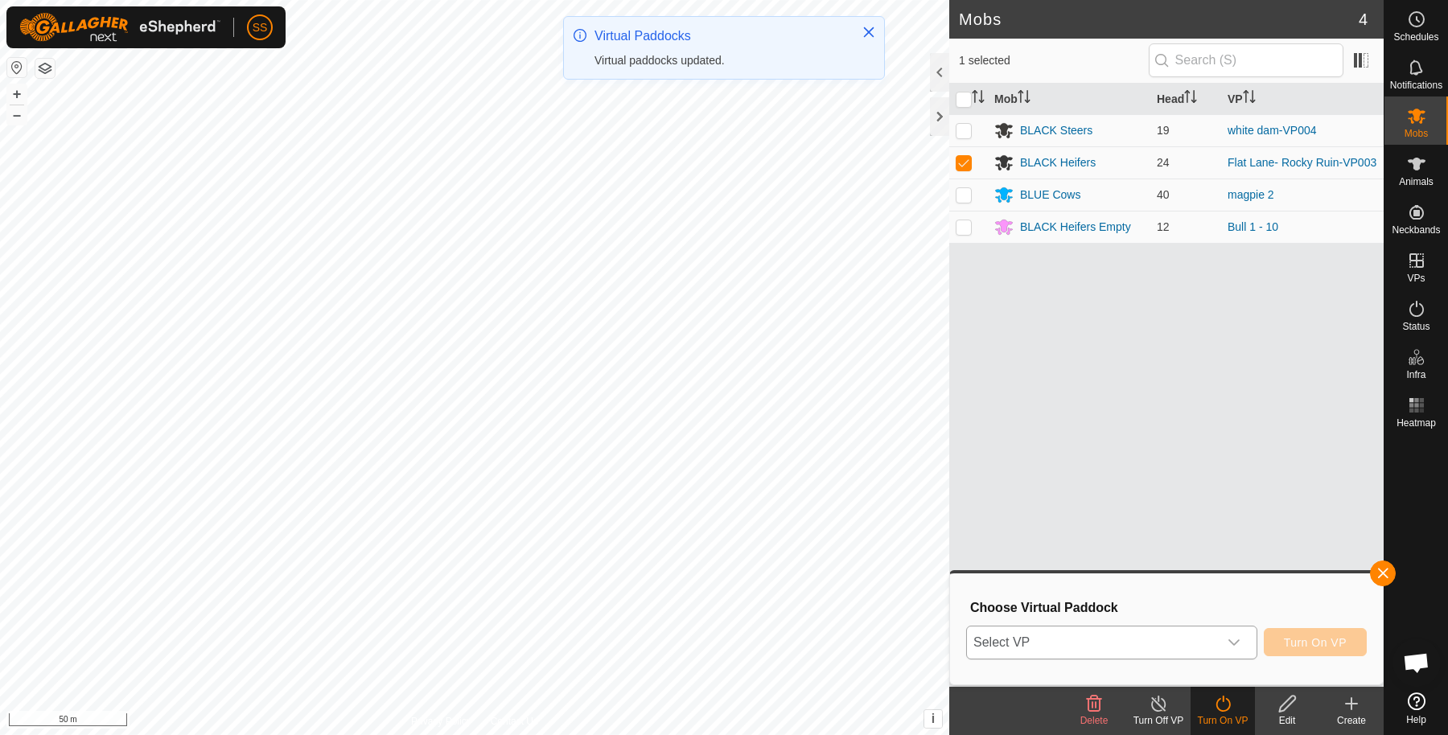
click at [1155, 641] on span "Select VP" at bounding box center [1092, 643] width 251 height 32
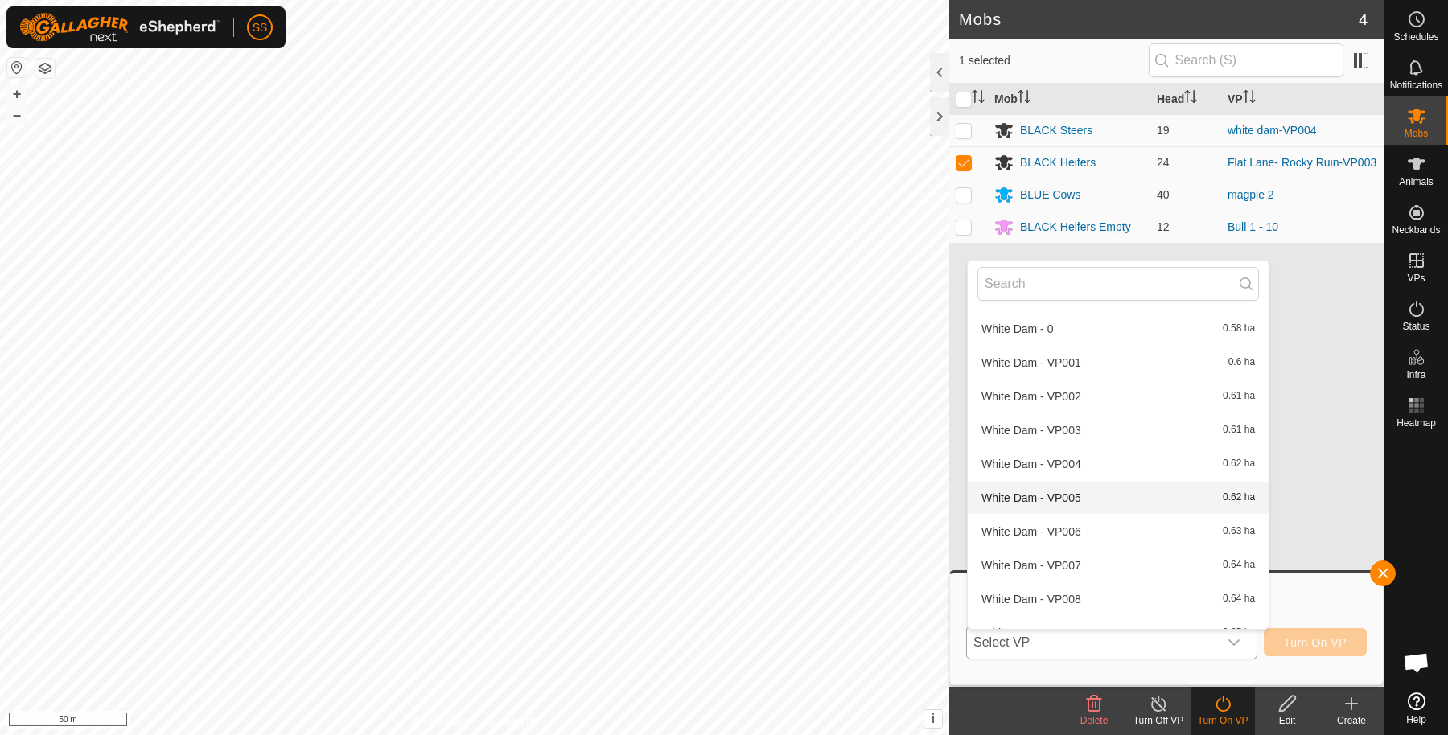
scroll to position [553, 0]
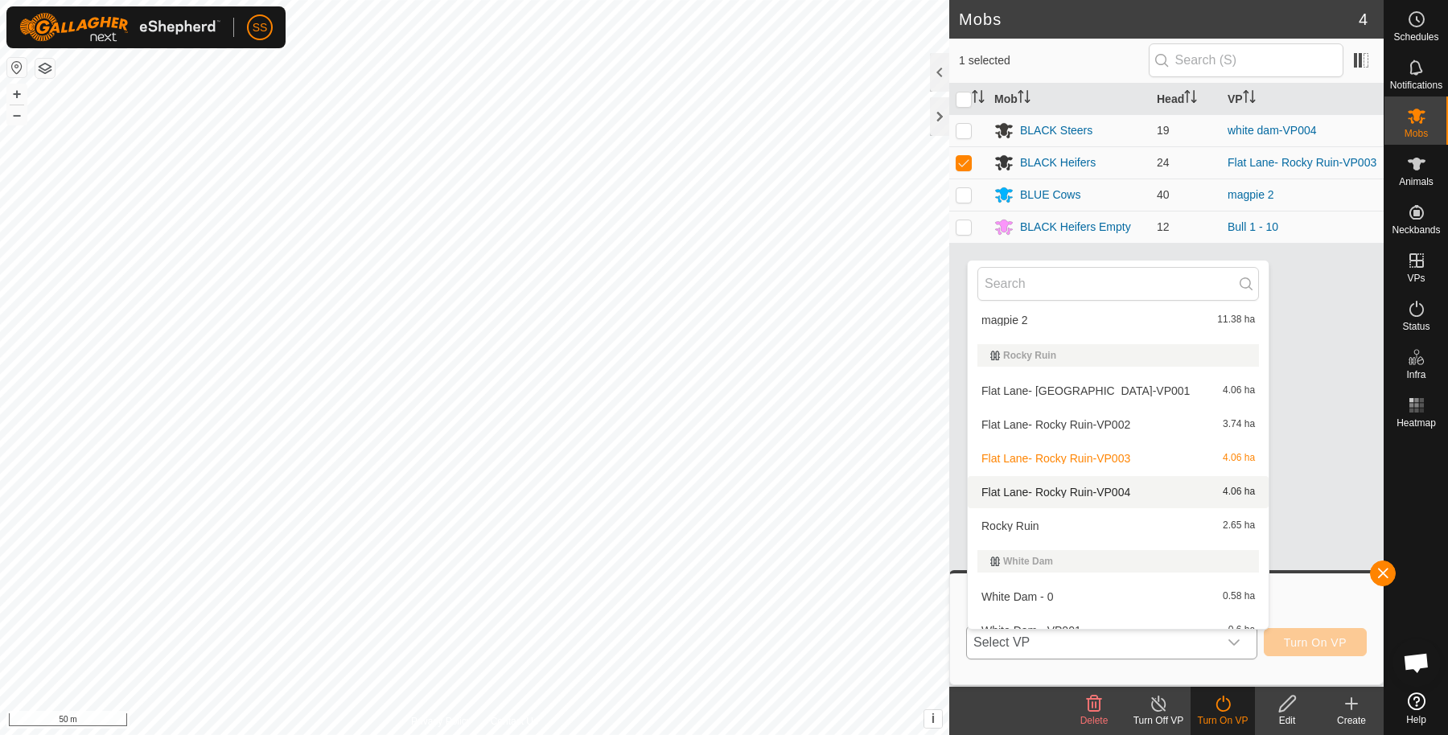
click at [1089, 495] on li "Flat Lane- Rocky Ruin-VP004 4.06 ha" at bounding box center [1118, 492] width 301 height 32
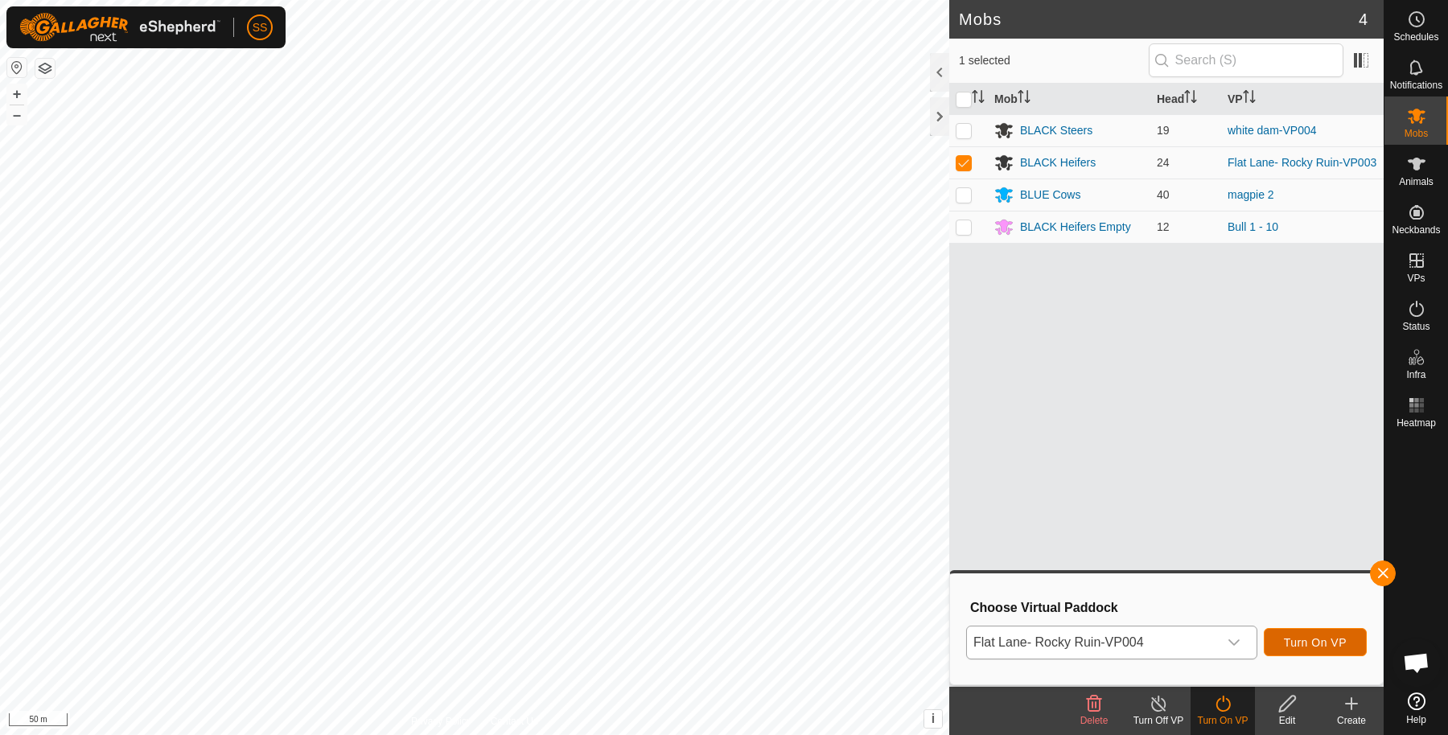
click at [1347, 651] on button "Turn On VP" at bounding box center [1315, 642] width 103 height 28
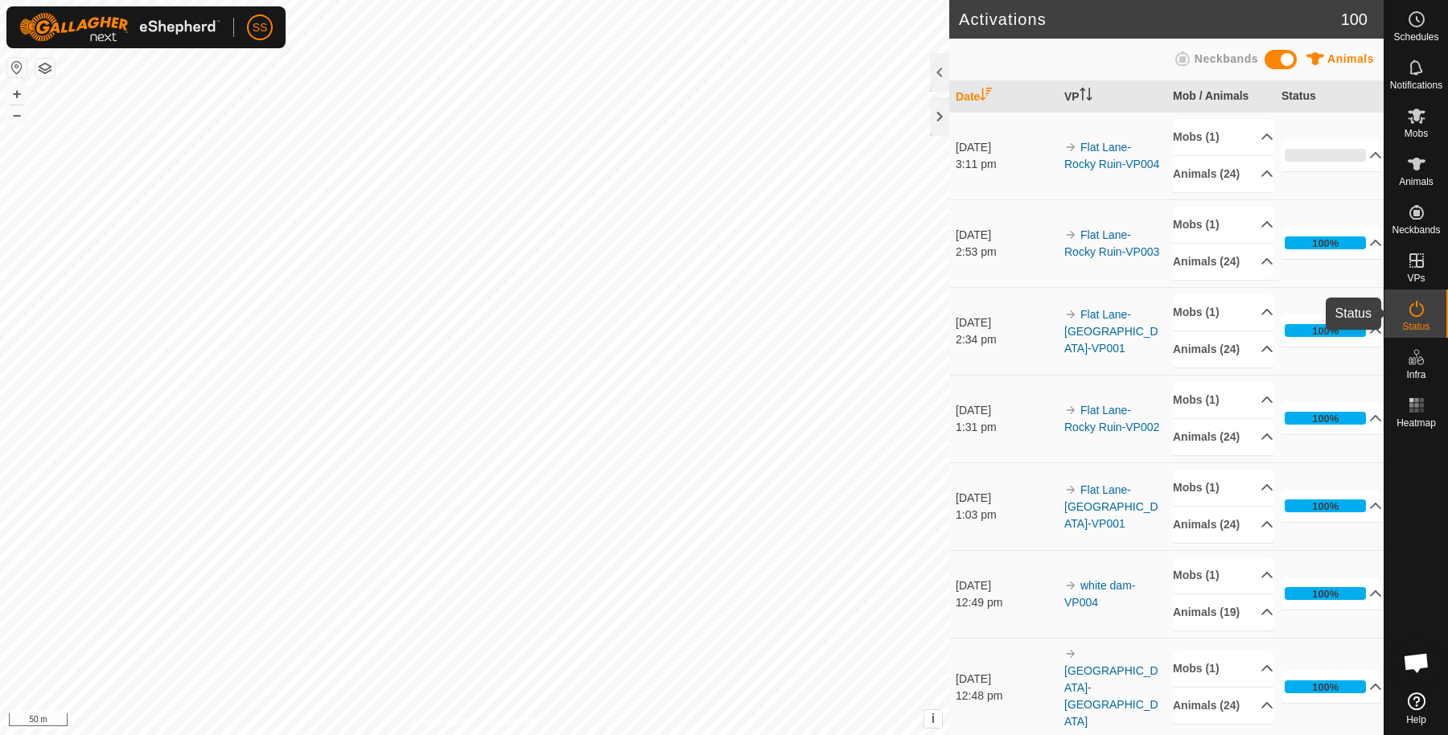
click at [1441, 312] on div "Status" at bounding box center [1416, 314] width 64 height 48
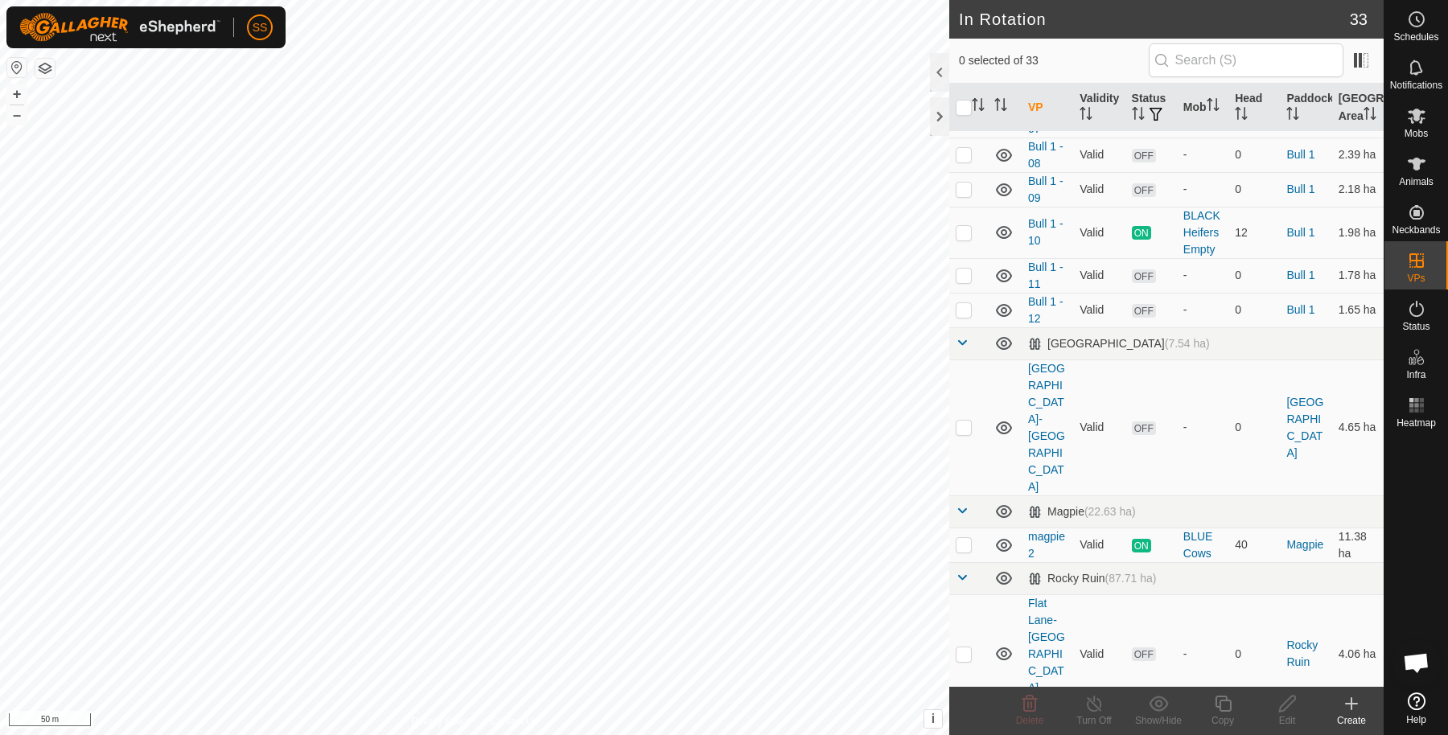
scroll to position [536, 0]
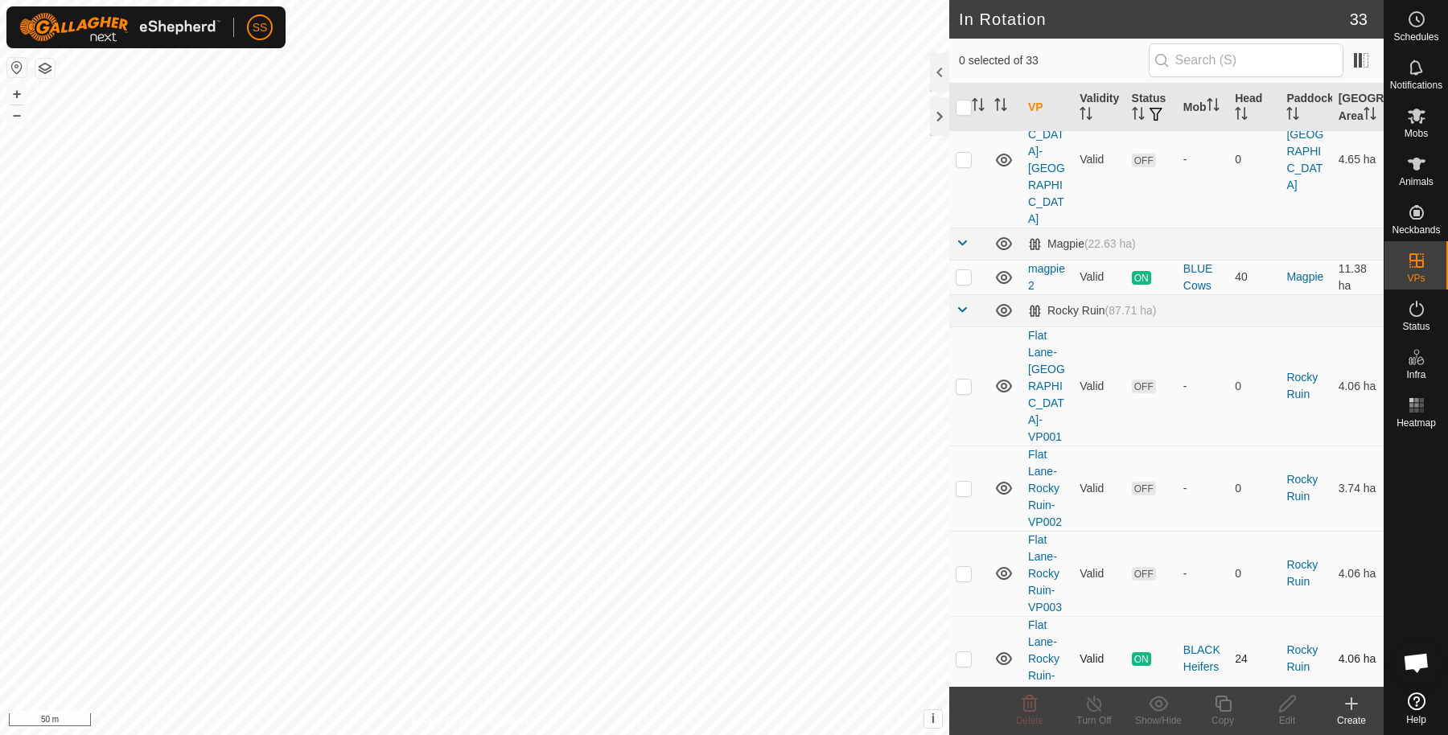
click at [962, 652] on p-checkbox at bounding box center [964, 658] width 16 height 13
checkbox input "true"
click at [1219, 721] on div "Copy" at bounding box center [1222, 720] width 64 height 14
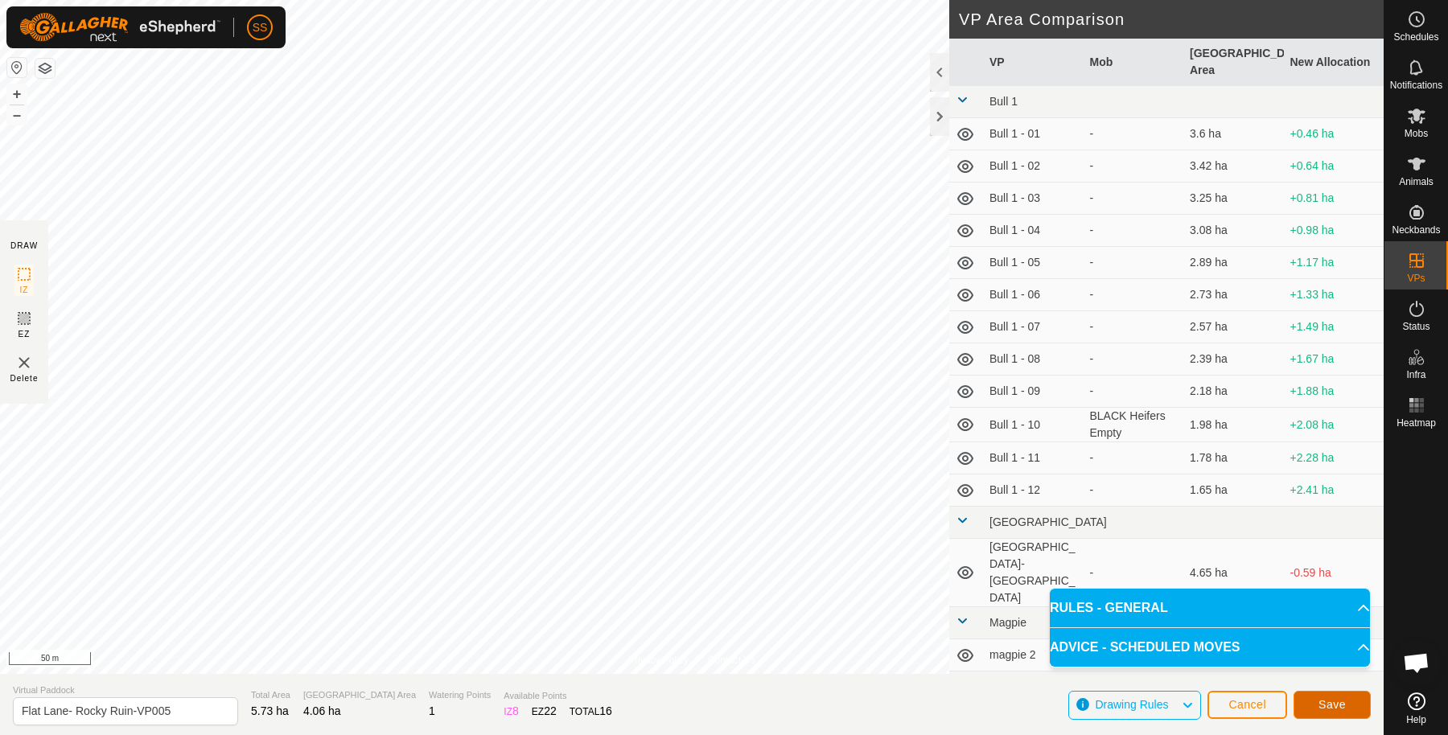
click at [1323, 705] on span "Save" at bounding box center [1331, 704] width 27 height 13
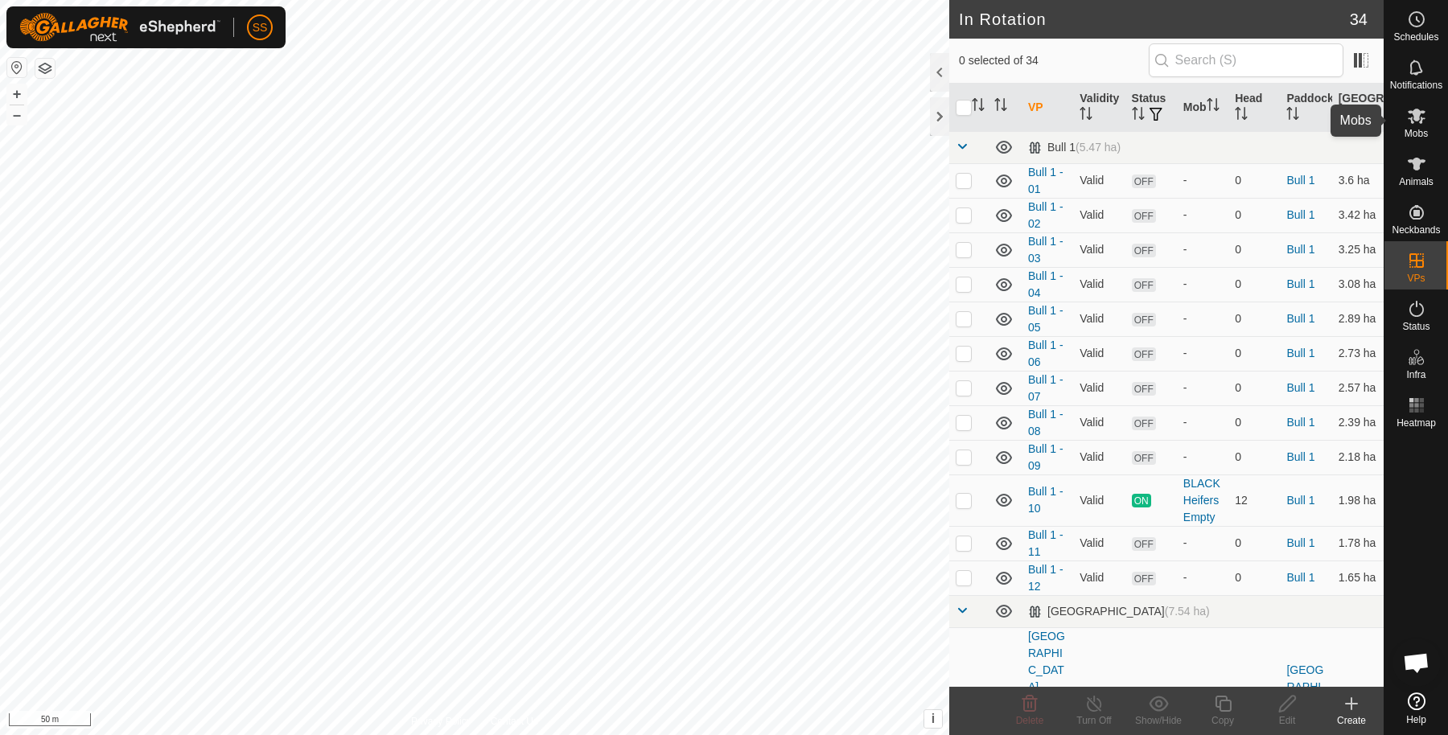
click at [1404, 115] on es-mob-svg-icon at bounding box center [1416, 116] width 29 height 26
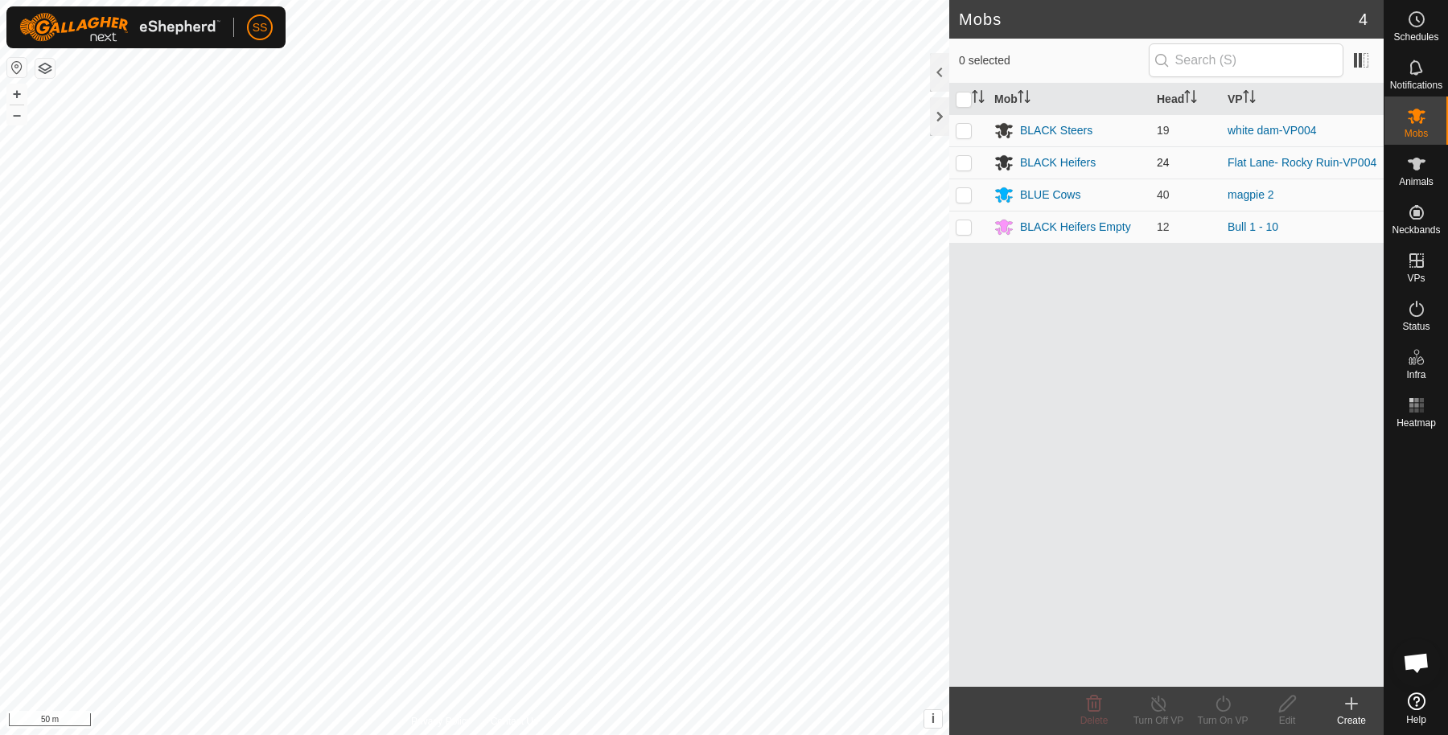
click at [969, 160] on p-checkbox at bounding box center [964, 162] width 16 height 13
checkbox input "true"
click at [1220, 699] on icon at bounding box center [1223, 703] width 20 height 19
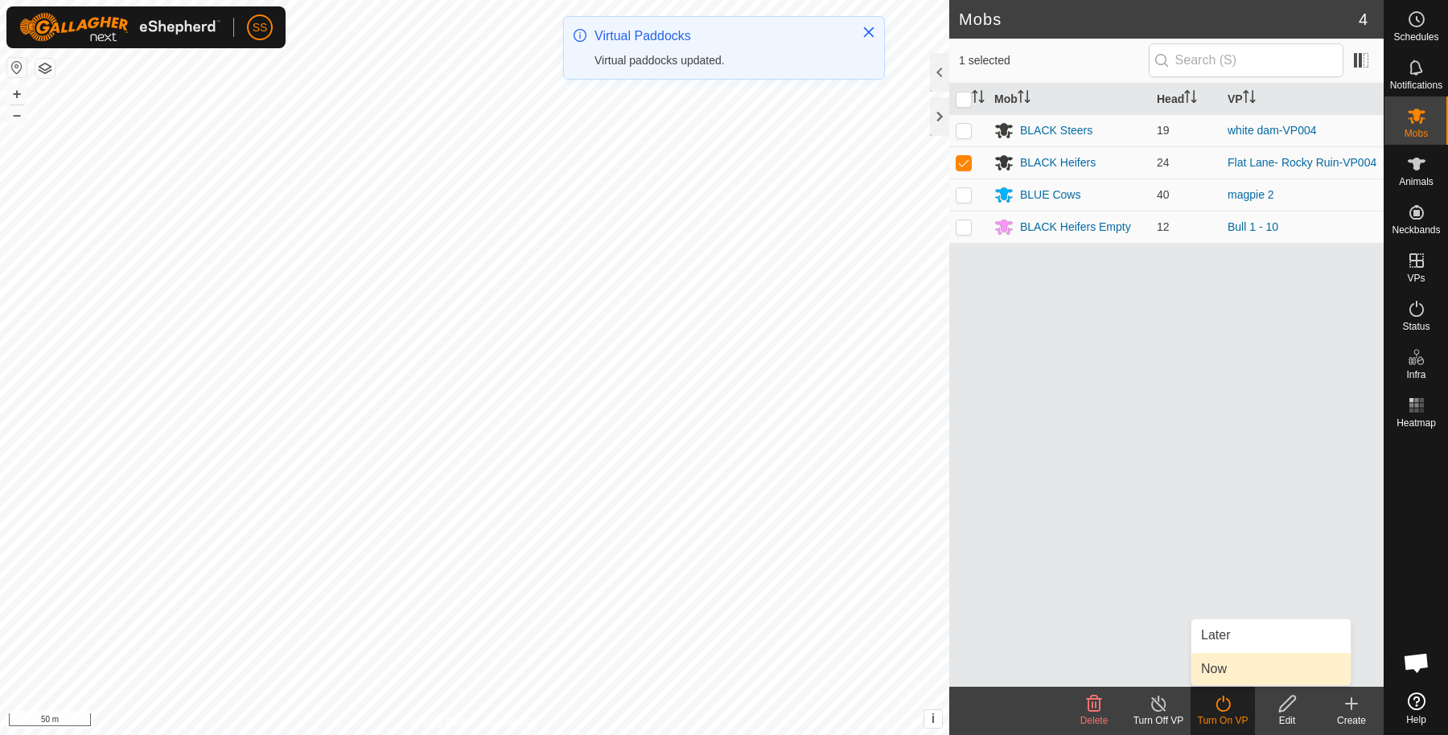
click at [1215, 668] on link "Now" at bounding box center [1270, 669] width 159 height 32
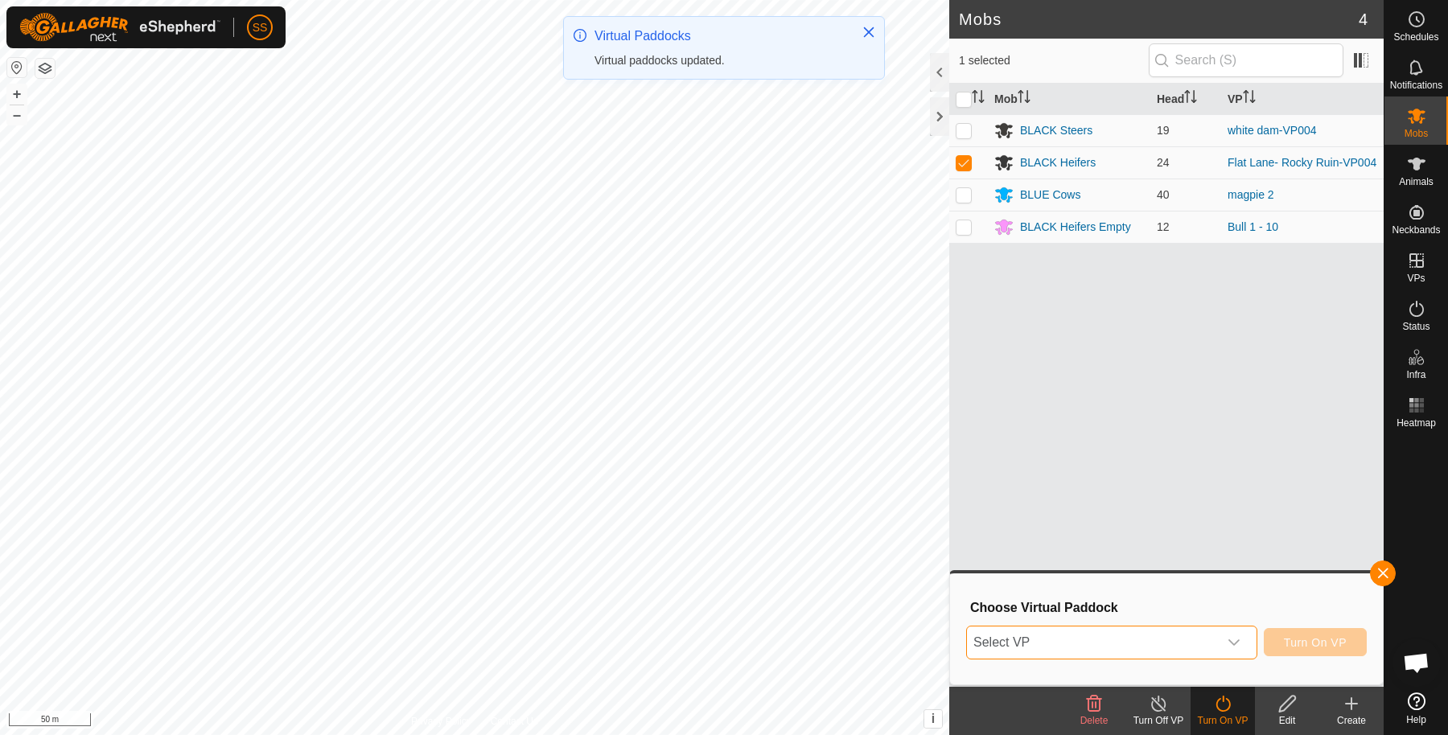
click at [1198, 643] on span "Select VP" at bounding box center [1092, 643] width 251 height 32
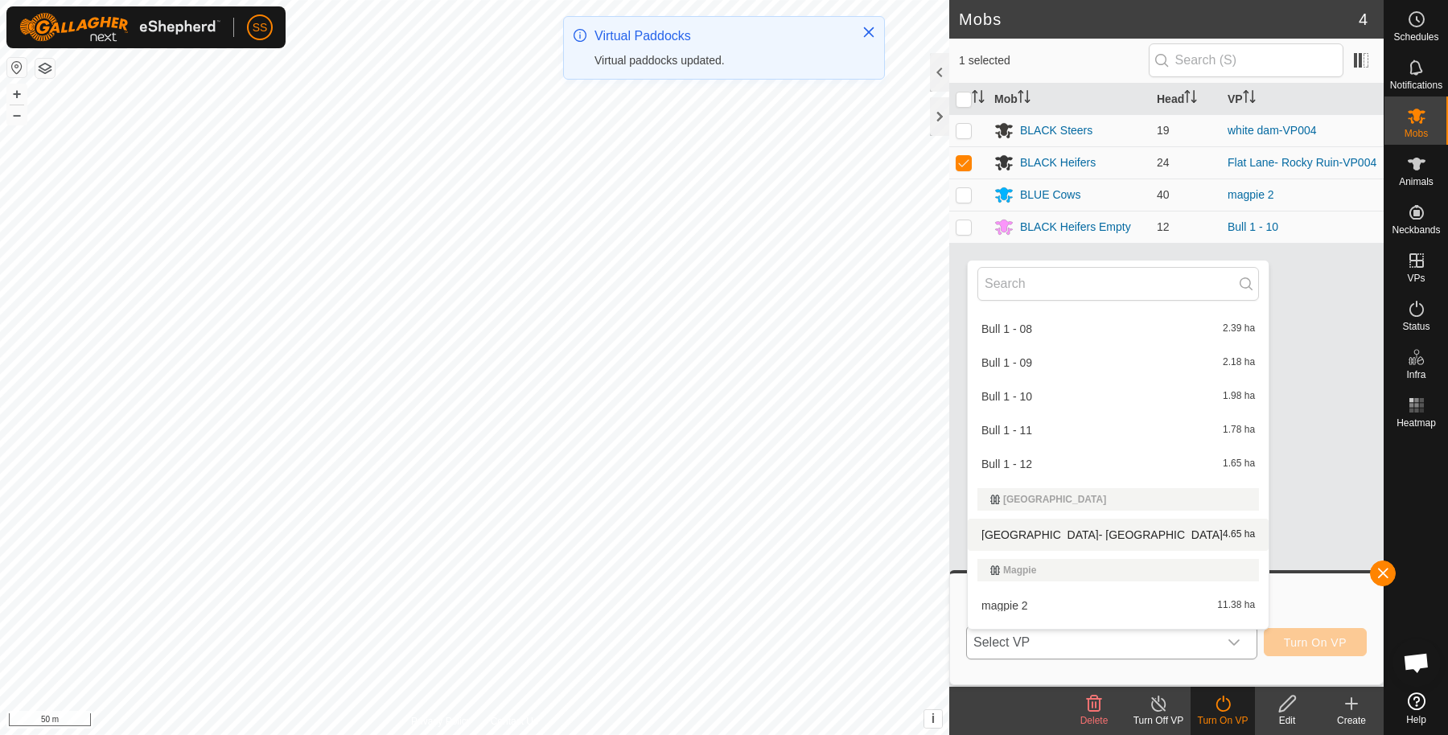
scroll to position [536, 0]
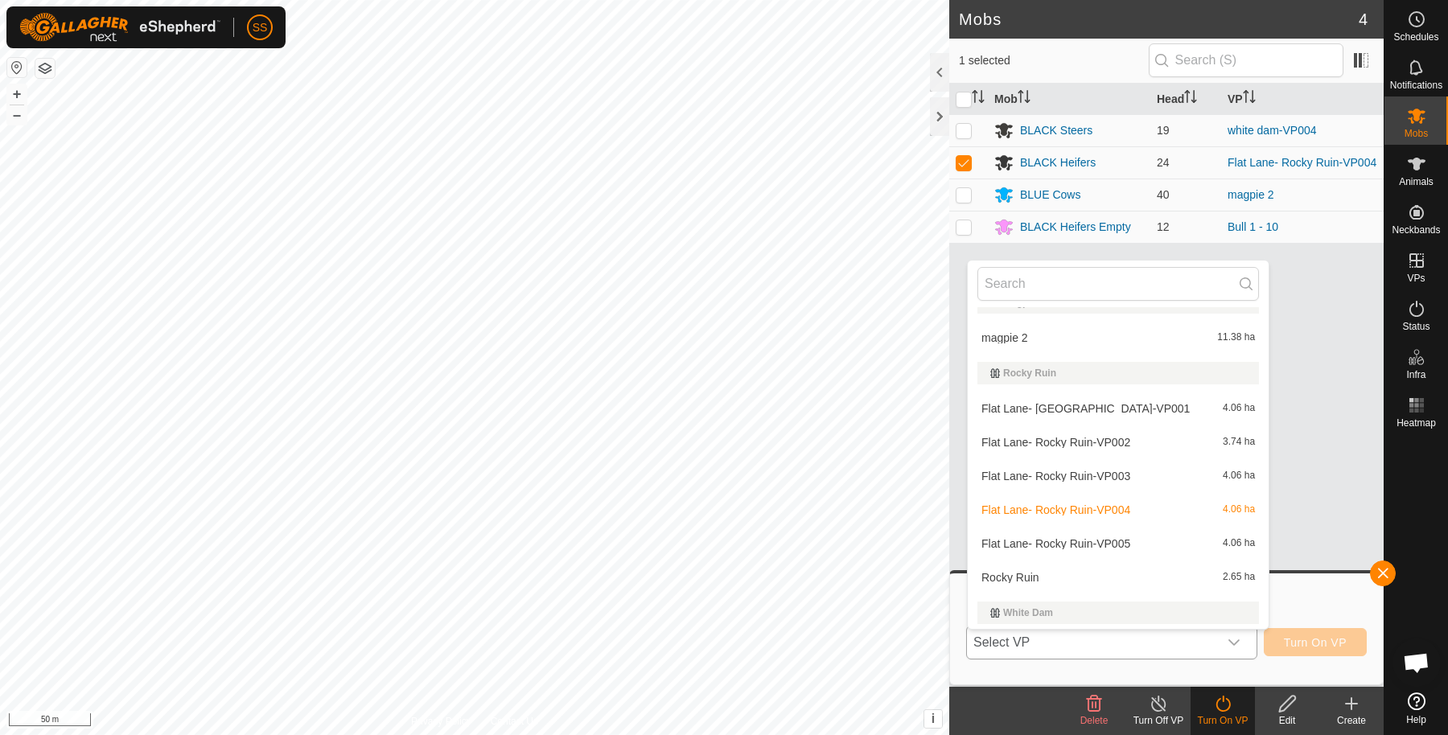
click at [1091, 538] on li "Flat Lane- Rocky Ruin-VP005 4.06 ha" at bounding box center [1118, 544] width 301 height 32
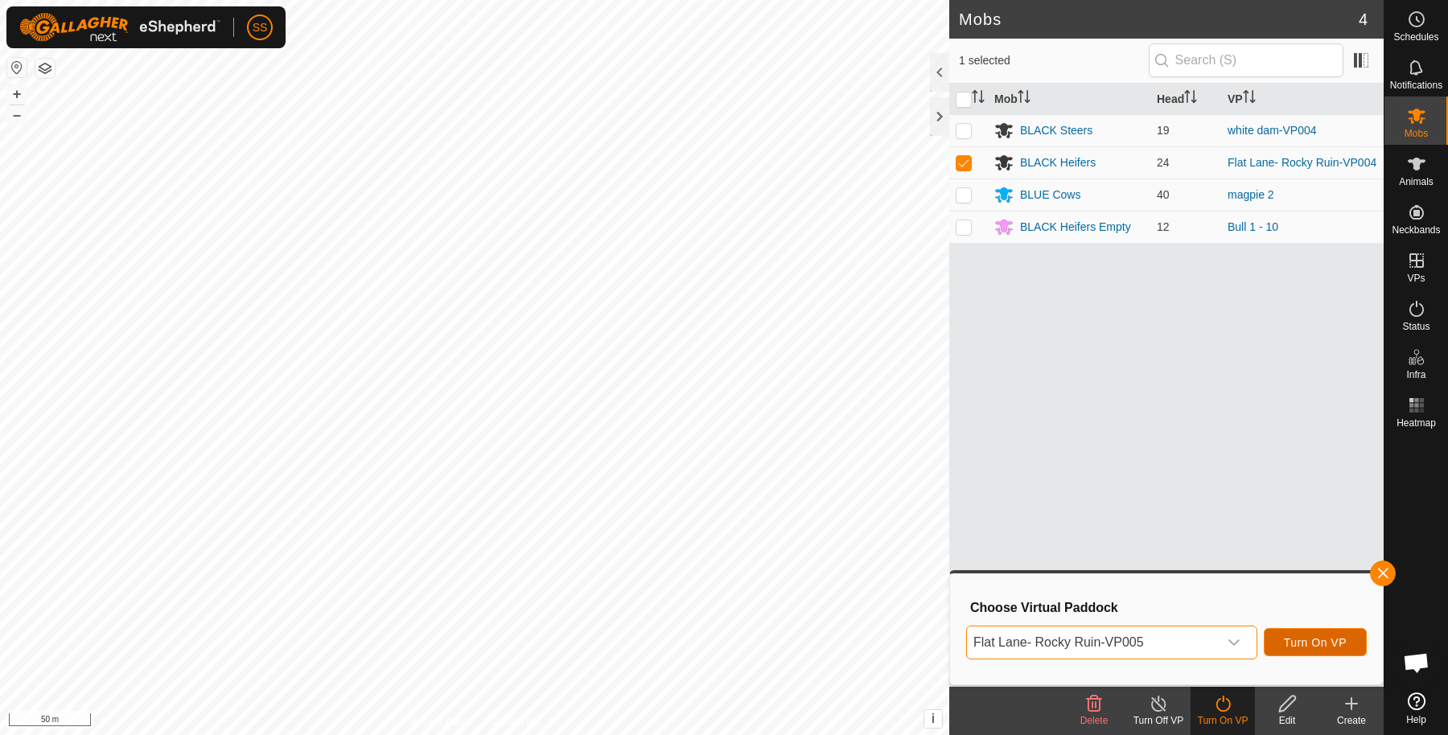
click at [1301, 640] on span "Turn On VP" at bounding box center [1315, 642] width 63 height 13
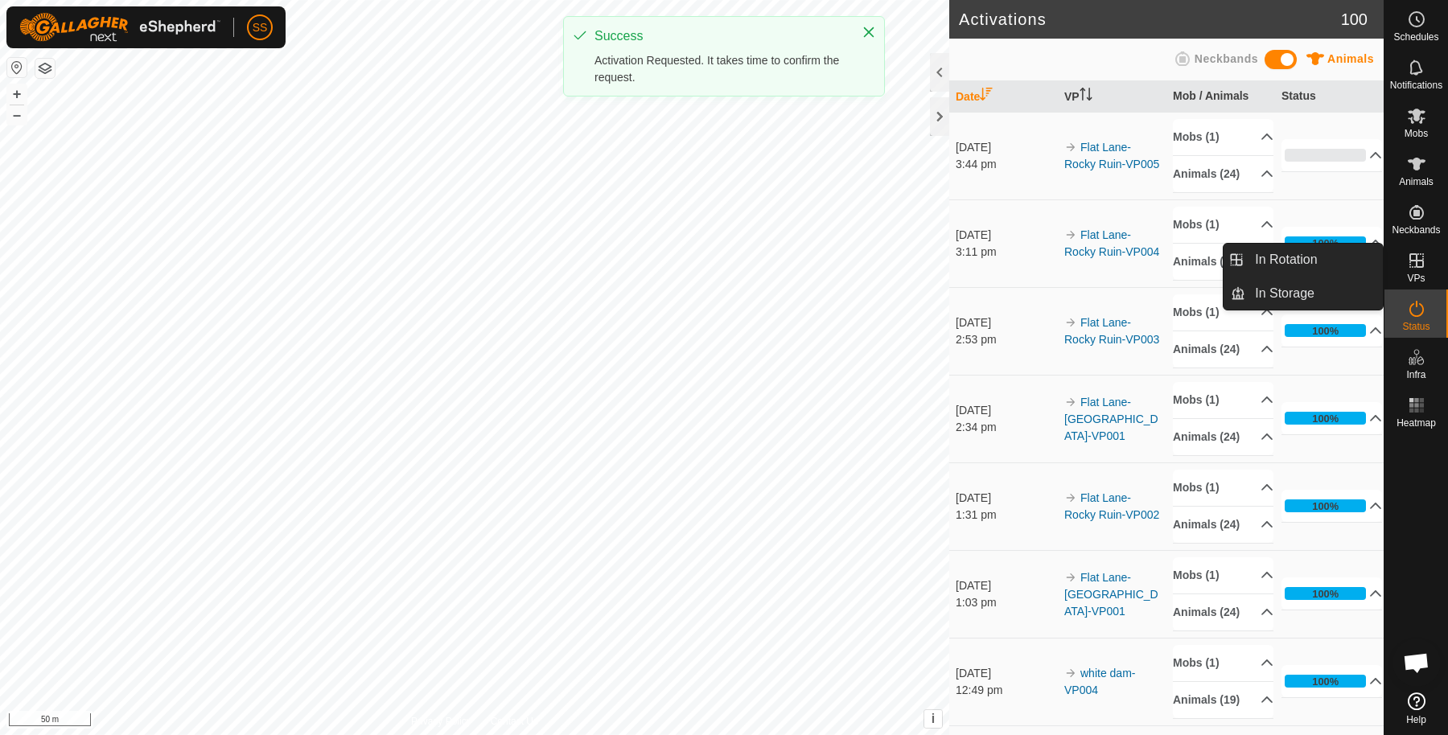
click at [1403, 263] on es-virtualpaddocks-svg-icon at bounding box center [1416, 261] width 29 height 26
click at [1412, 268] on icon at bounding box center [1416, 260] width 19 height 19
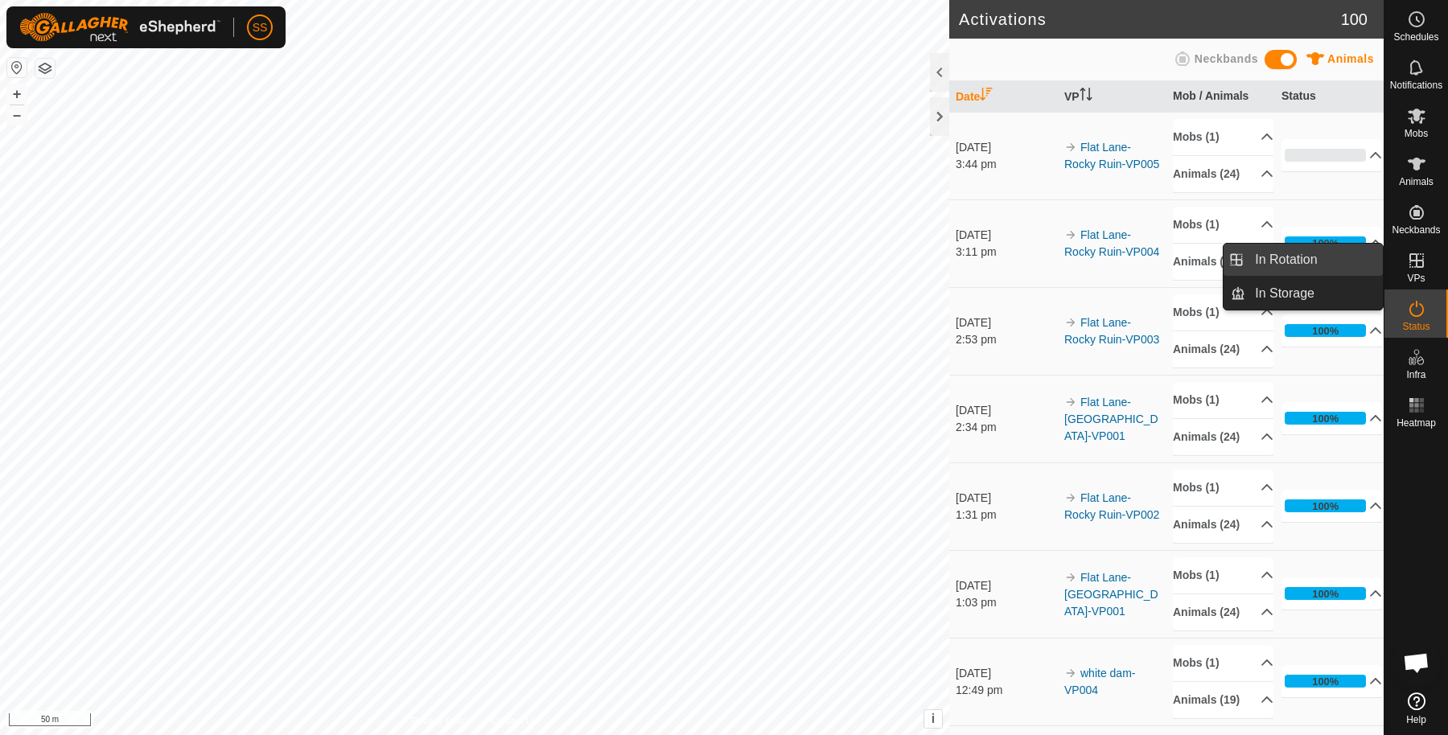
click at [1357, 265] on link "In Rotation" at bounding box center [1314, 260] width 138 height 32
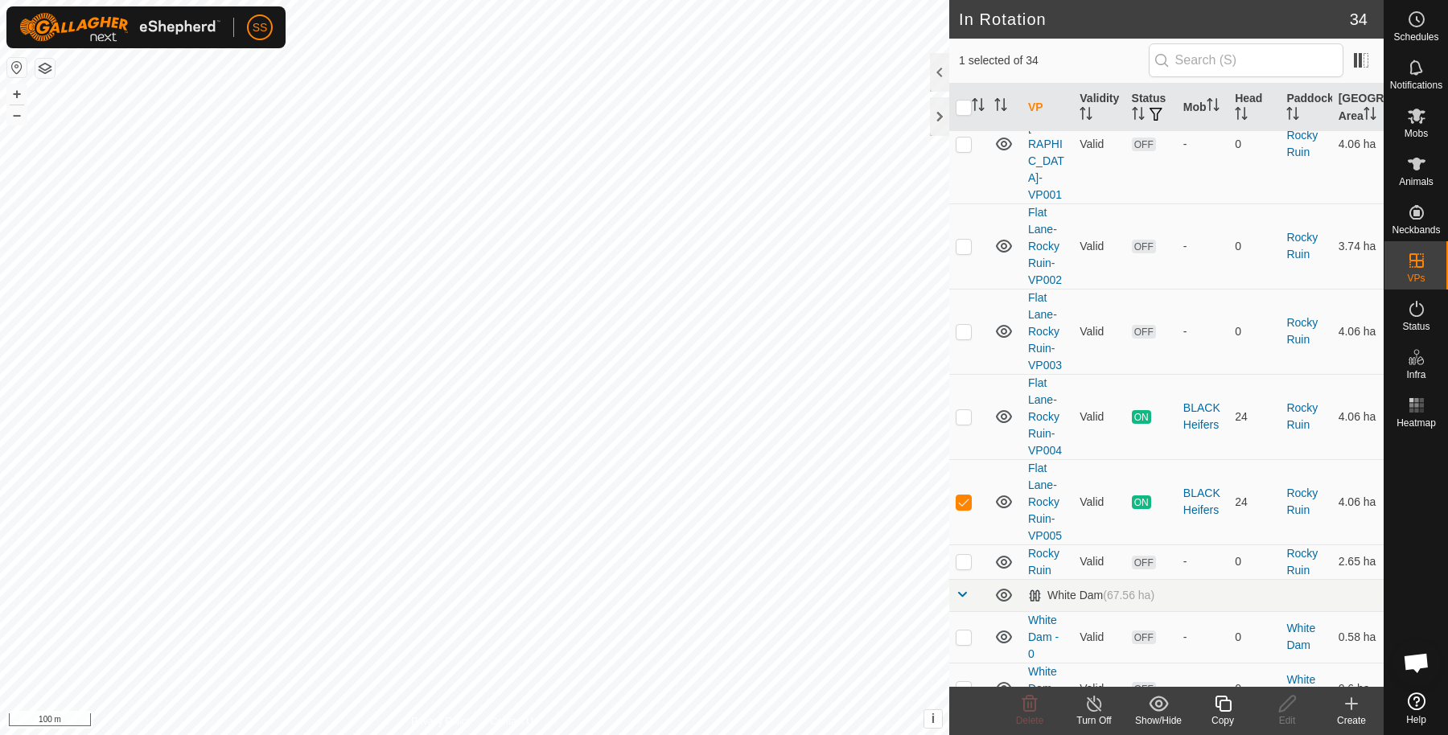
scroll to position [804, 0]
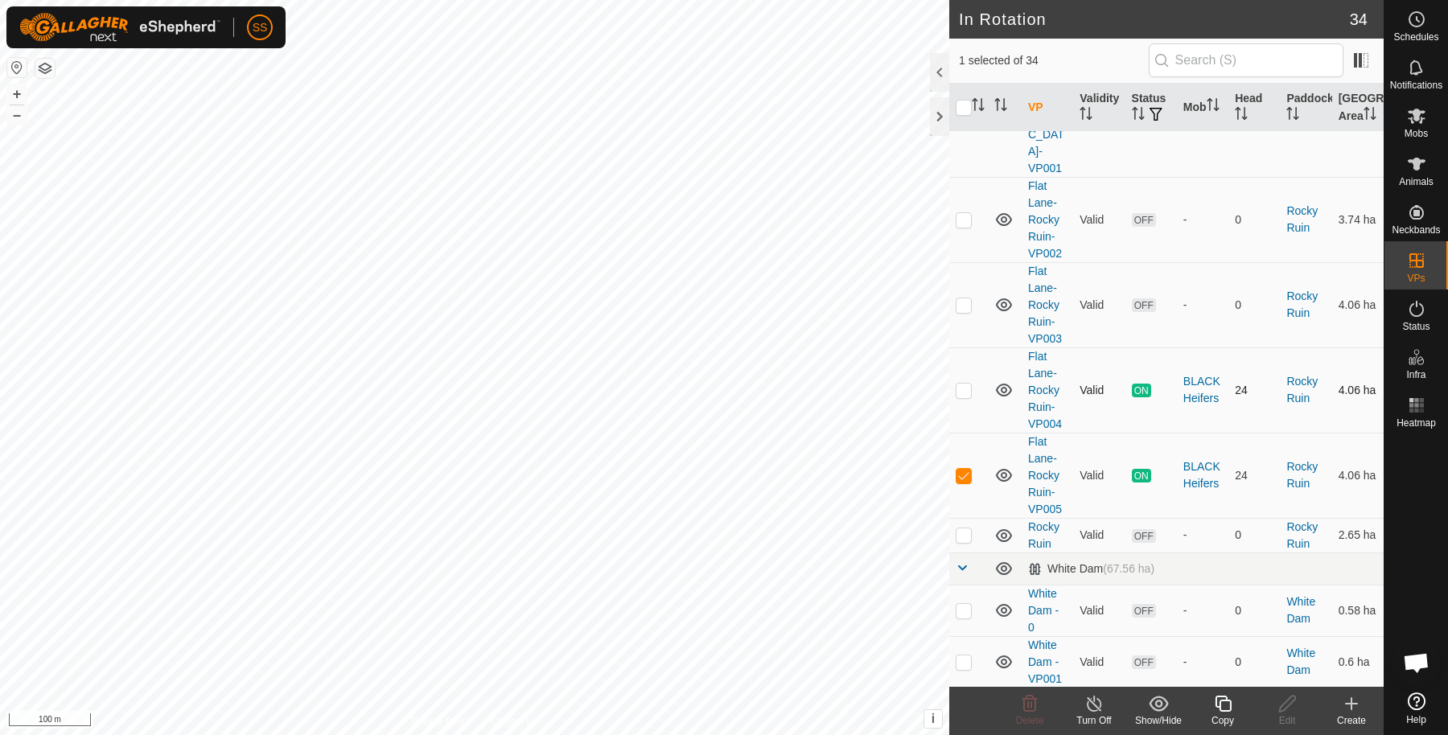
click at [957, 347] on td at bounding box center [968, 389] width 39 height 85
checkbox input "false"
click at [958, 433] on td at bounding box center [968, 475] width 39 height 85
checkbox input "false"
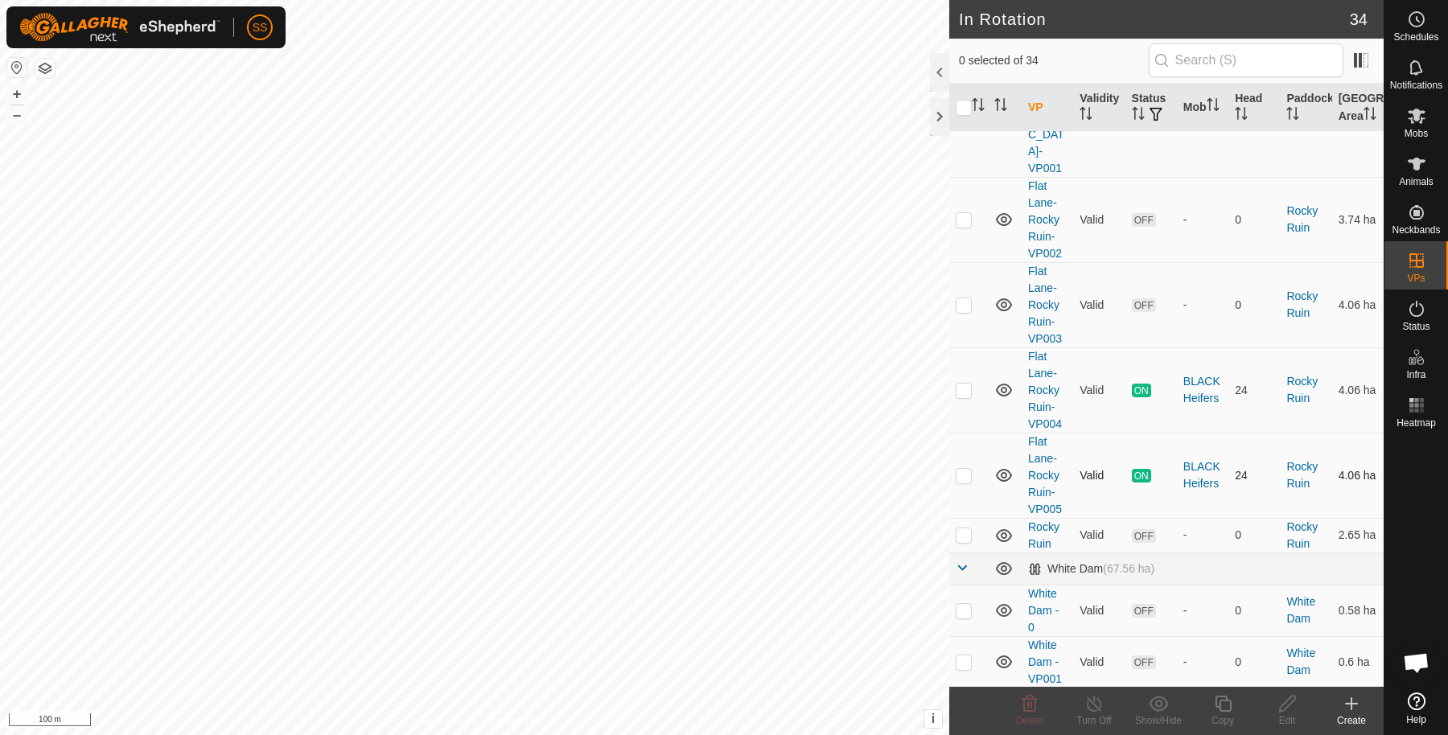
scroll to position [536, 0]
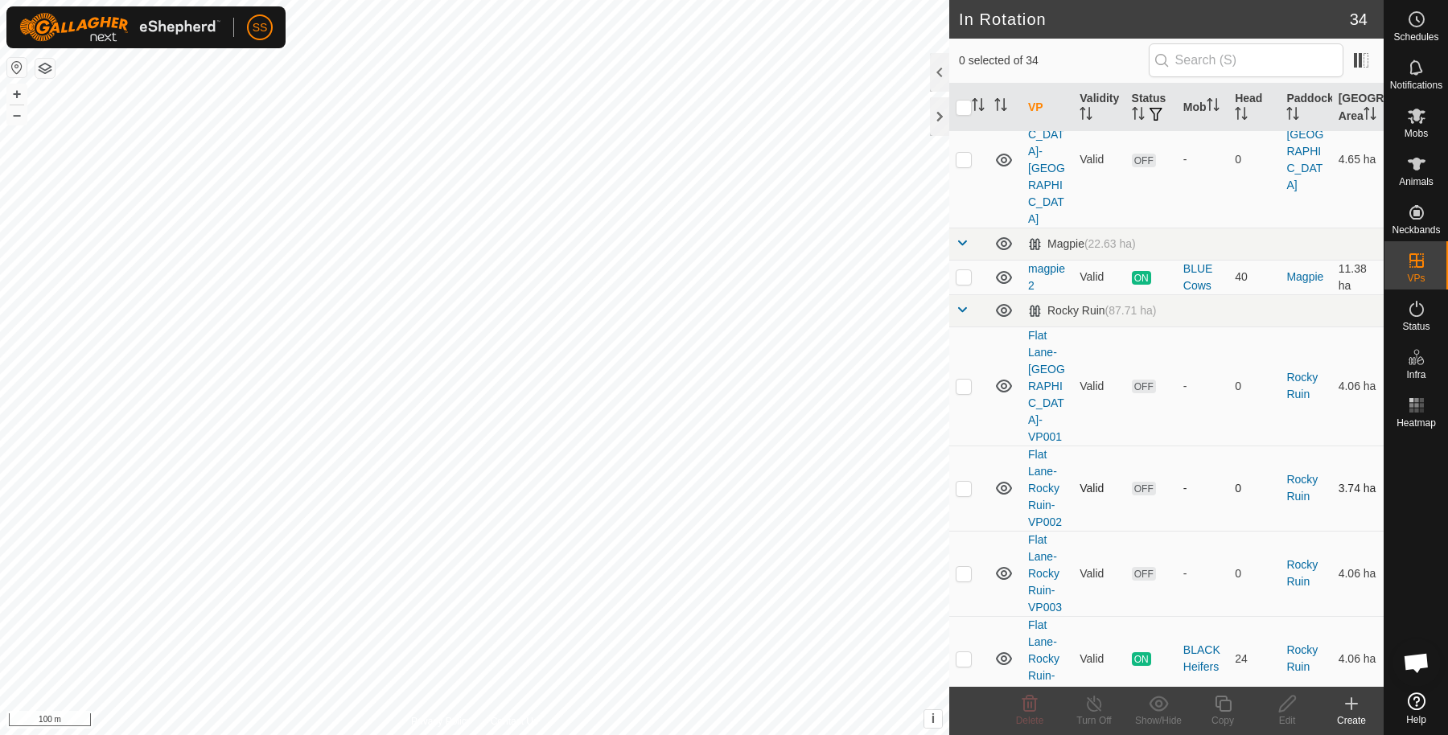
click at [966, 446] on td at bounding box center [968, 488] width 39 height 85
click at [960, 482] on p-checkbox at bounding box center [964, 488] width 16 height 13
checkbox input "false"
click at [961, 567] on p-checkbox at bounding box center [964, 573] width 16 height 13
checkbox input "true"
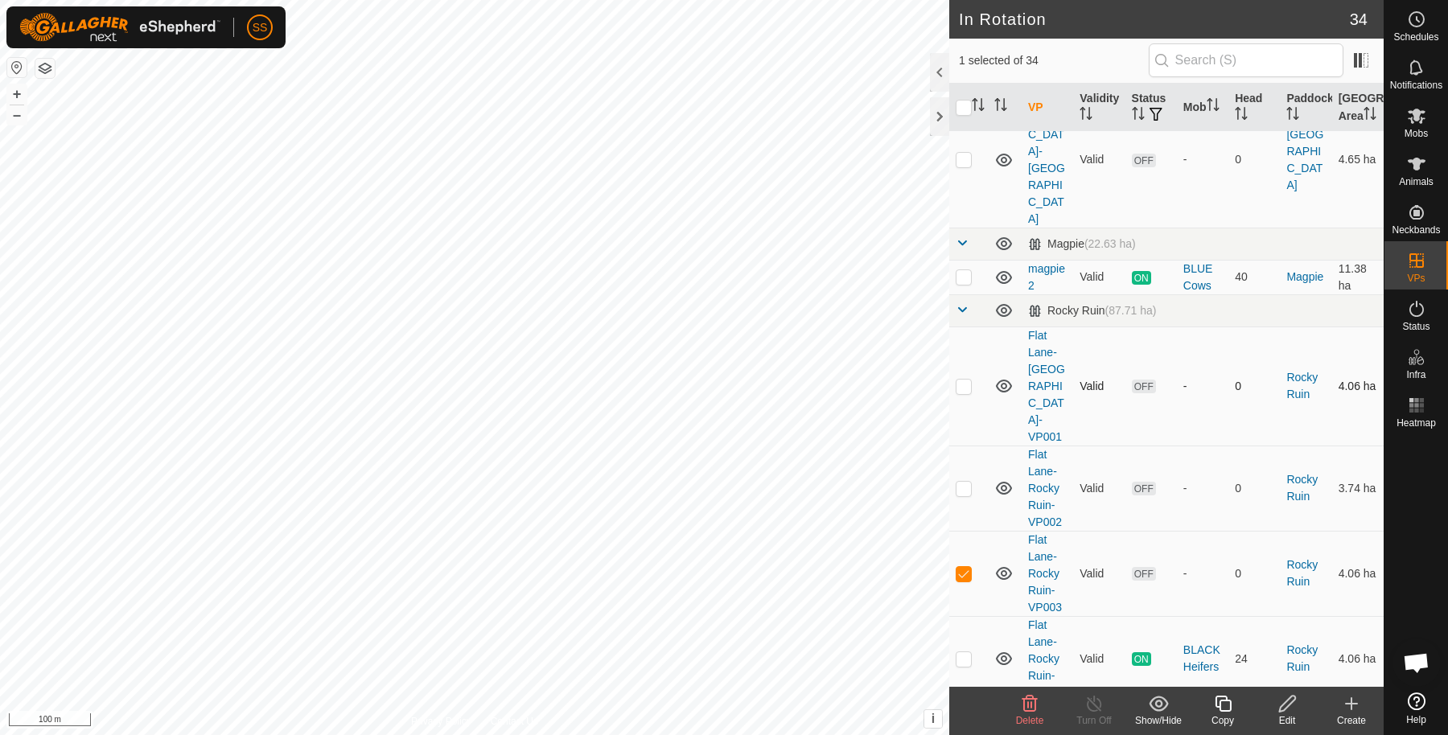
click at [968, 380] on p-checkbox at bounding box center [964, 386] width 16 height 13
click at [1040, 695] on delete-svg-icon at bounding box center [1029, 703] width 64 height 19
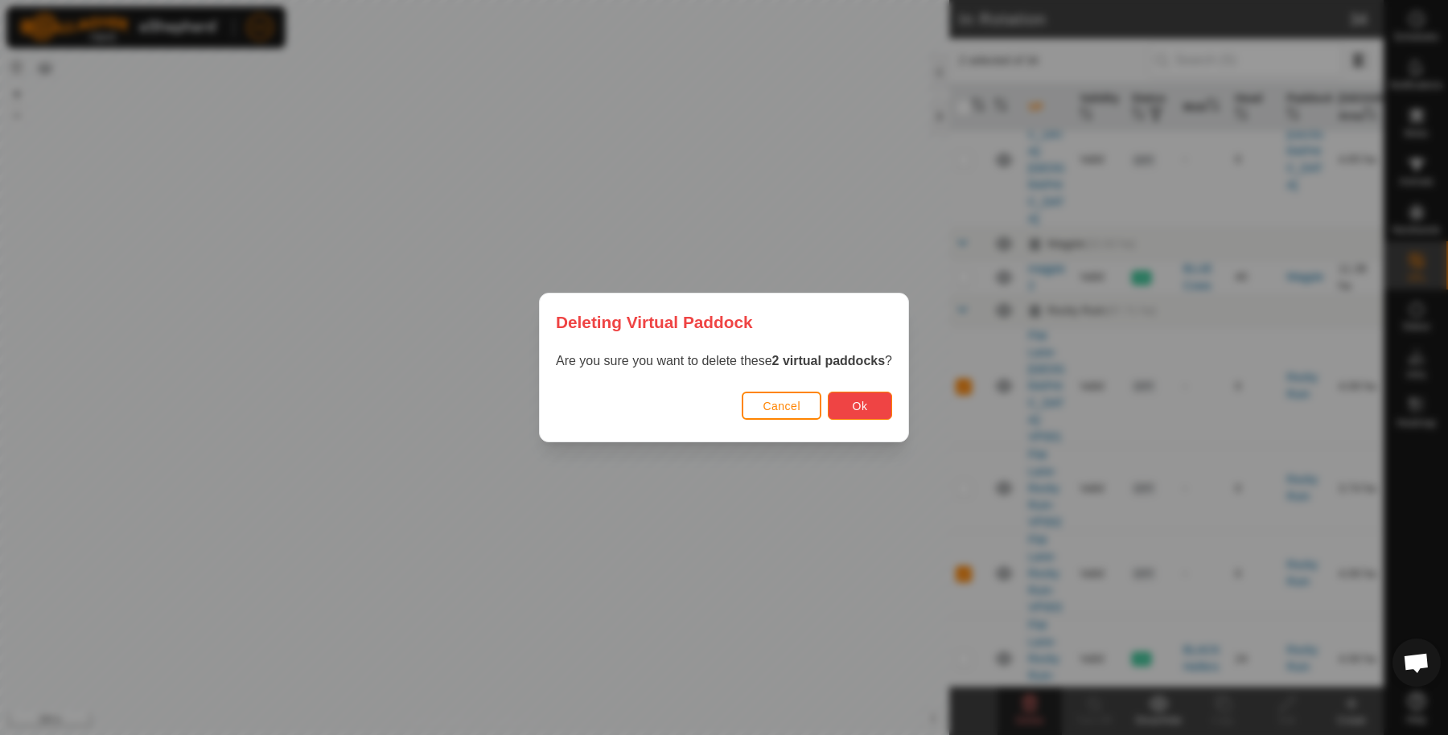
click at [862, 408] on span "Ok" at bounding box center [860, 406] width 15 height 13
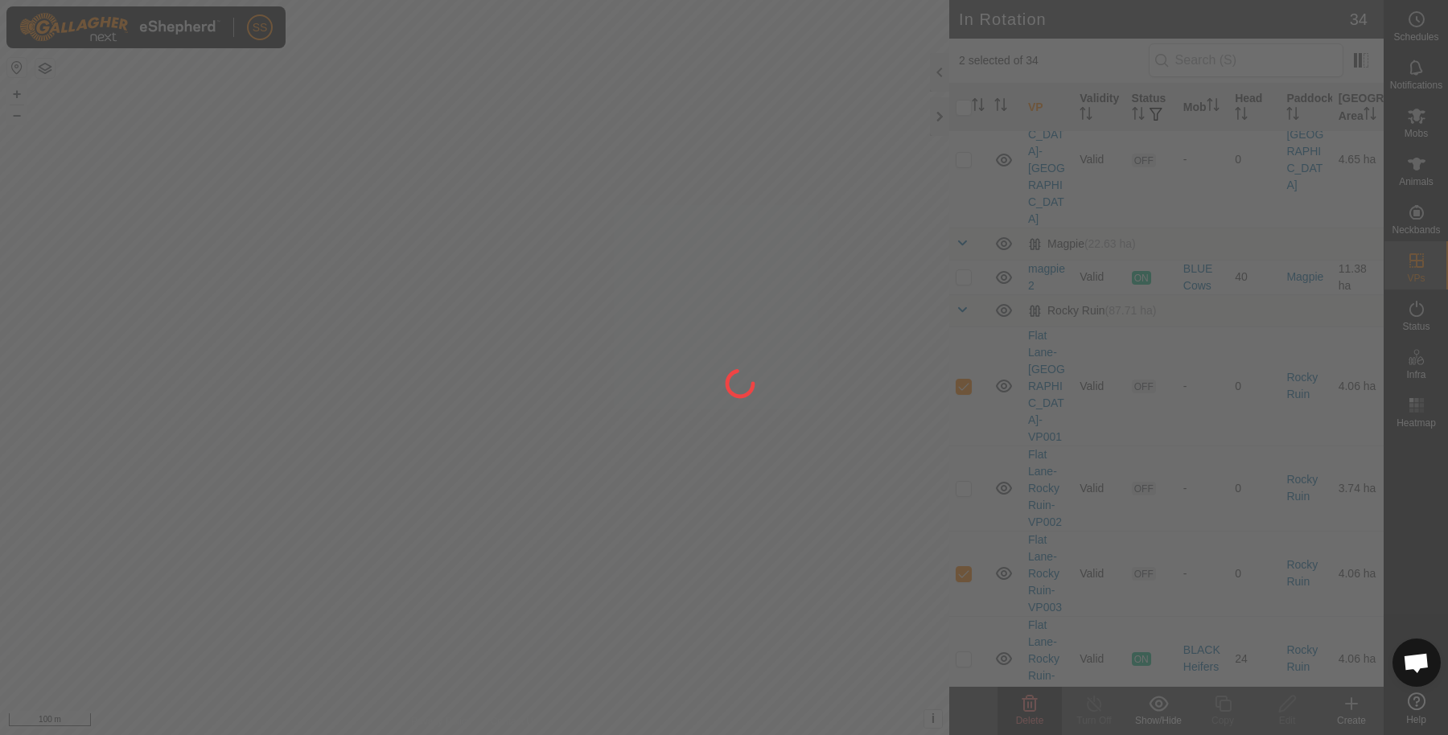
checkbox input "false"
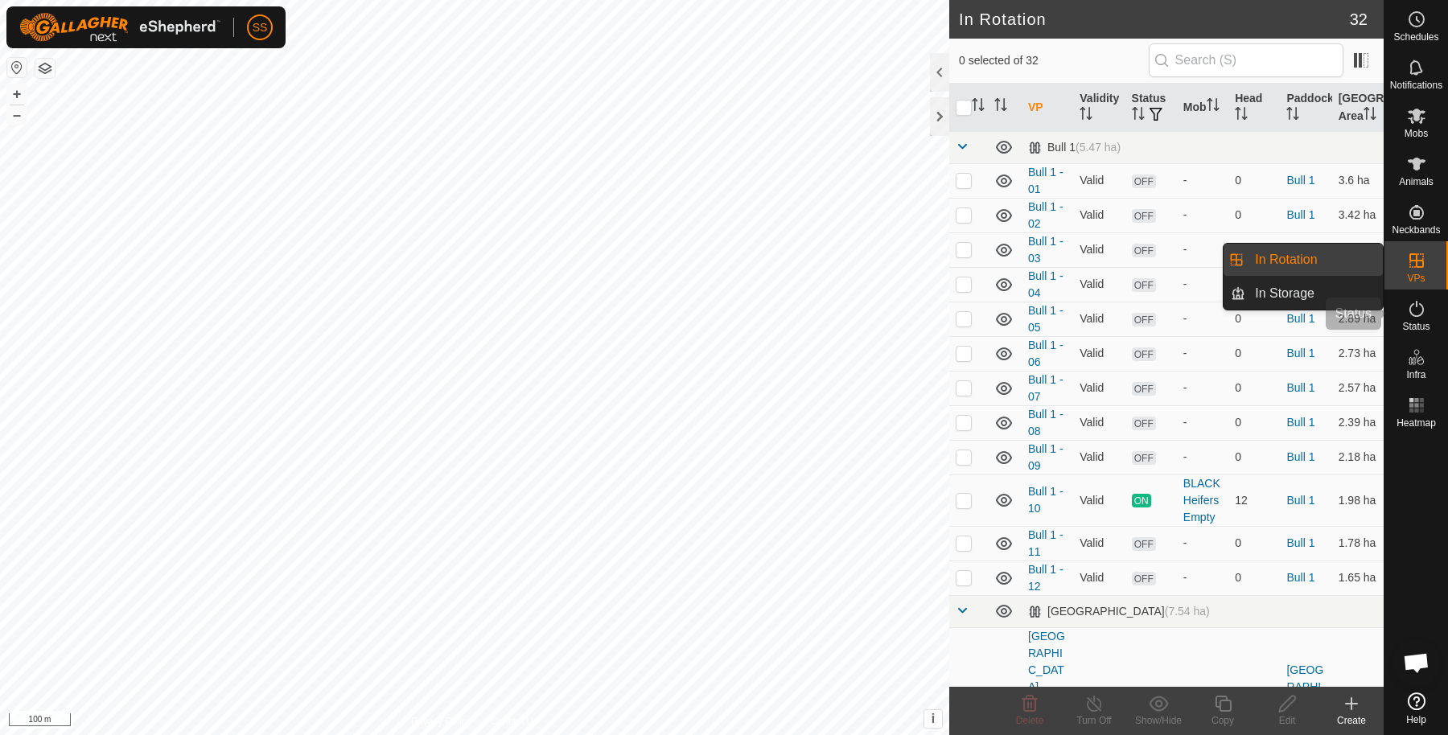
click at [1420, 305] on icon at bounding box center [1416, 308] width 19 height 19
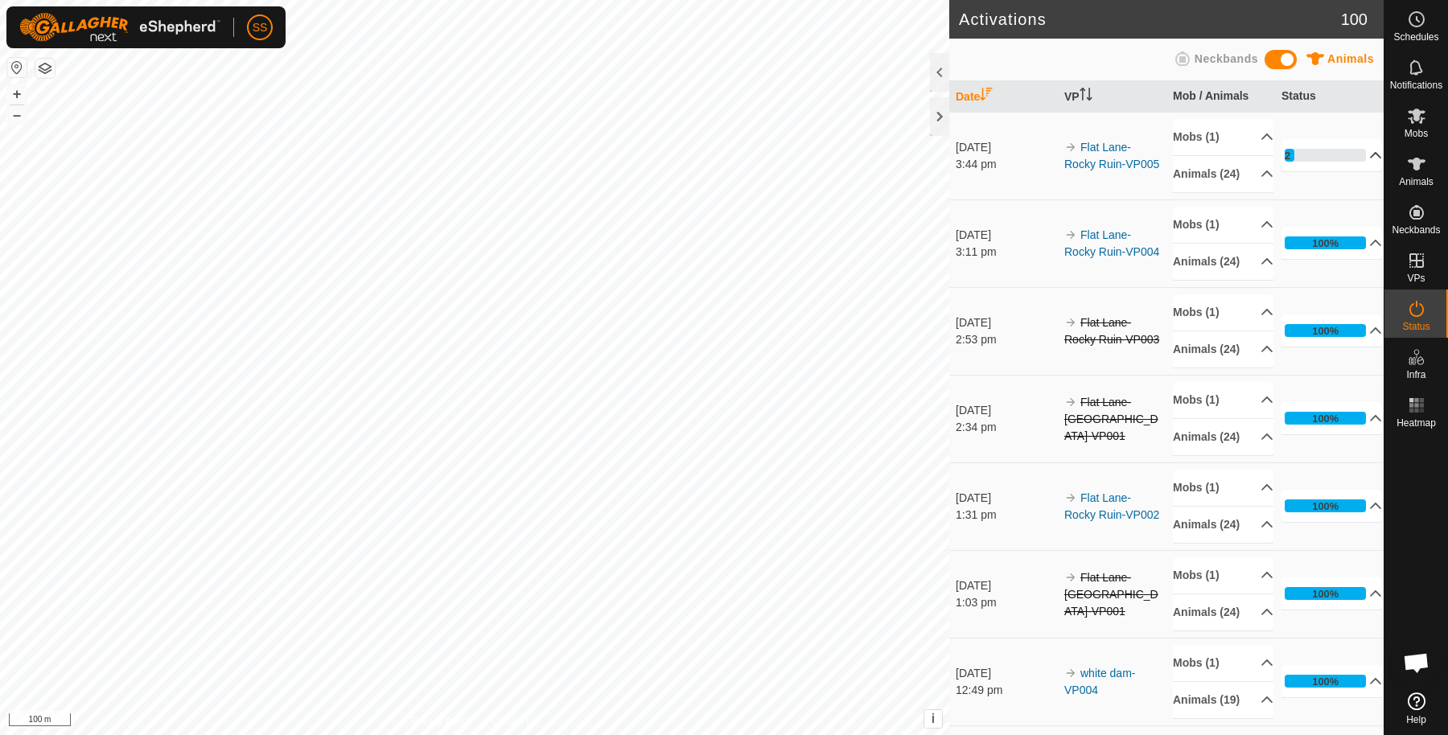
click at [1350, 156] on p-accordion-header "12%" at bounding box center [1331, 155] width 101 height 32
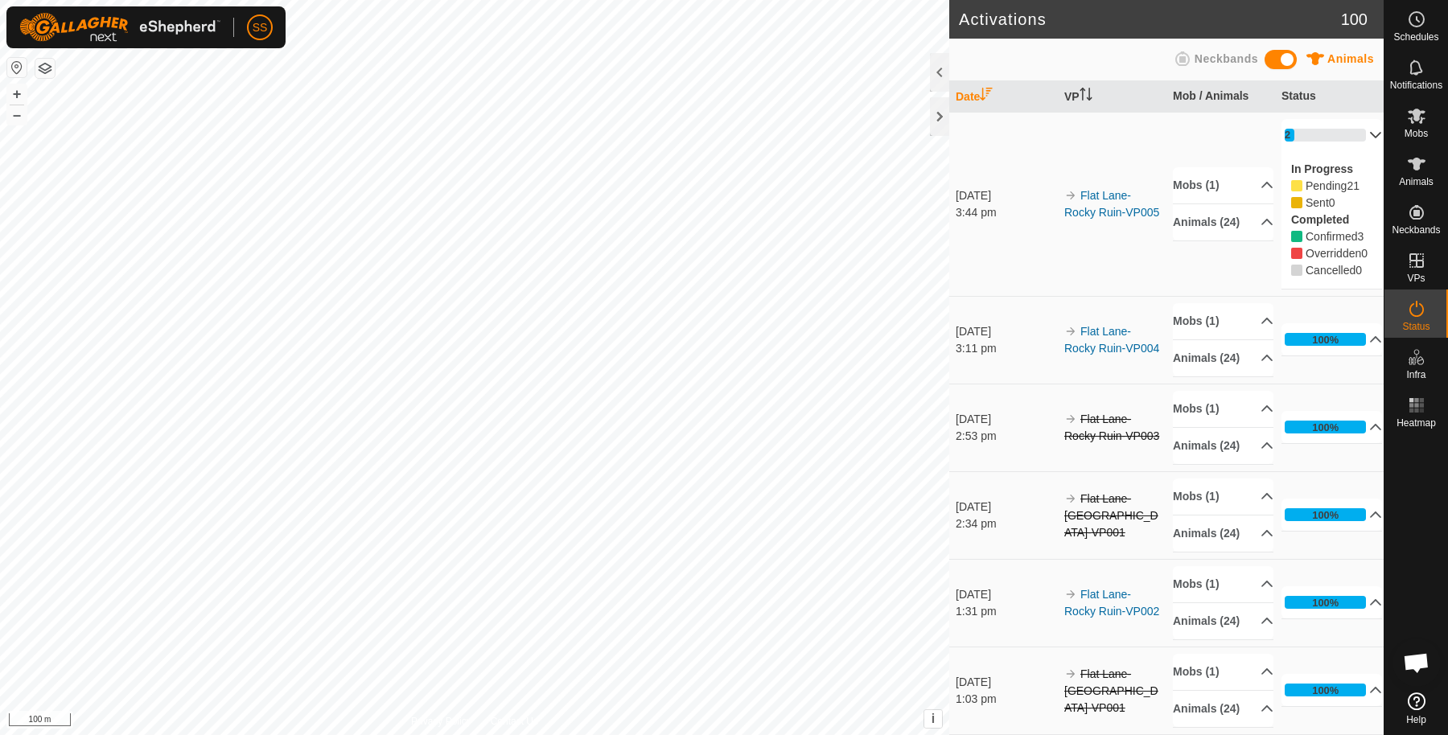
click at [1354, 127] on p-accordion-header "12%" at bounding box center [1331, 135] width 101 height 32
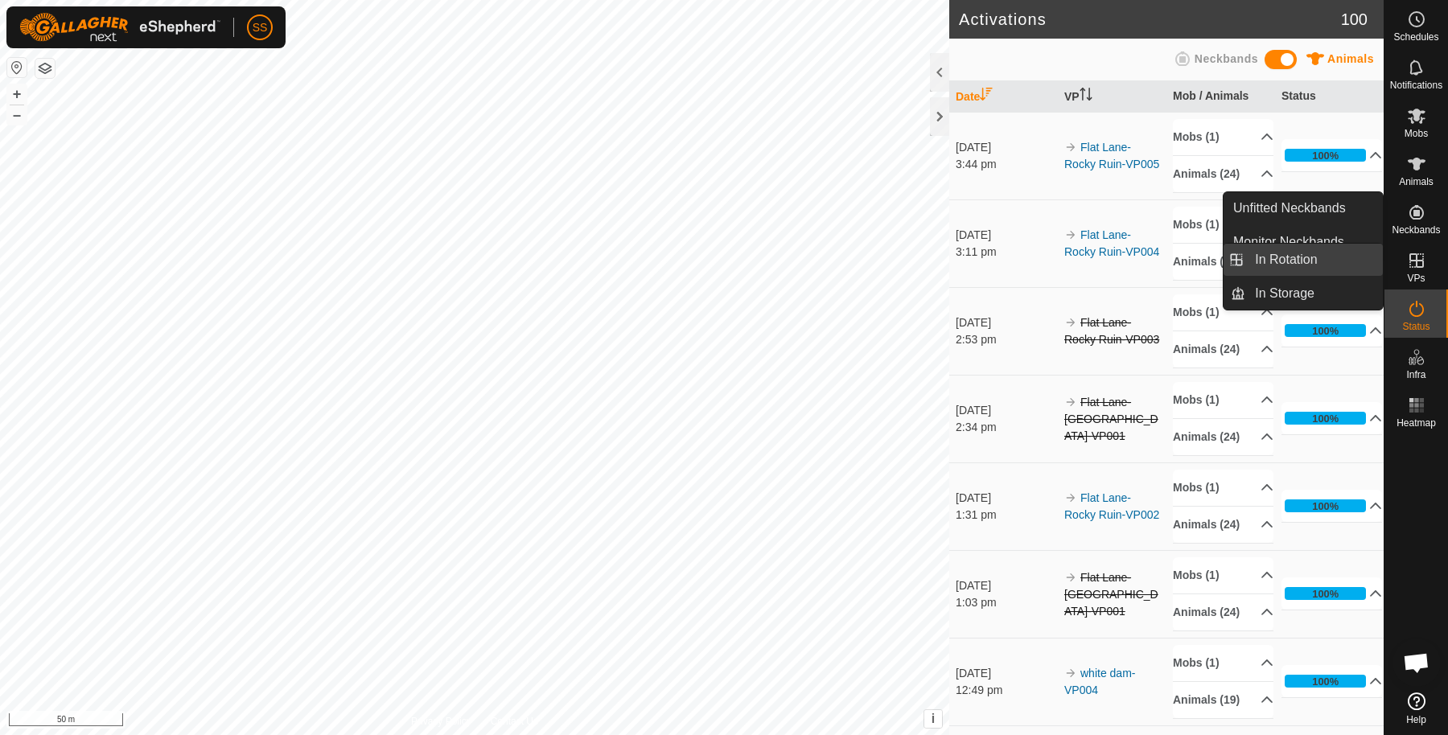
click at [1317, 253] on link "In Rotation" at bounding box center [1314, 260] width 138 height 32
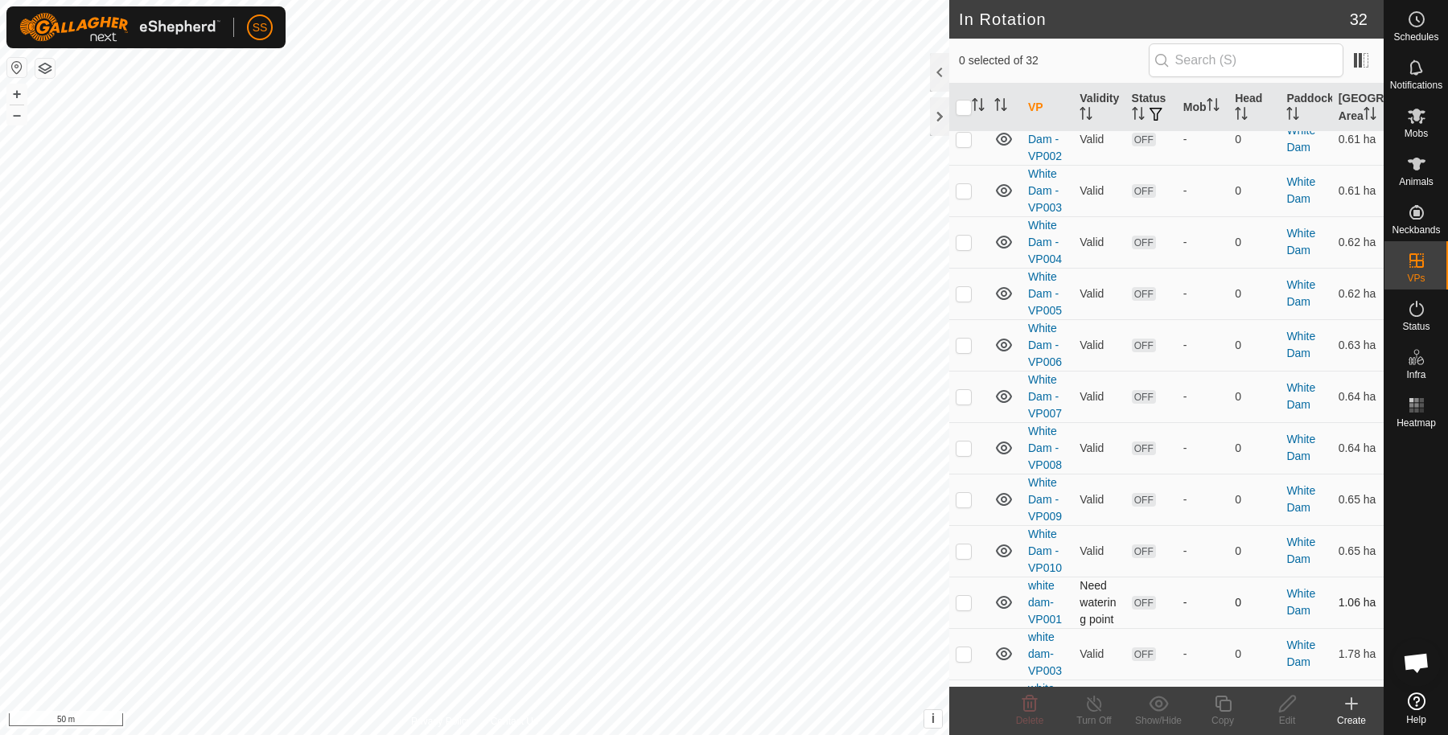
scroll to position [639, 0]
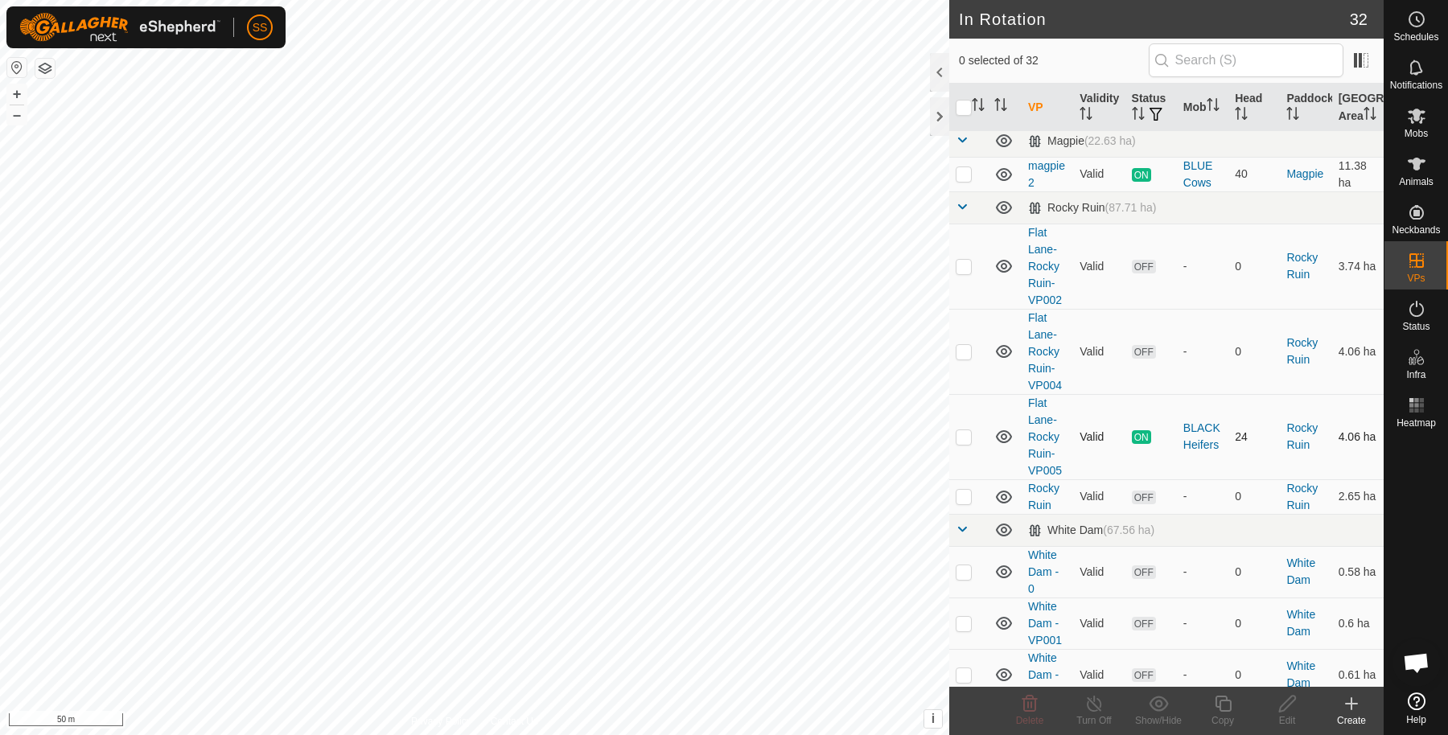
click at [952, 394] on td at bounding box center [968, 436] width 39 height 85
checkbox input "true"
click at [1217, 708] on icon at bounding box center [1223, 703] width 20 height 19
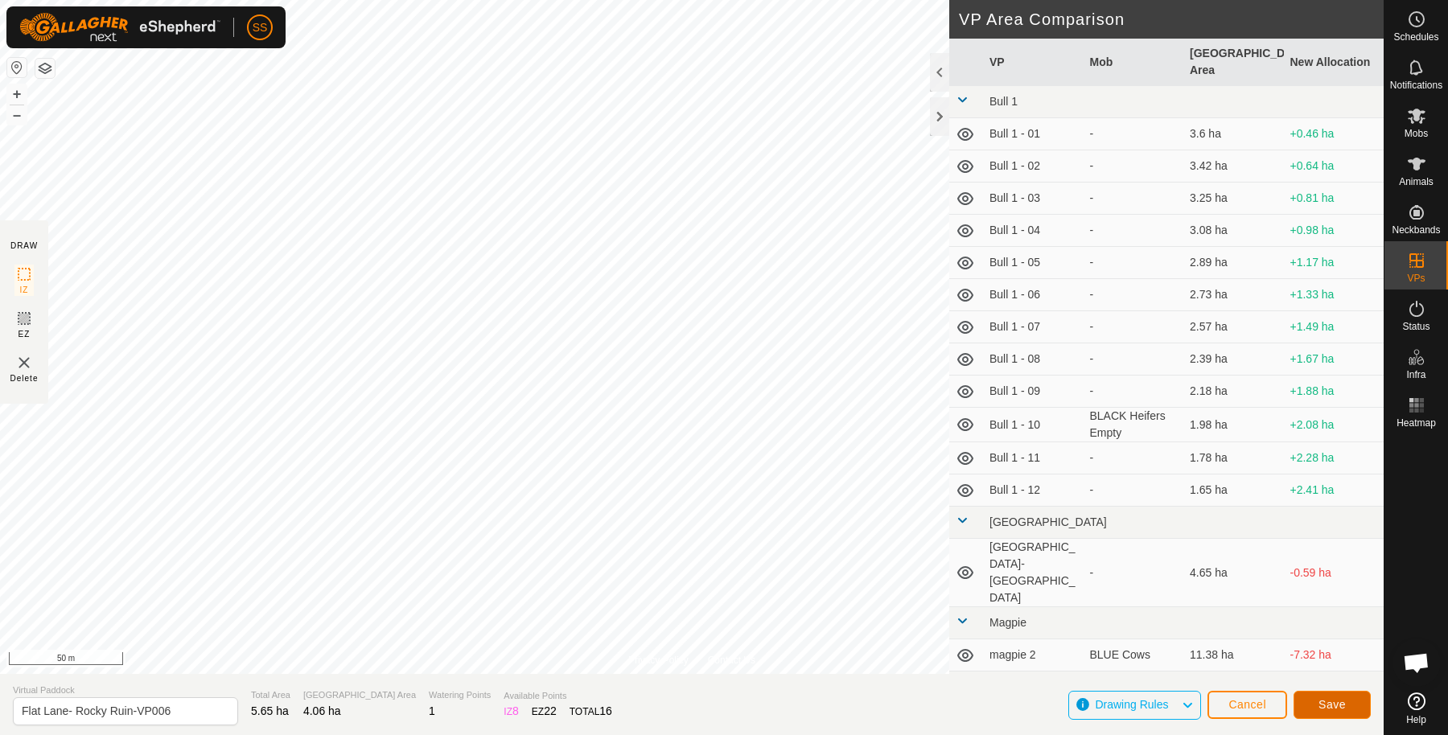
click at [1329, 704] on span "Save" at bounding box center [1331, 704] width 27 height 13
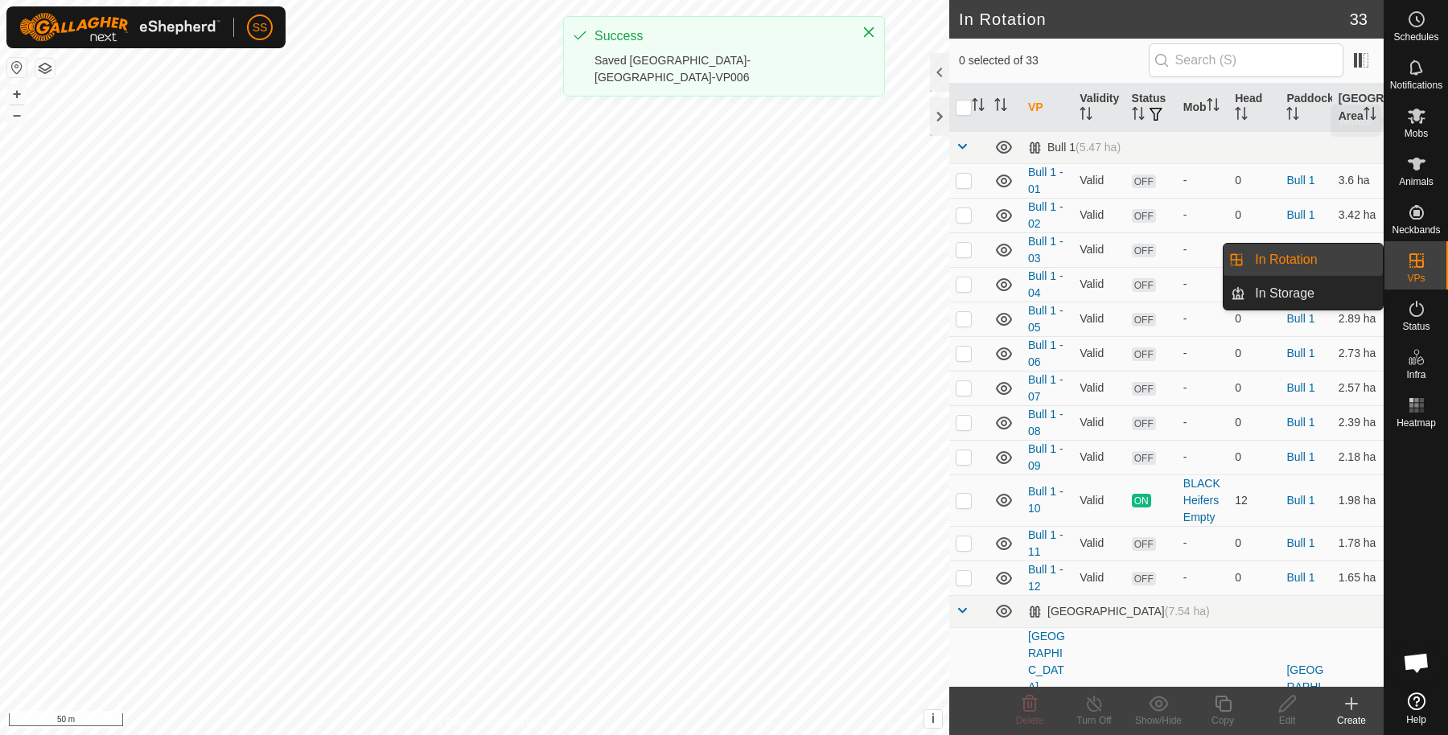
click at [1414, 125] on icon at bounding box center [1416, 115] width 19 height 19
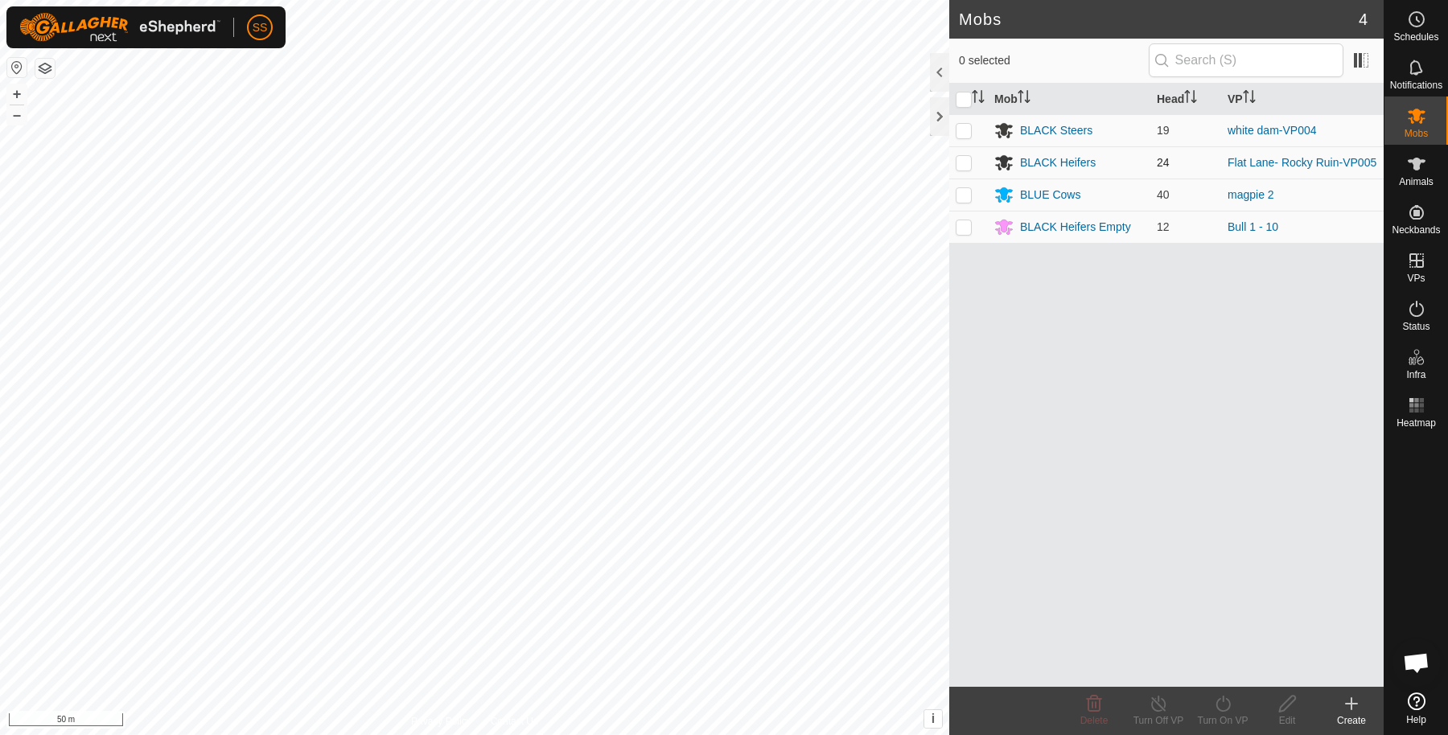
click at [969, 153] on td at bounding box center [968, 162] width 39 height 32
checkbox input "true"
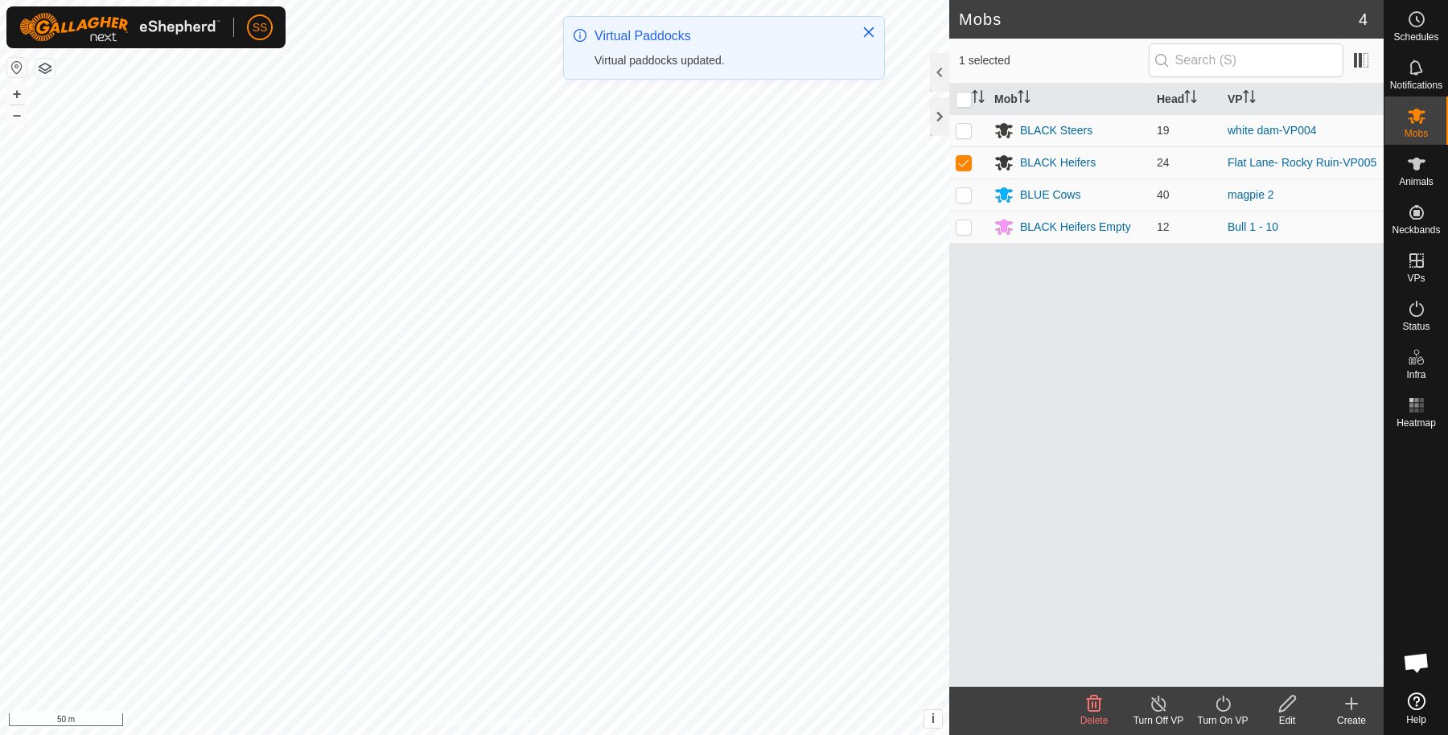
click at [1227, 712] on icon at bounding box center [1223, 703] width 20 height 19
click at [1209, 666] on link "Now" at bounding box center [1270, 669] width 159 height 32
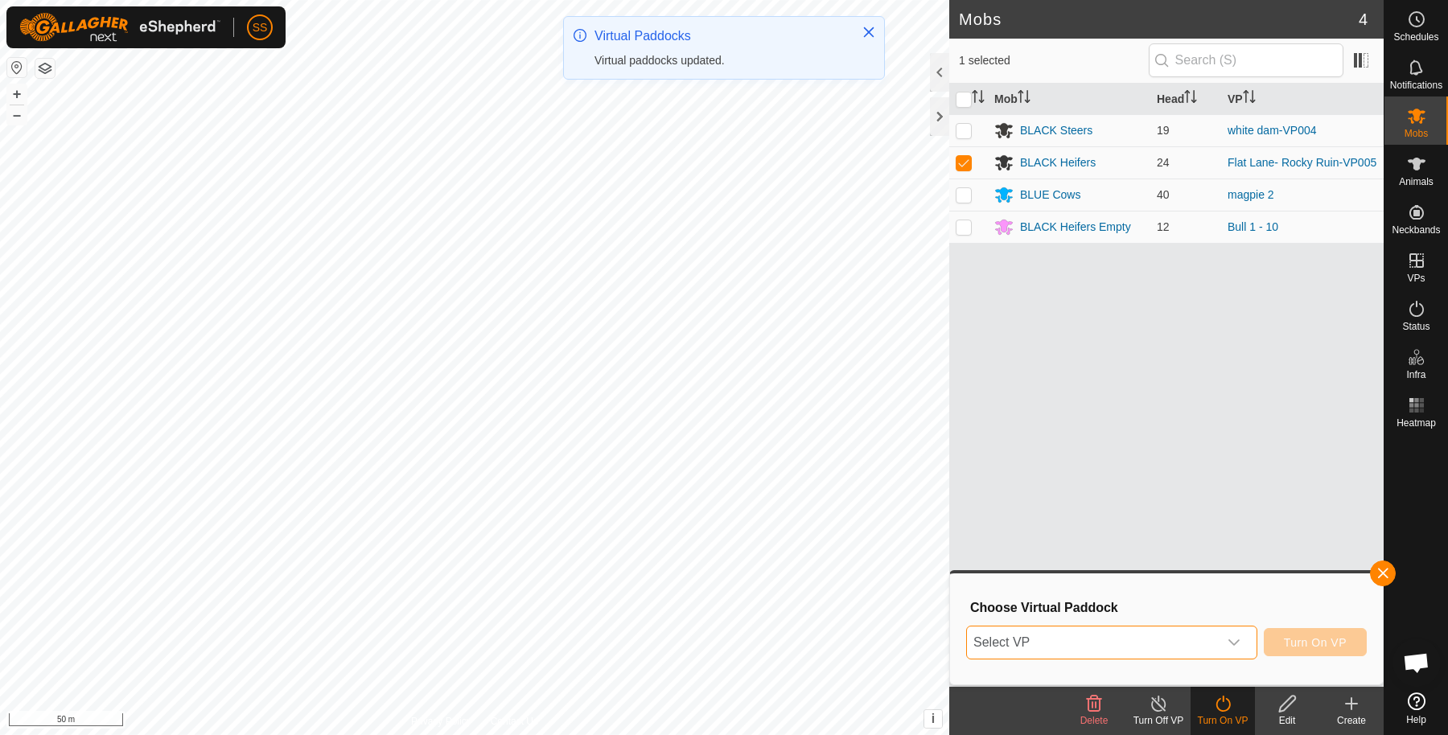
click at [1117, 631] on span "Select VP" at bounding box center [1092, 643] width 251 height 32
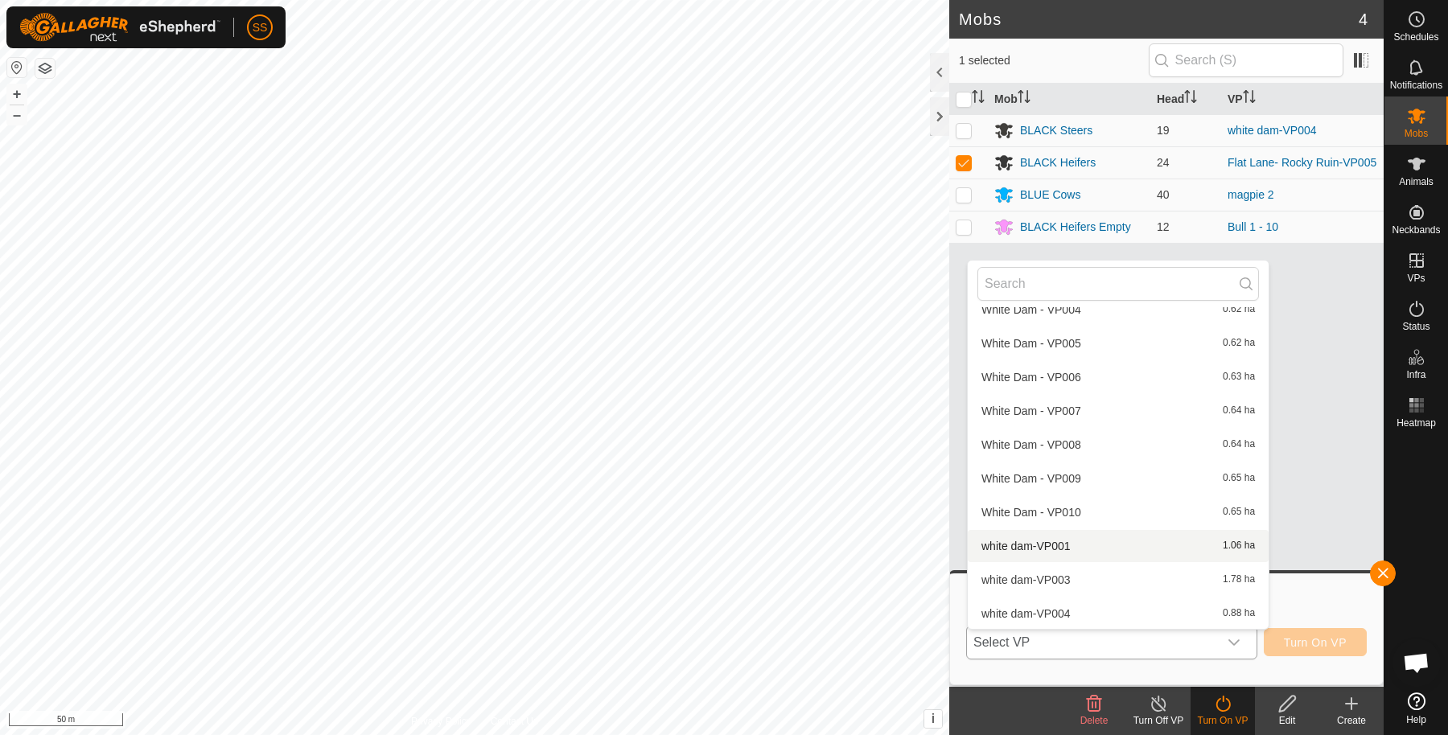
scroll to position [708, 0]
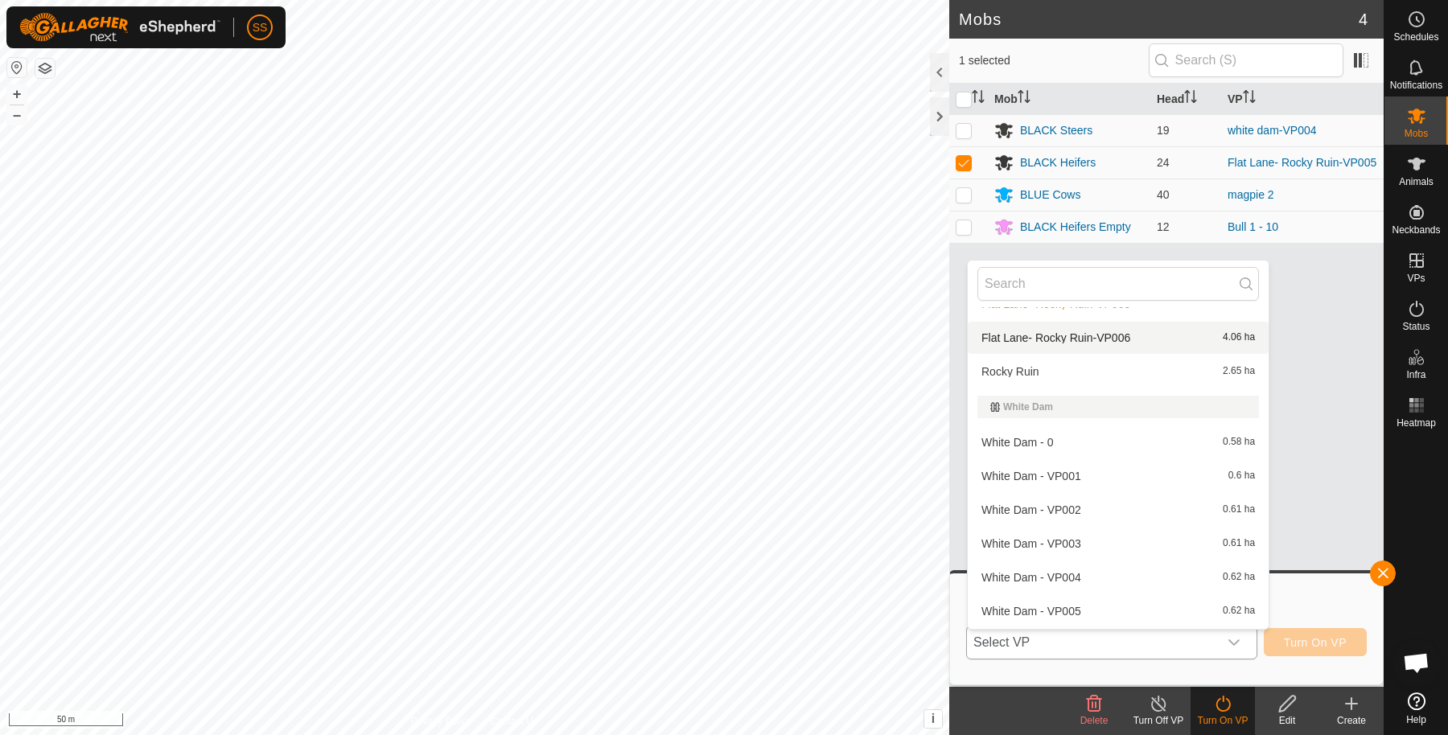
click at [1037, 332] on li "Flat Lane- Rocky Ruin-VP006 4.06 ha" at bounding box center [1118, 338] width 301 height 32
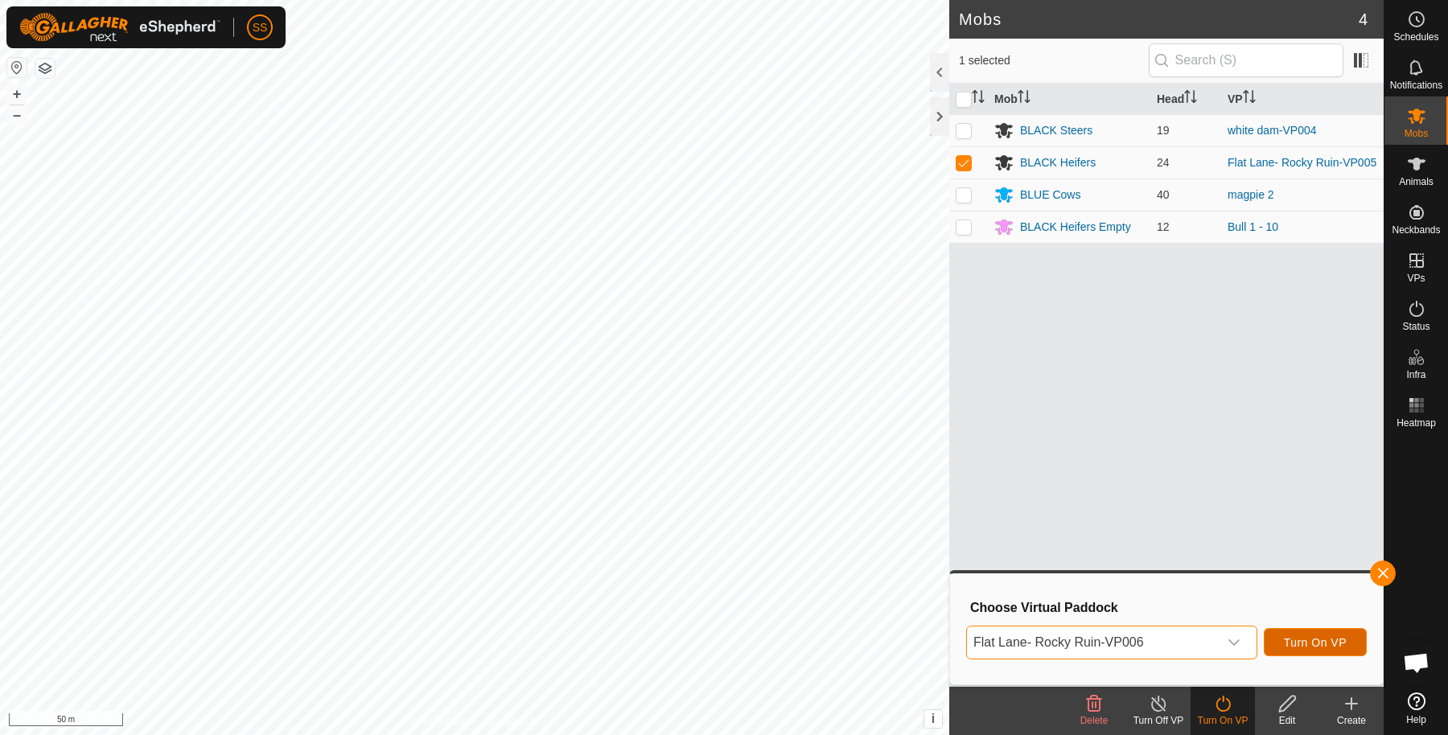
click at [1334, 644] on span "Turn On VP" at bounding box center [1315, 642] width 63 height 13
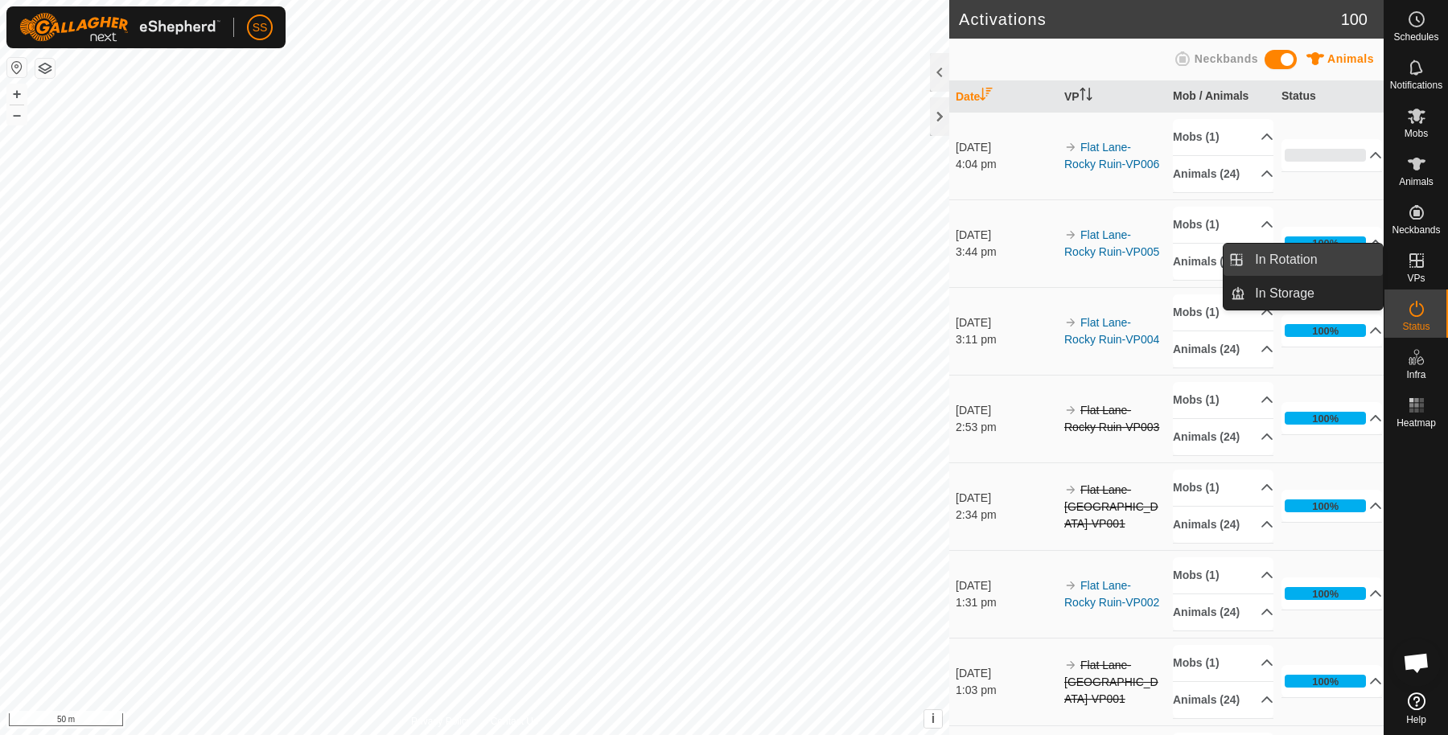
click at [1352, 248] on link "In Rotation" at bounding box center [1314, 260] width 138 height 32
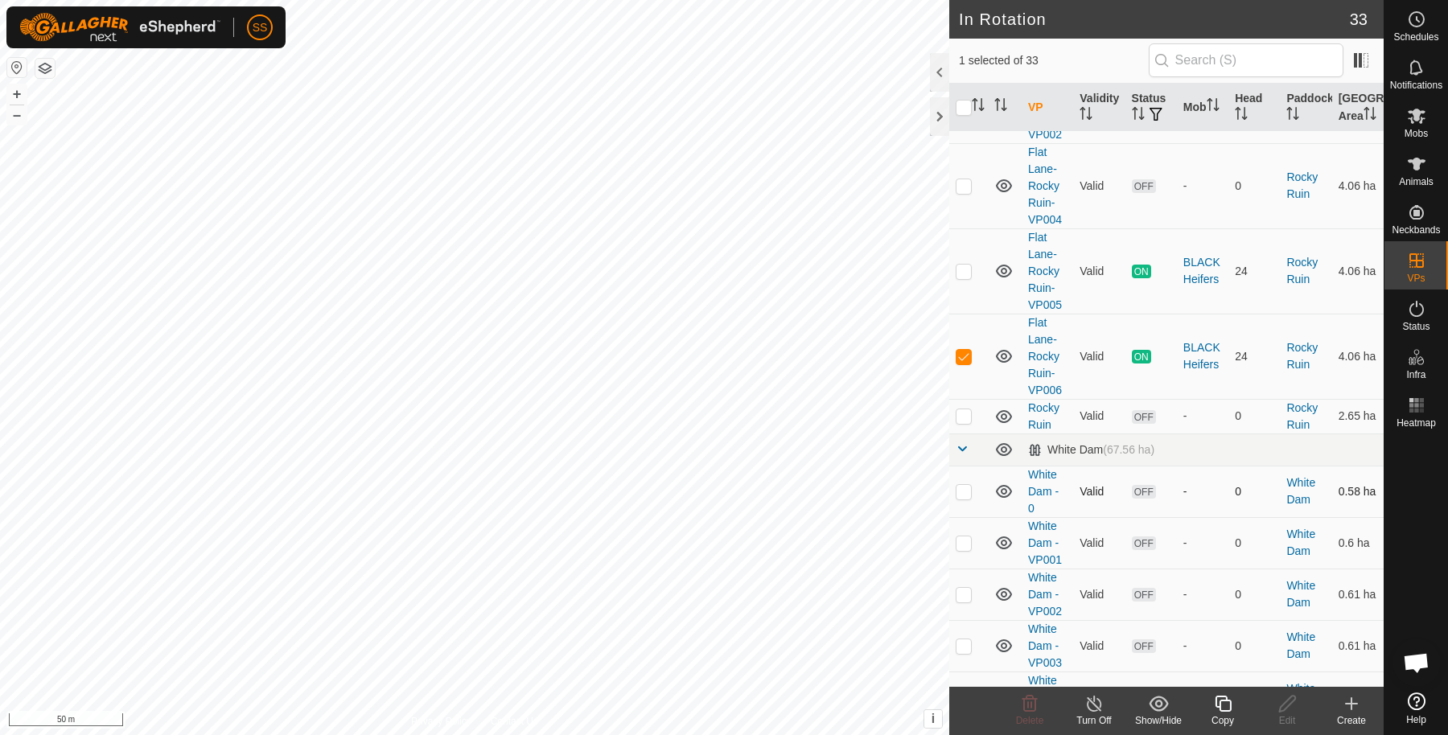
scroll to position [536, 0]
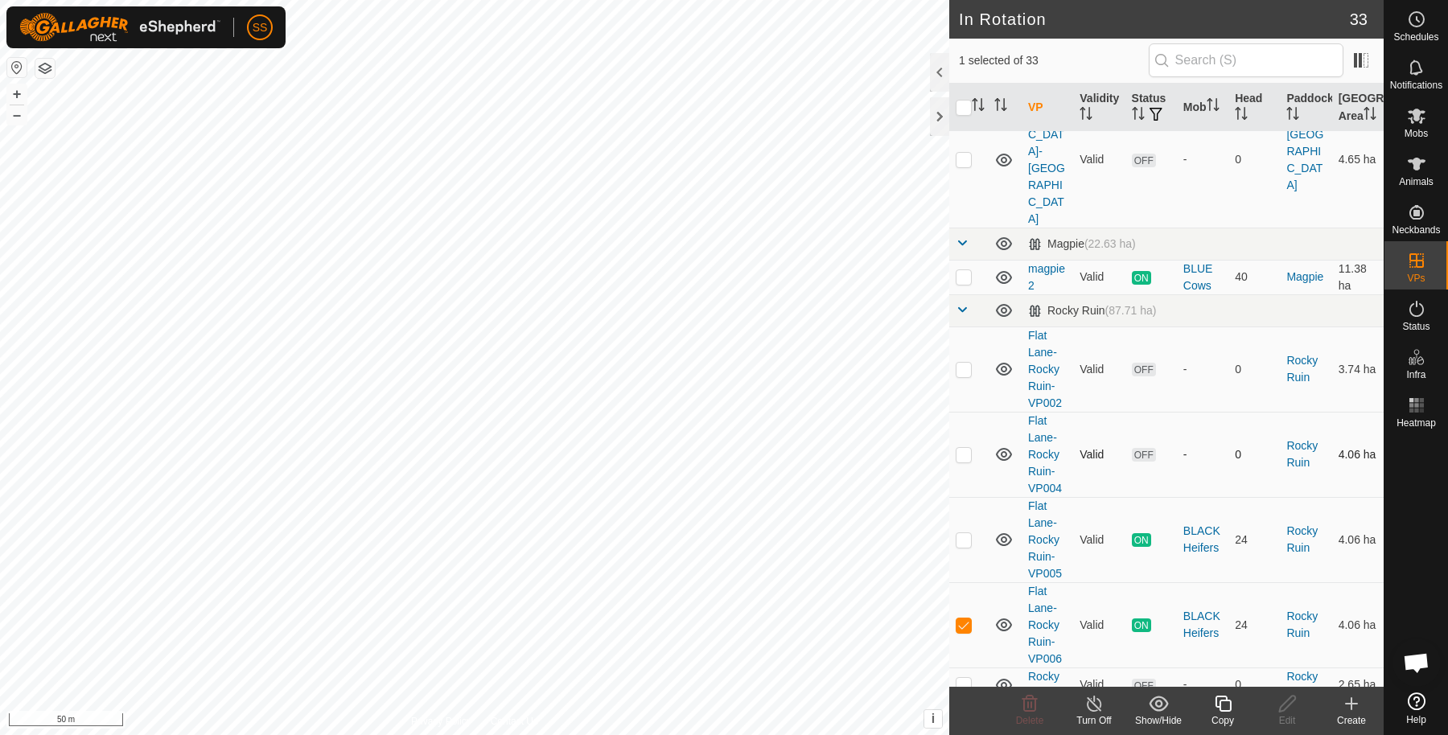
click at [956, 448] on p-checkbox at bounding box center [964, 454] width 16 height 13
checkbox input "true"
click at [963, 619] on p-checkbox at bounding box center [964, 625] width 16 height 13
checkbox input "false"
click at [1018, 703] on delete-svg-icon at bounding box center [1029, 703] width 64 height 19
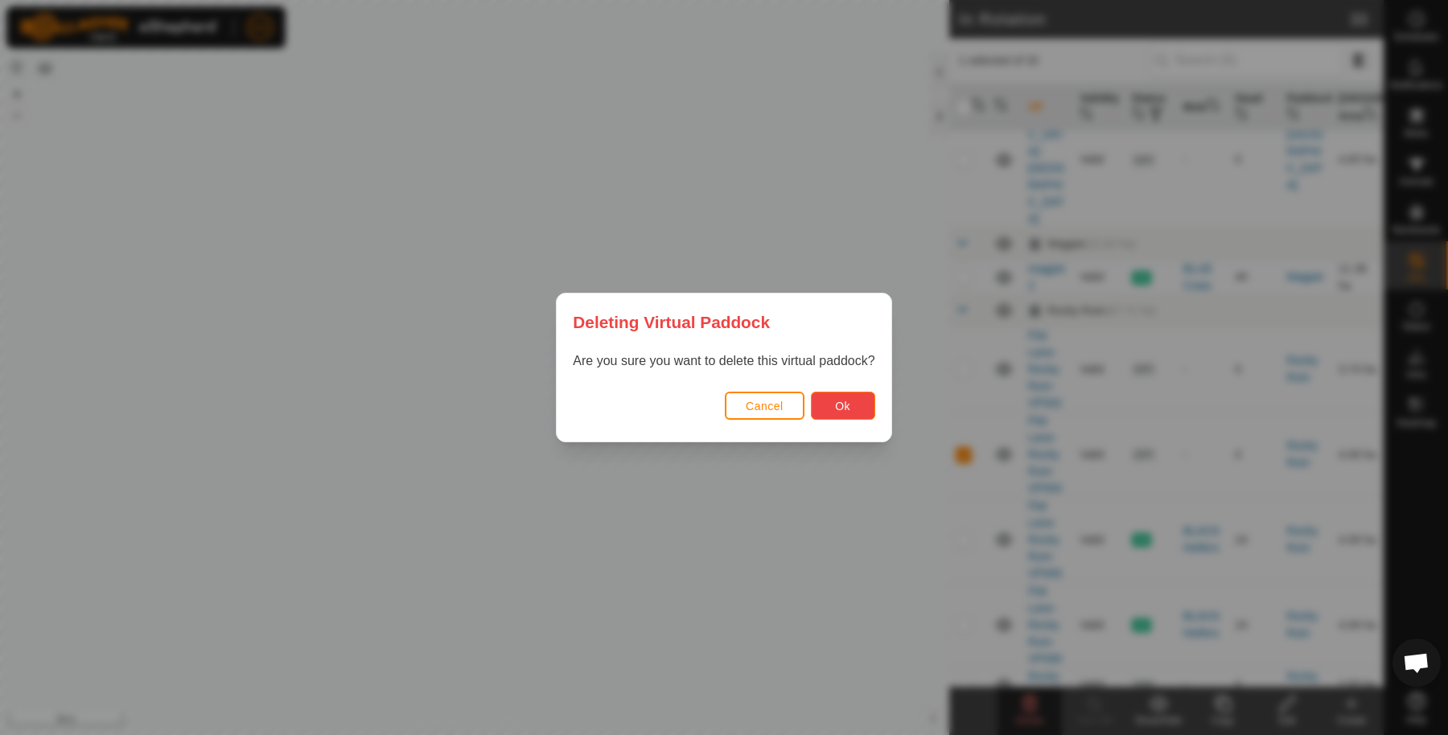
click at [861, 413] on button "Ok" at bounding box center [843, 406] width 64 height 28
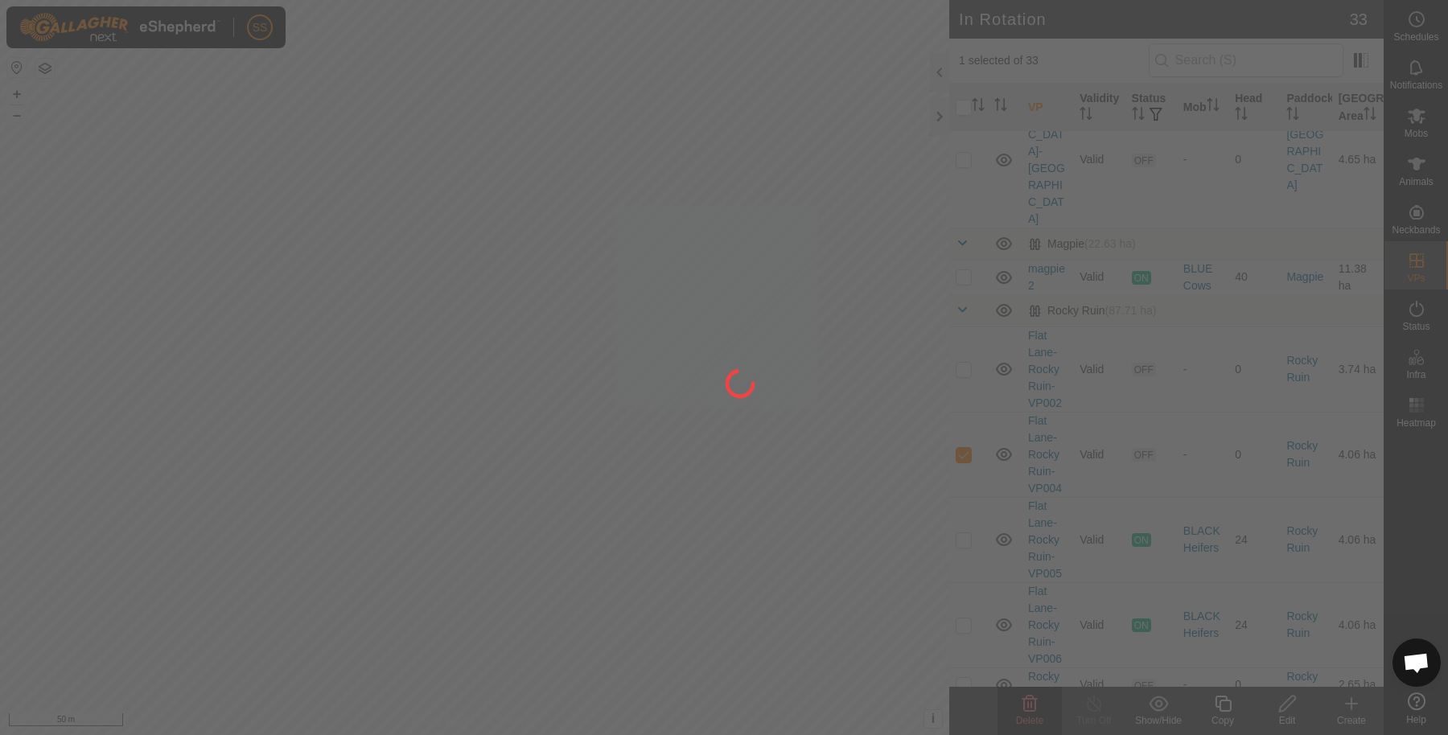
checkbox input "false"
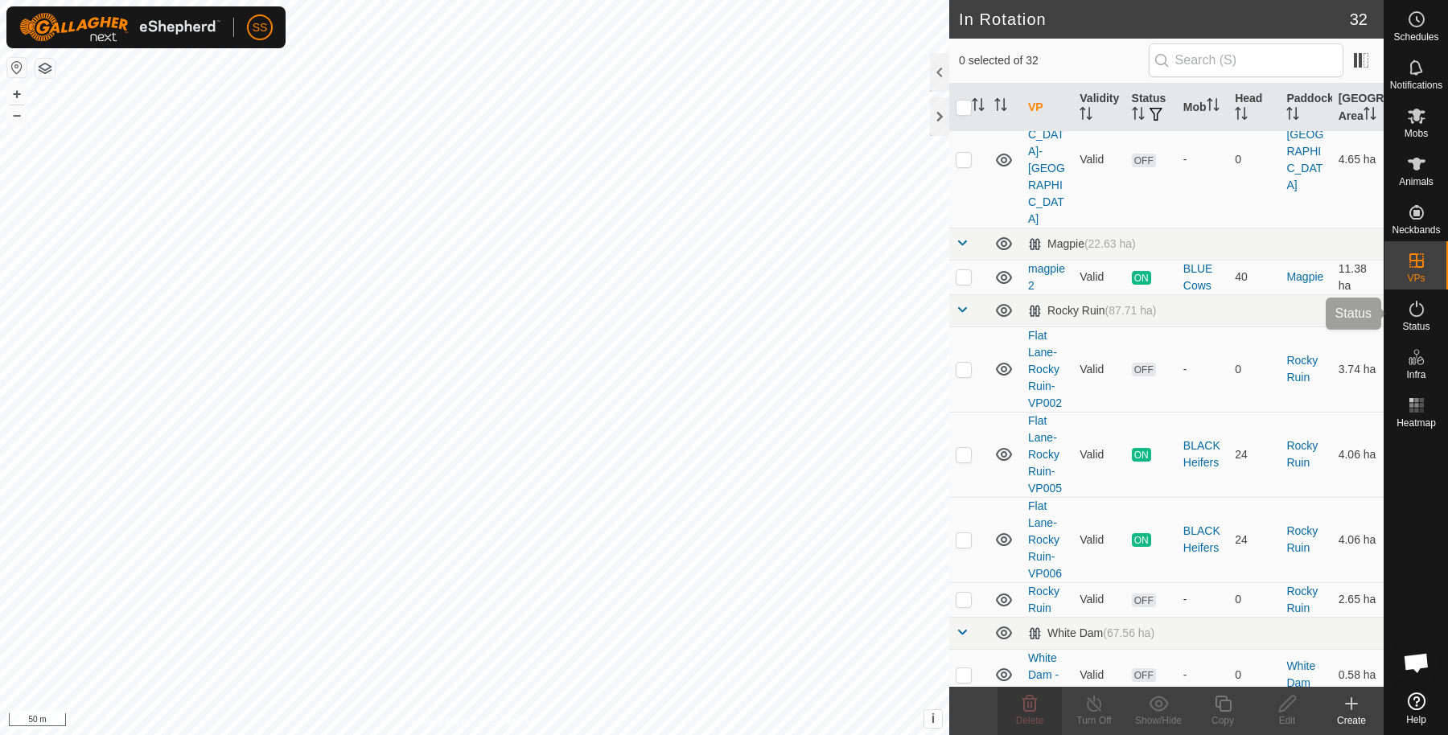
click at [1430, 319] on div "Status" at bounding box center [1416, 314] width 64 height 48
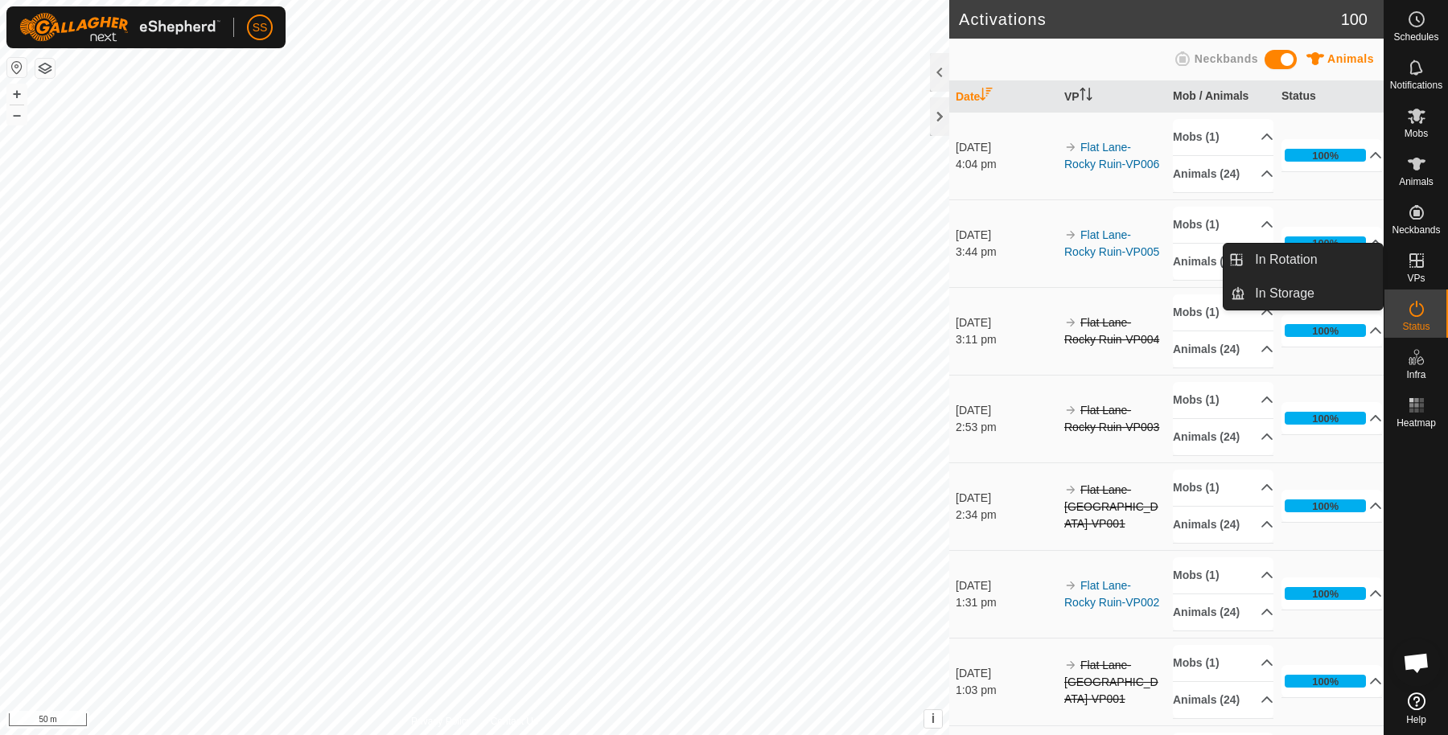
click at [1404, 263] on es-virtualpaddocks-svg-icon at bounding box center [1416, 261] width 29 height 26
click at [1320, 253] on link "In Rotation" at bounding box center [1314, 260] width 138 height 32
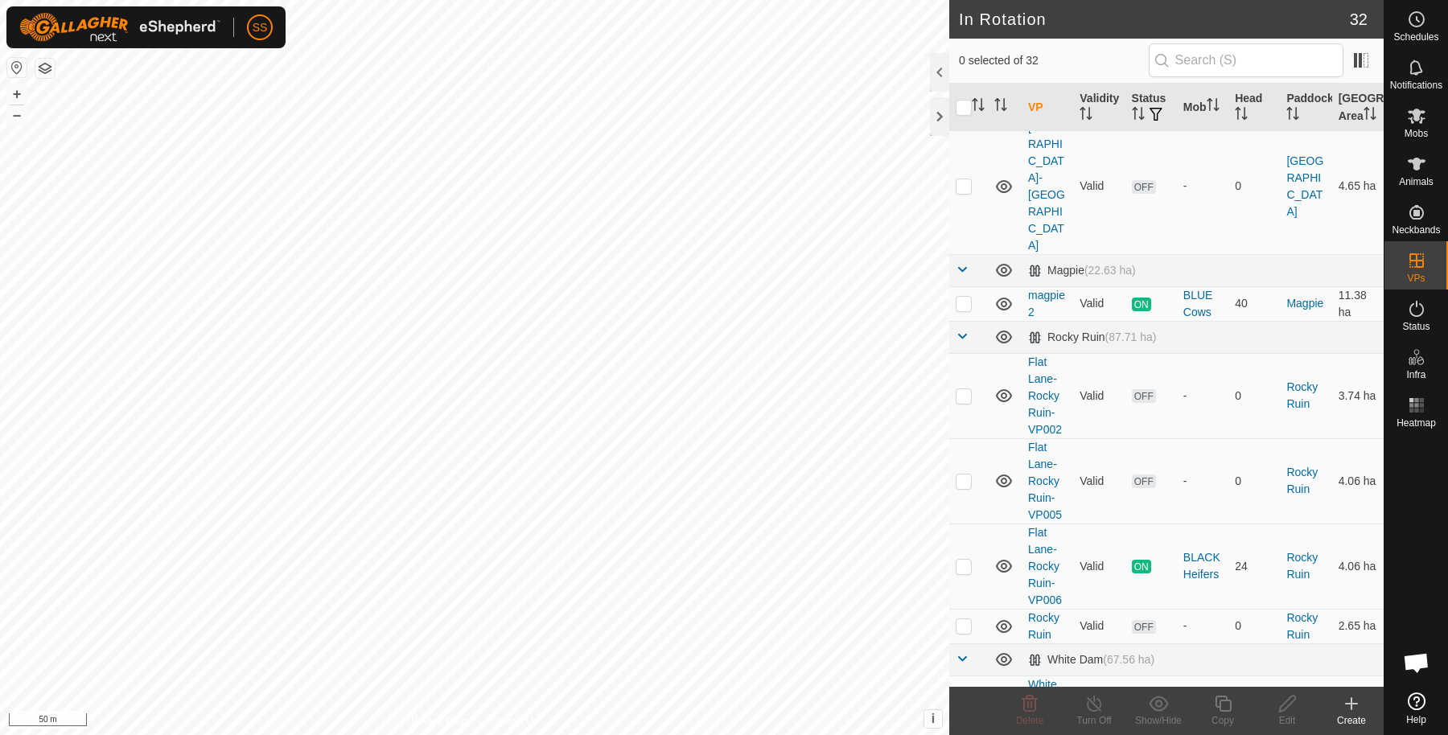
scroll to position [536, 0]
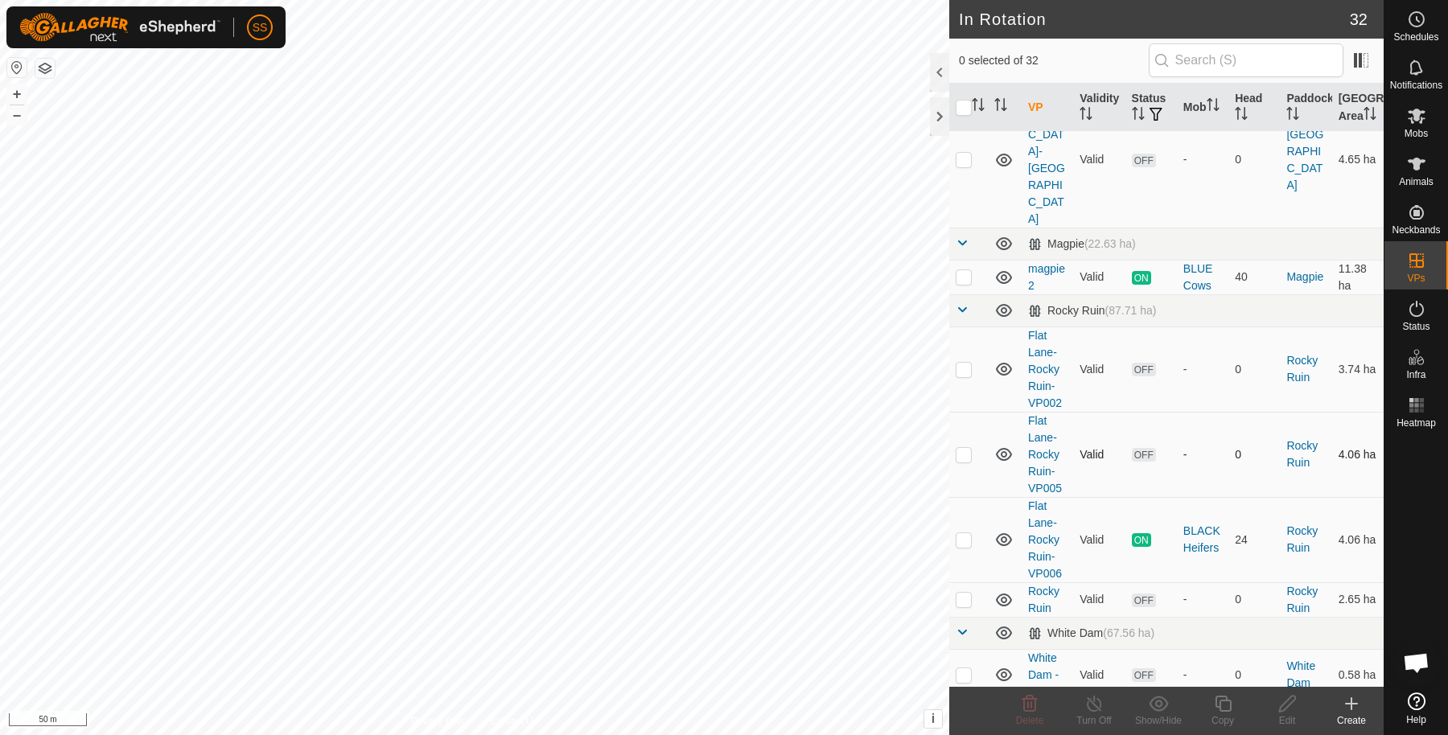
click at [960, 448] on p-checkbox at bounding box center [964, 454] width 16 height 13
checkbox input "true"
click at [1280, 704] on icon at bounding box center [1287, 703] width 20 height 19
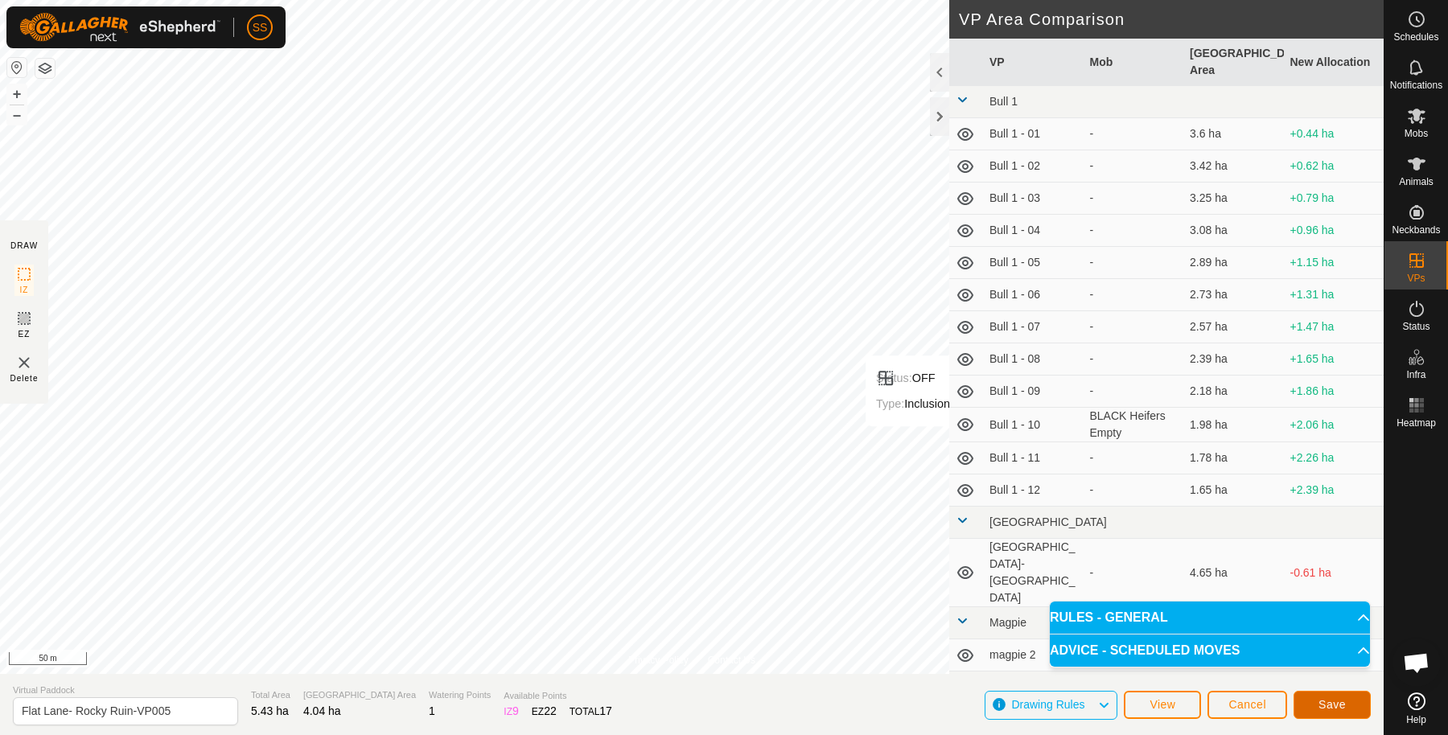
click at [1328, 701] on span "Save" at bounding box center [1331, 704] width 27 height 13
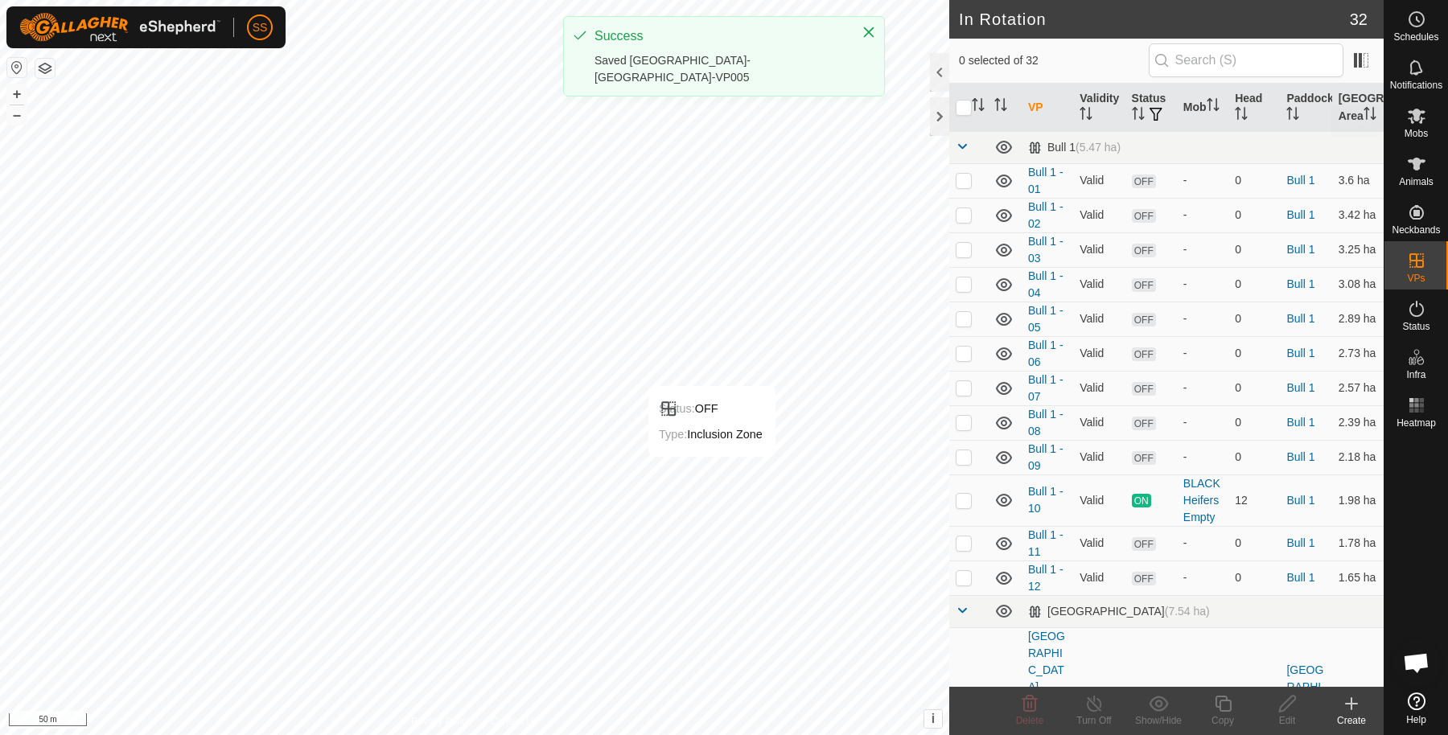
click at [1412, 140] on div "Mobs" at bounding box center [1416, 121] width 64 height 48
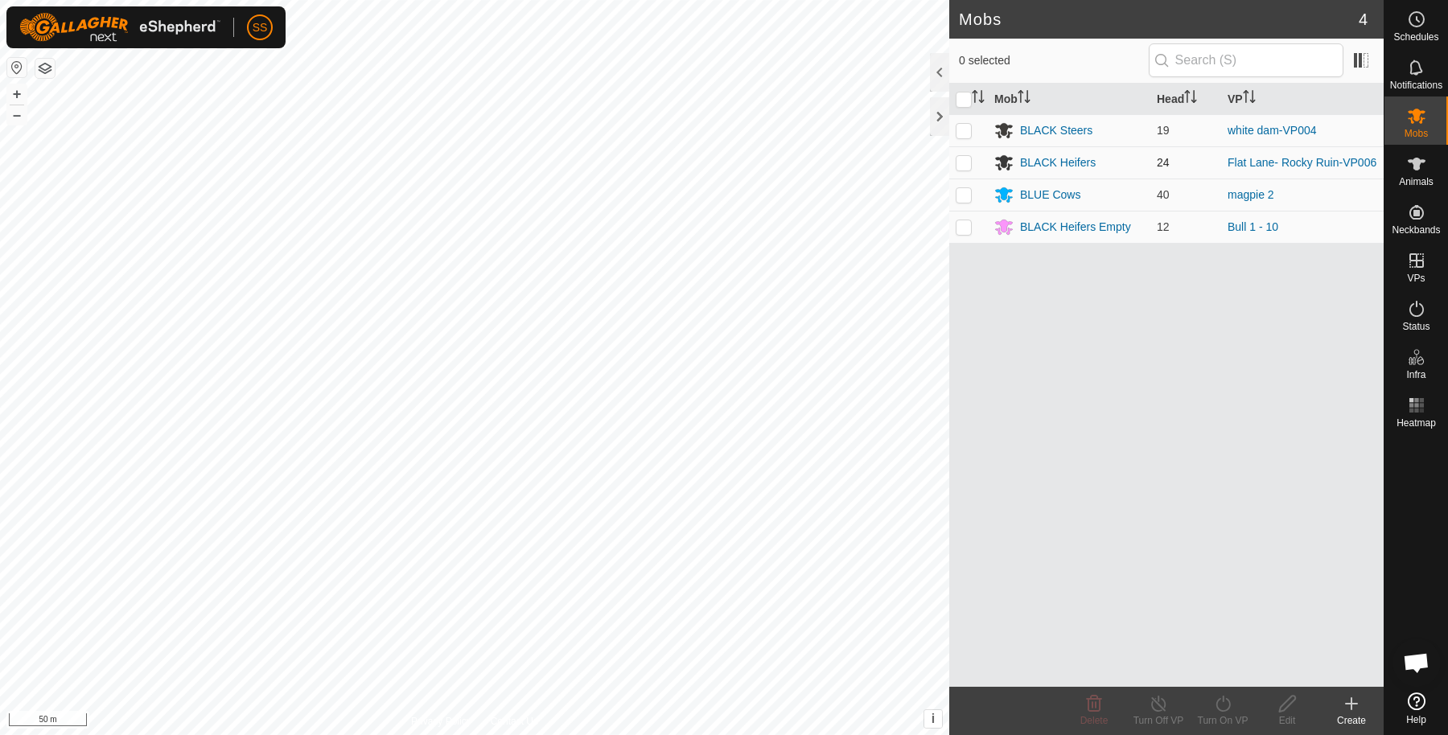
click at [958, 161] on p-checkbox at bounding box center [964, 162] width 16 height 13
checkbox input "true"
click at [1223, 713] on div "Turn On VP" at bounding box center [1222, 720] width 64 height 14
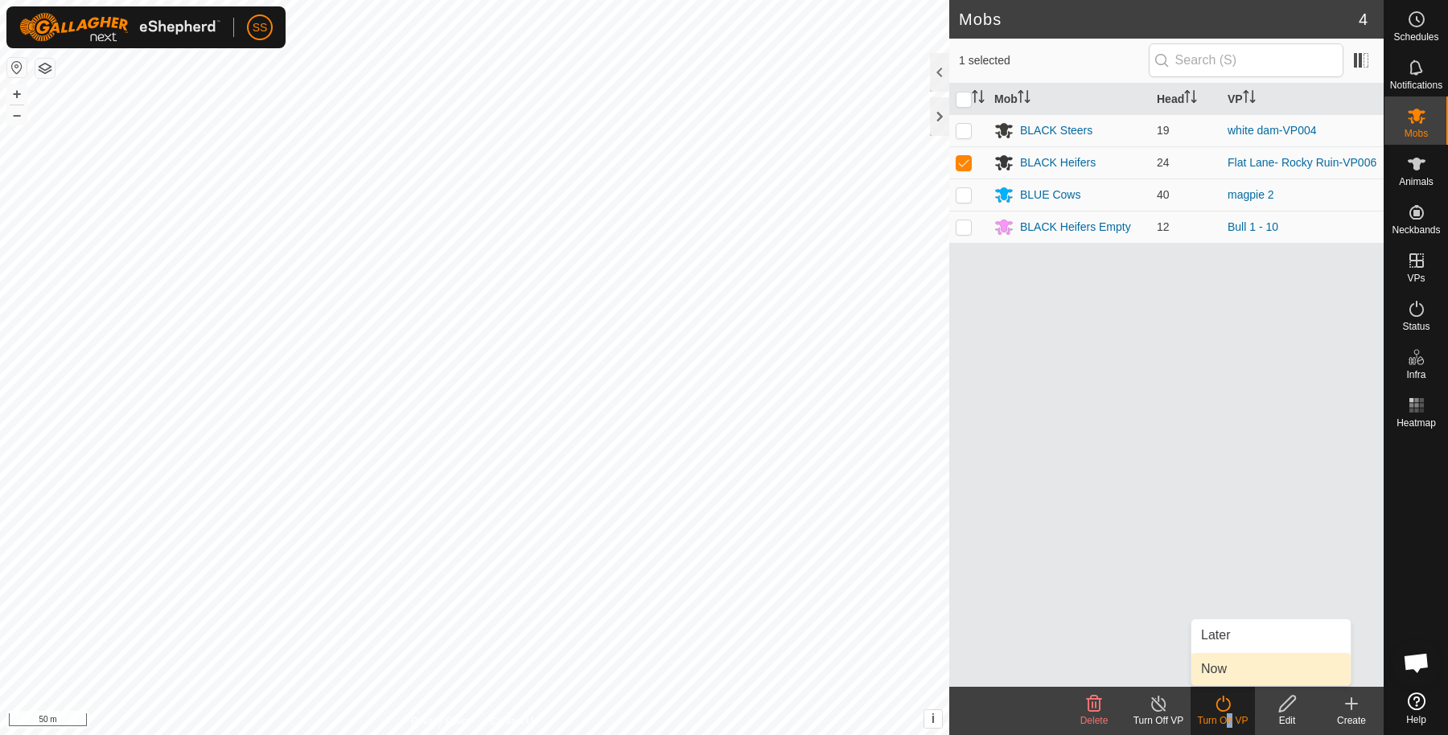
click at [1215, 665] on link "Now" at bounding box center [1270, 669] width 159 height 32
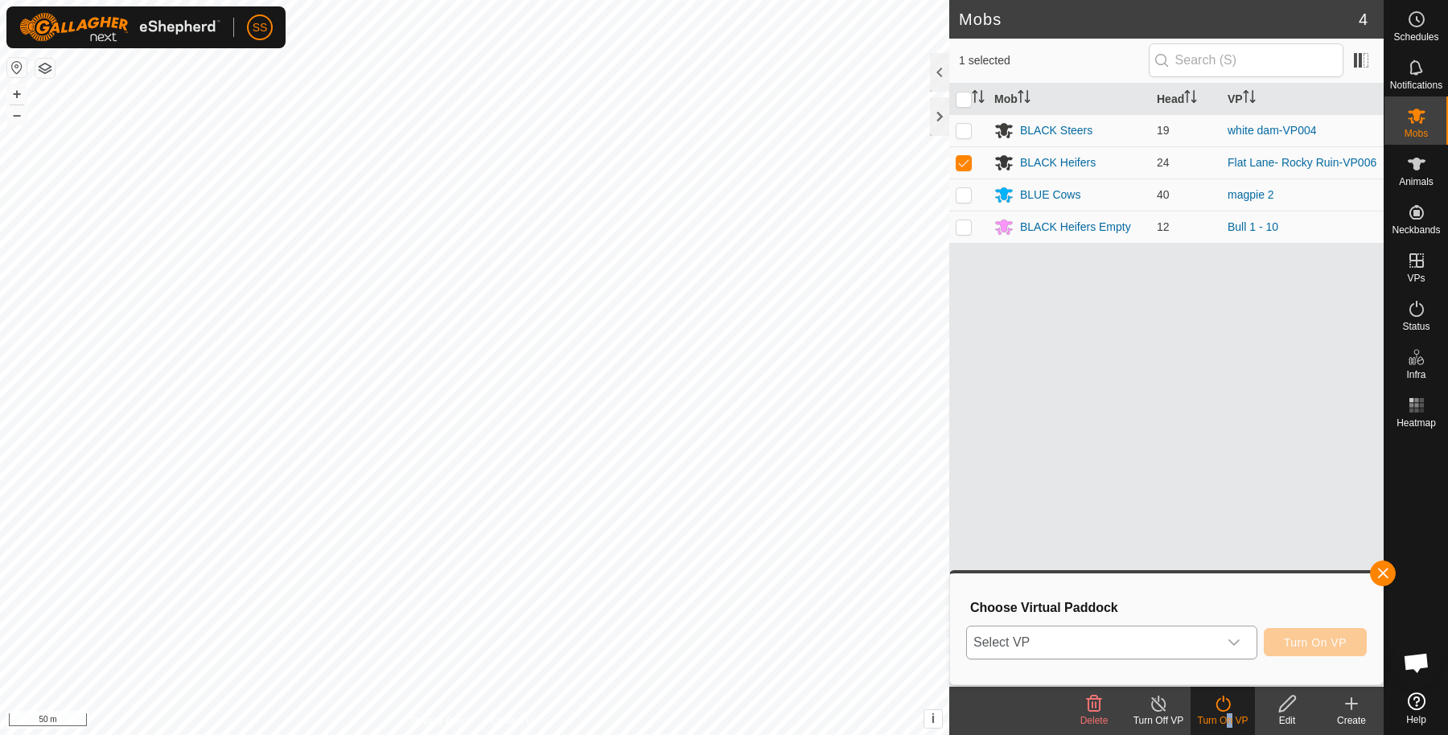
click at [1159, 647] on span "Select VP" at bounding box center [1092, 643] width 251 height 32
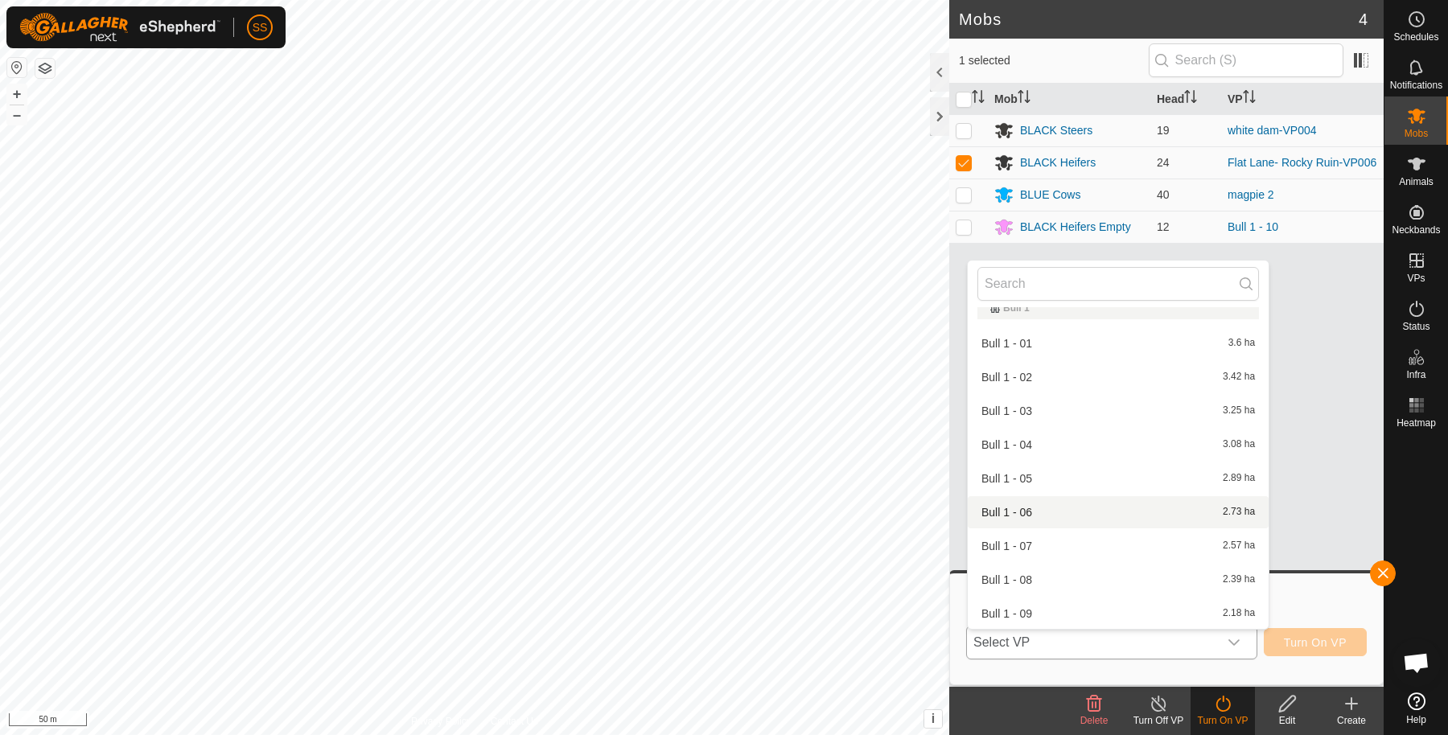
scroll to position [553, 0]
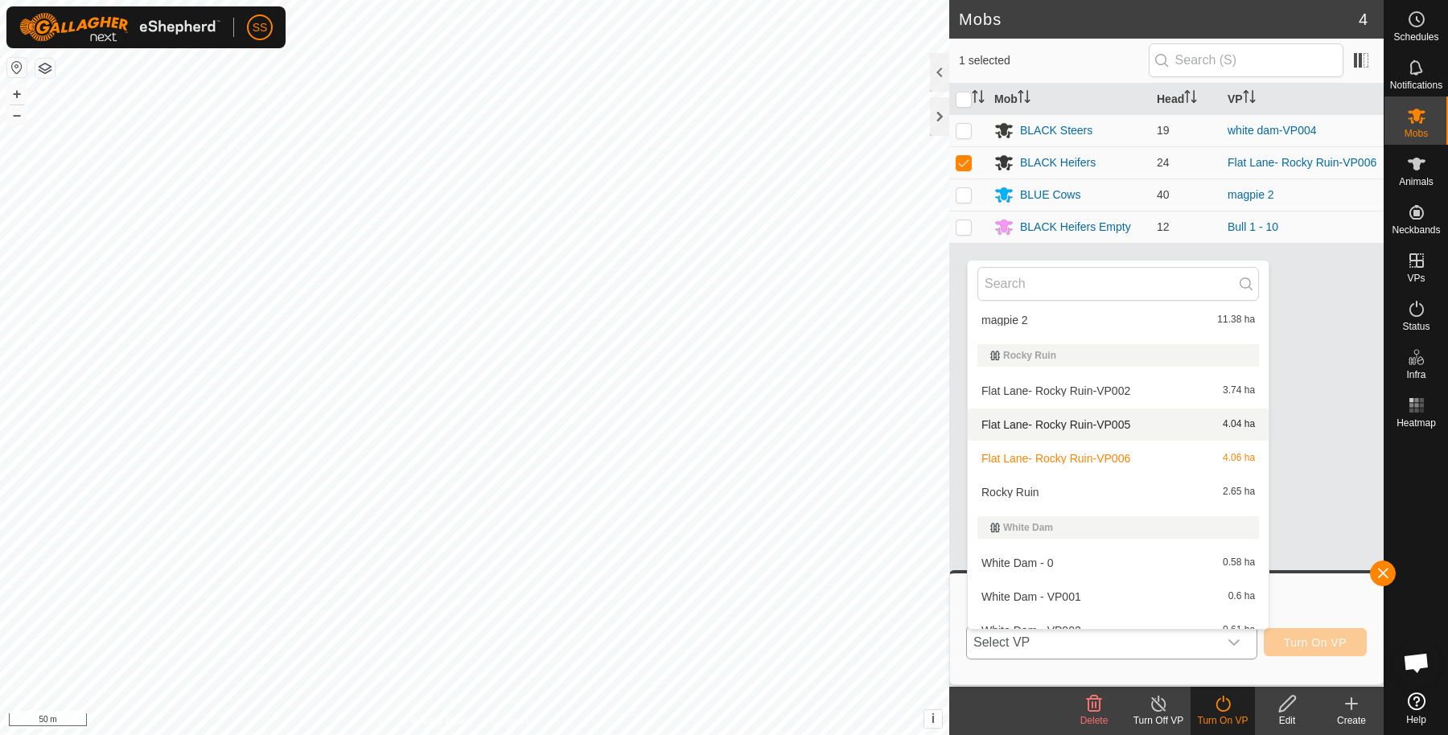
click at [1064, 429] on li "Flat Lane- Rocky Ruin-VP005 4.04 ha" at bounding box center [1118, 425] width 301 height 32
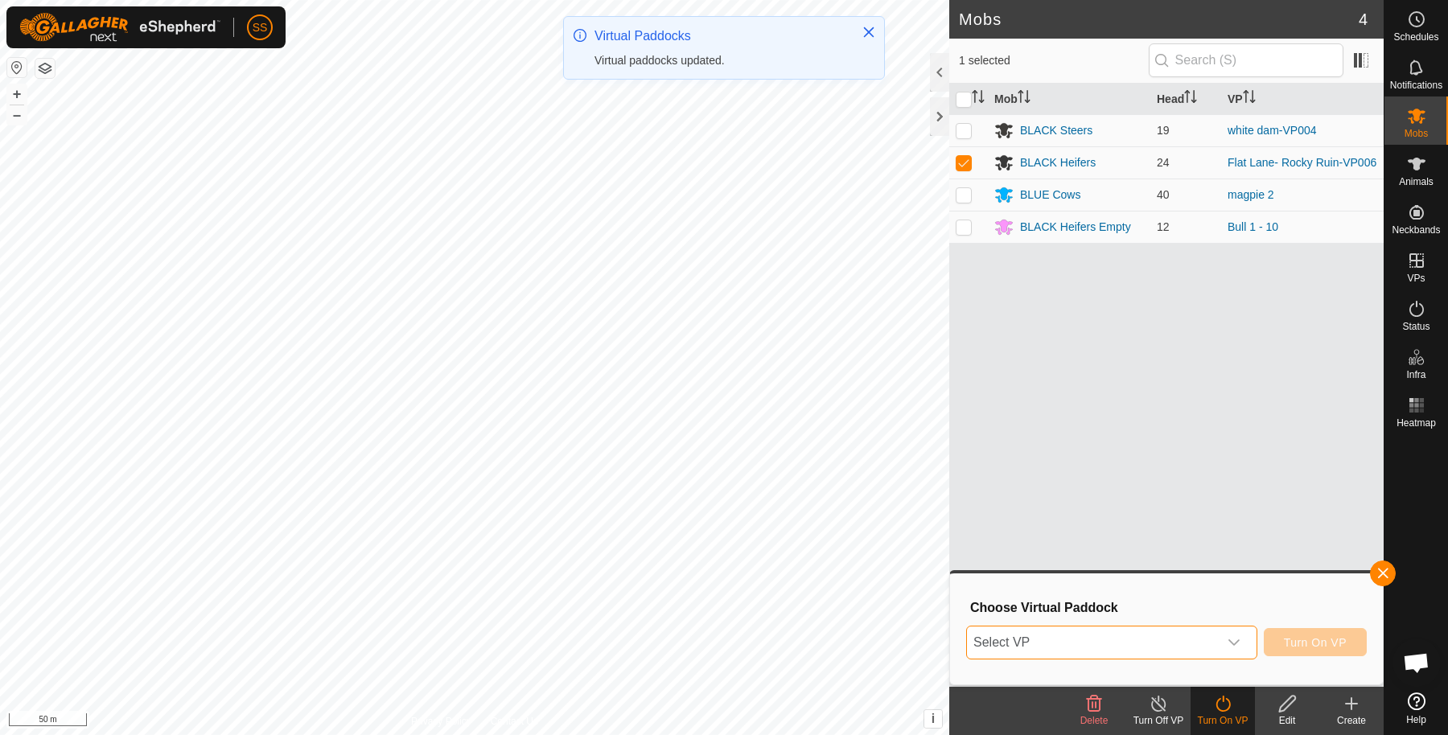
click at [1240, 633] on div "dropdown trigger" at bounding box center [1234, 643] width 32 height 32
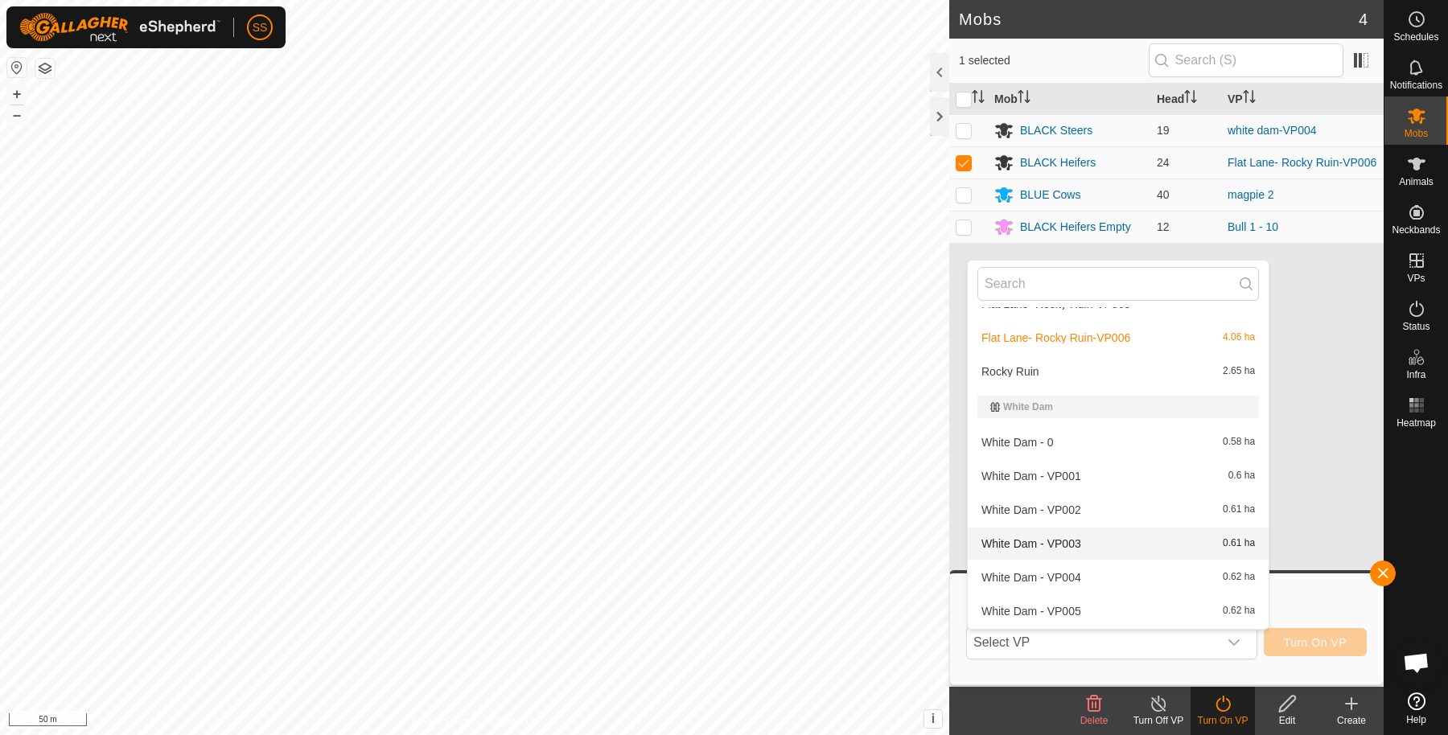
scroll to position [406, 0]
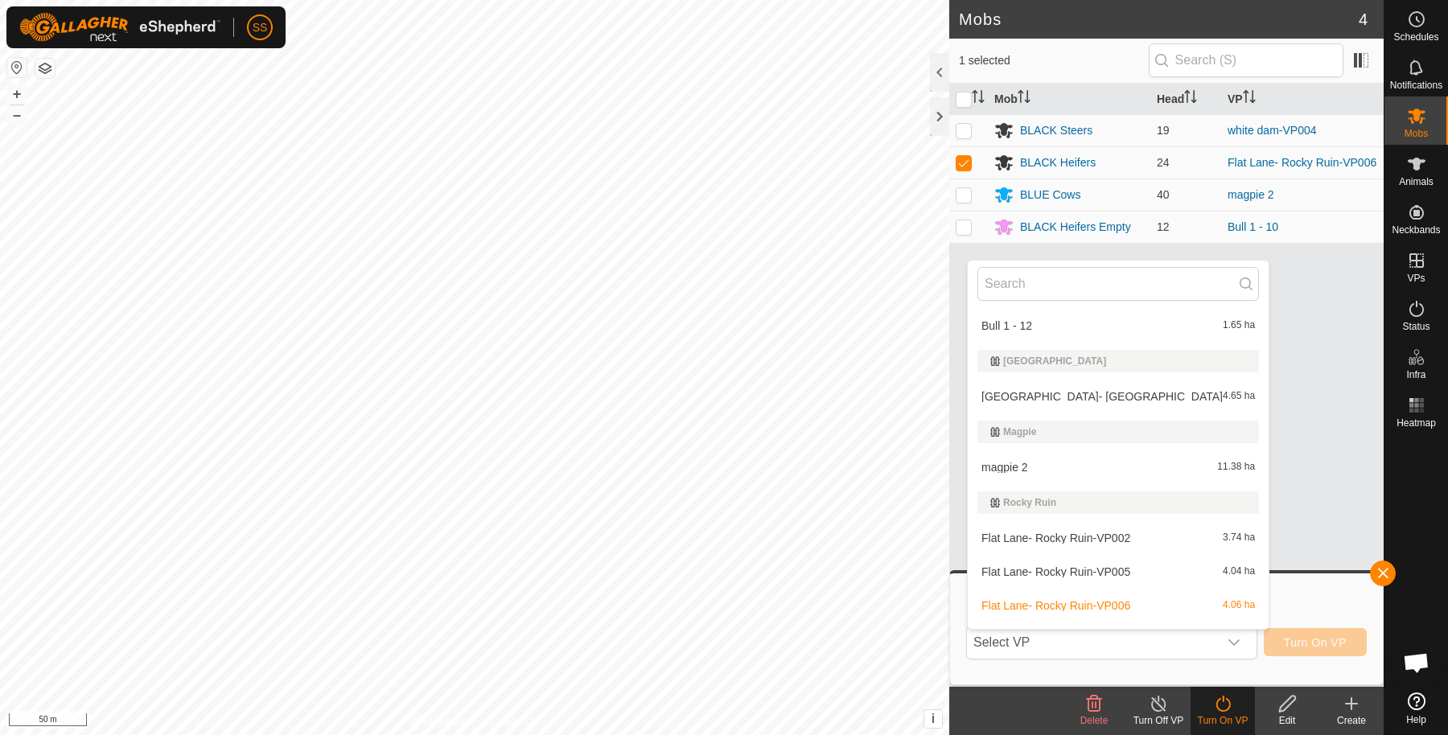
click at [1066, 564] on li "Flat Lane- Rocky Ruin-VP005 4.04 ha" at bounding box center [1118, 572] width 301 height 32
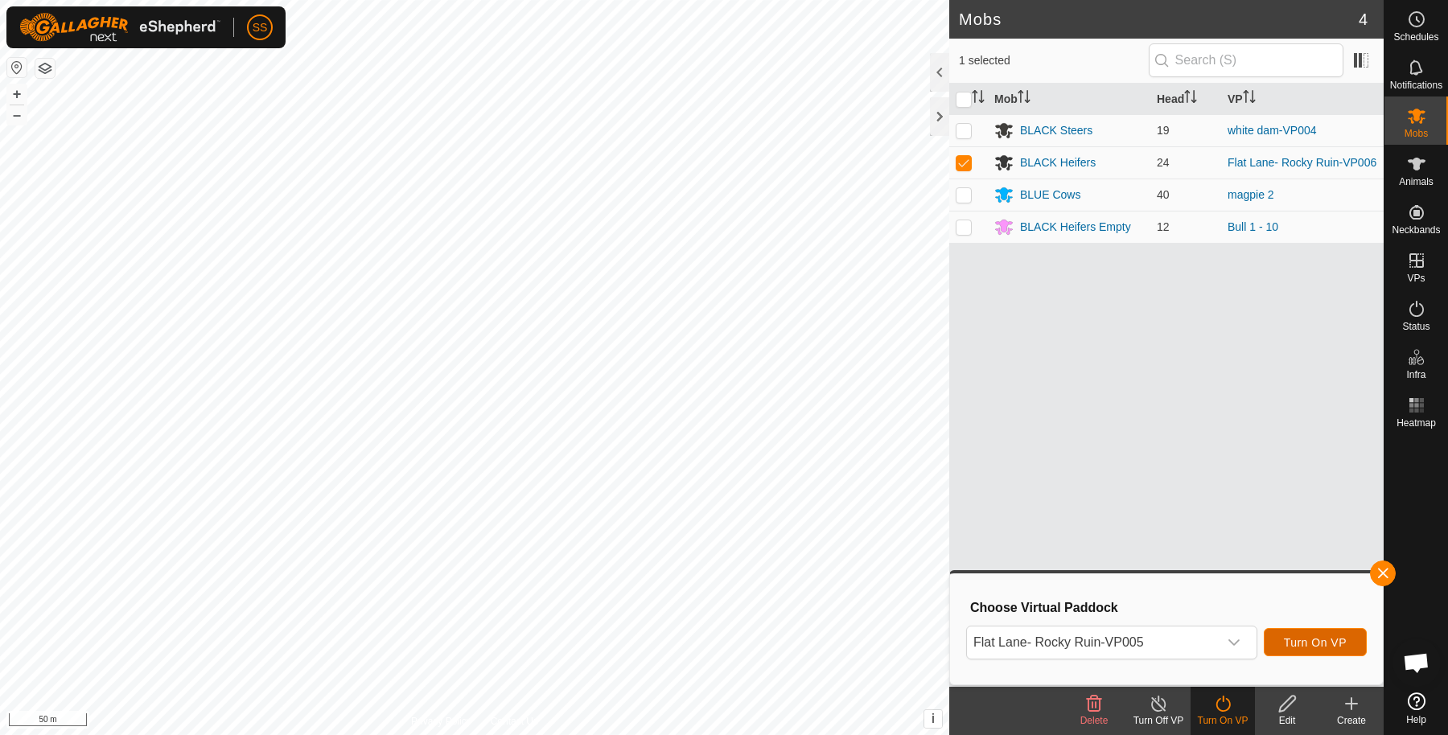
click at [1297, 642] on span "Turn On VP" at bounding box center [1315, 642] width 63 height 13
